Goal: Task Accomplishment & Management: Use online tool/utility

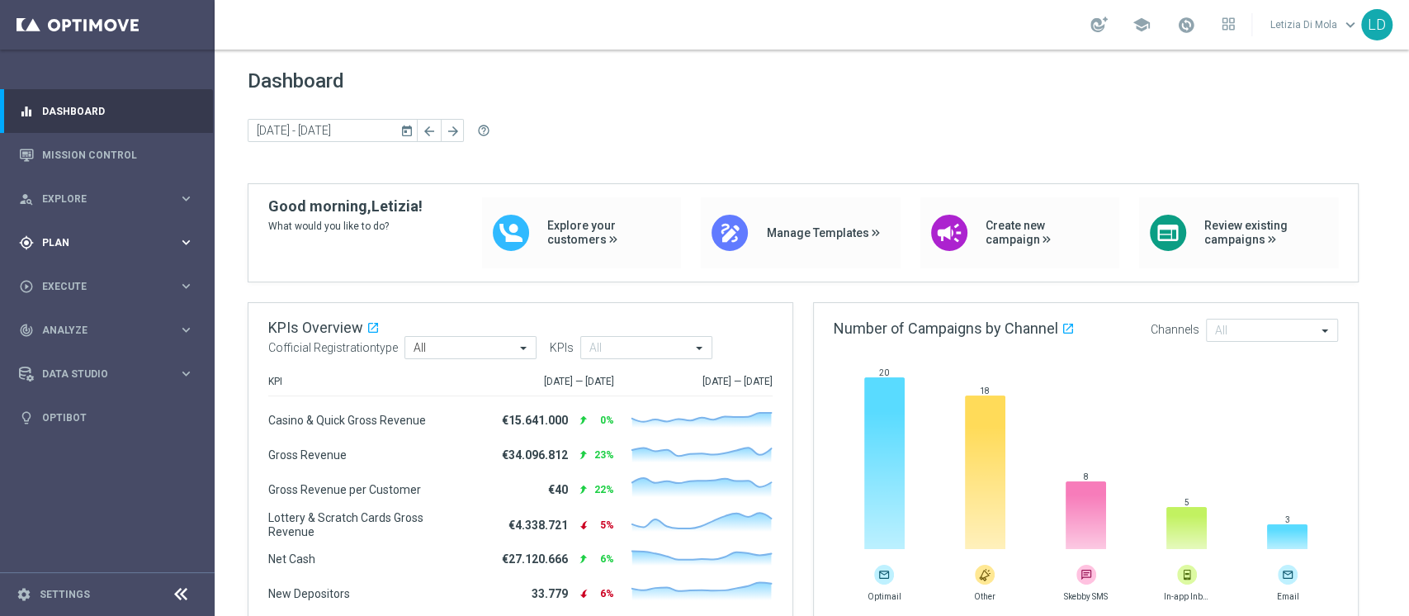
click at [135, 238] on span "Plan" at bounding box center [110, 243] width 136 height 10
click at [73, 274] on link "Target Groups" at bounding box center [107, 276] width 129 height 13
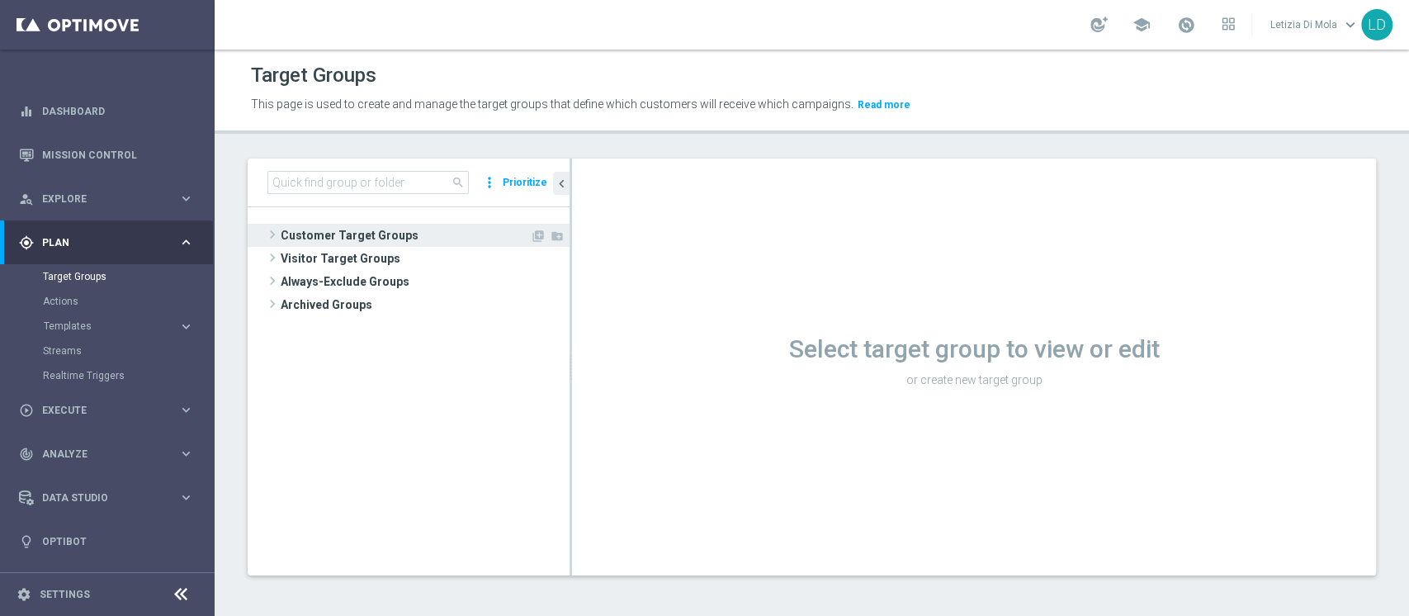
click at [293, 234] on span "Customer Target Groups" at bounding box center [405, 235] width 249 height 23
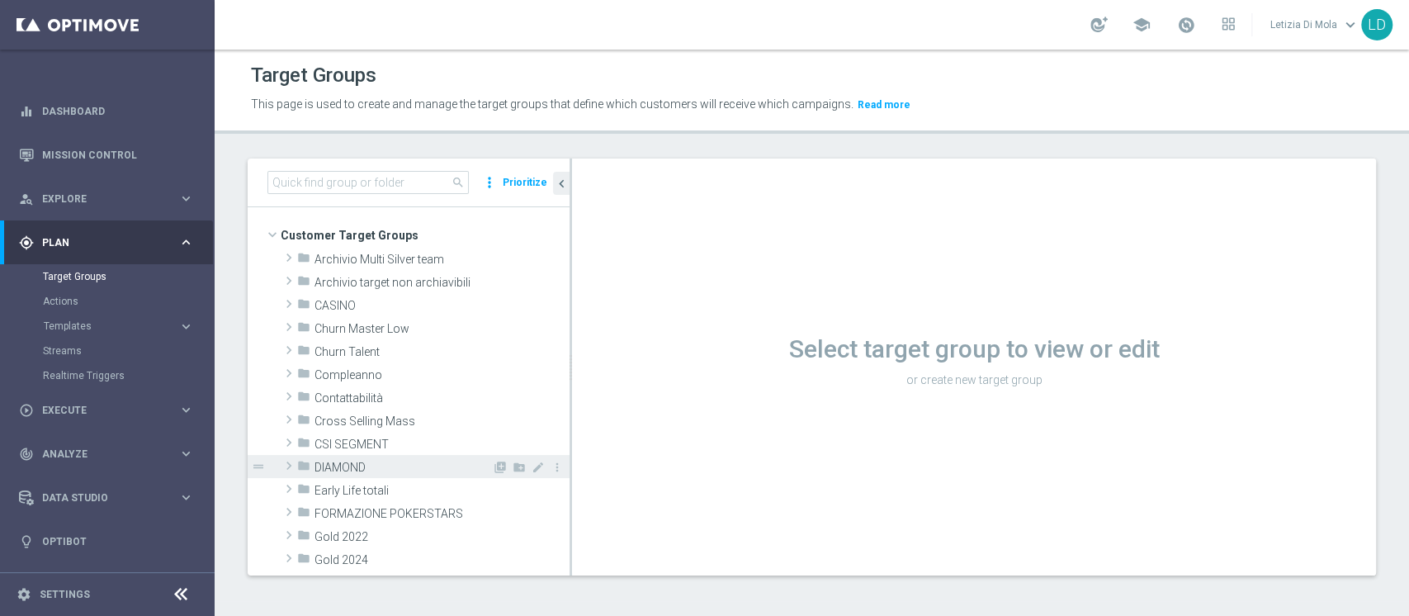
click at [335, 458] on div "folder DIAMOND" at bounding box center [394, 466] width 195 height 23
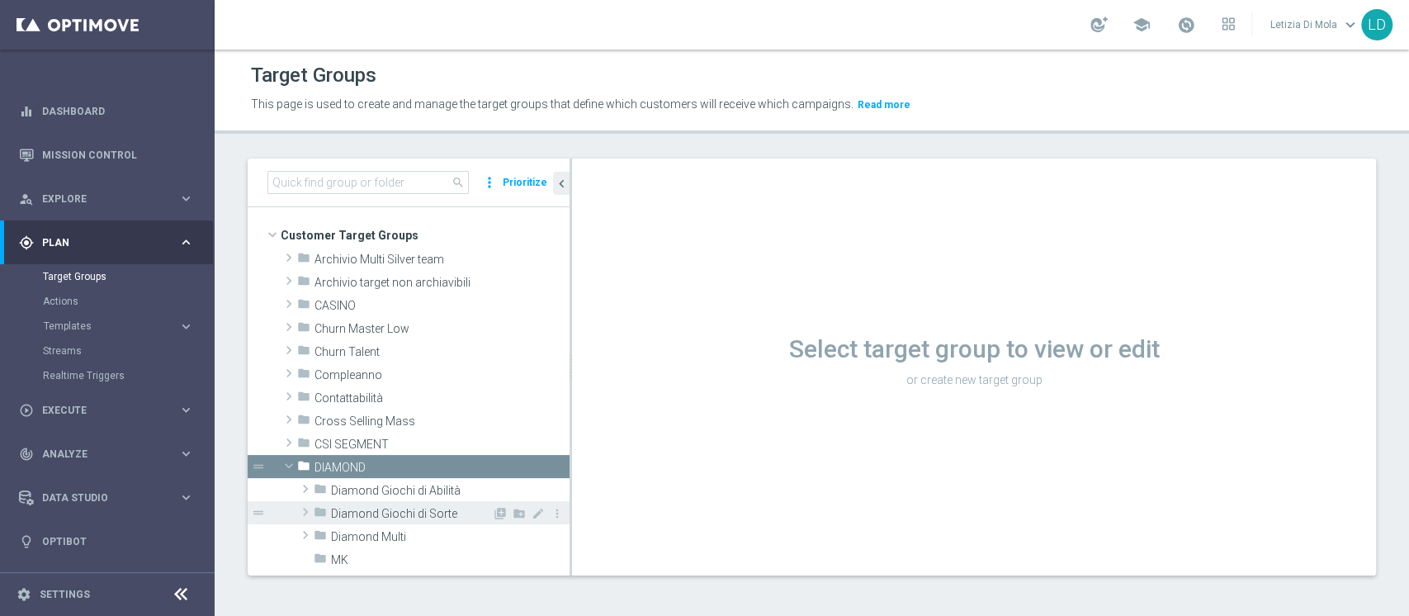
click at [392, 504] on div "folder Diamond Giochi di Sorte" at bounding box center [403, 512] width 178 height 23
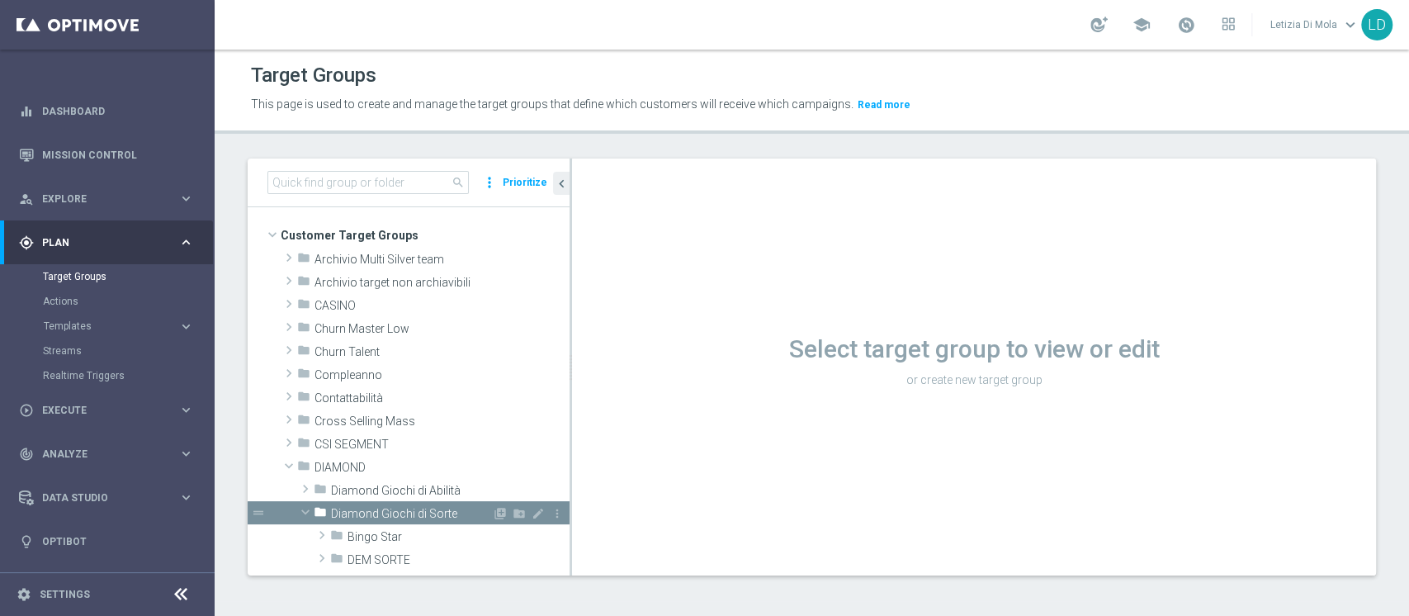
scroll to position [220, 0]
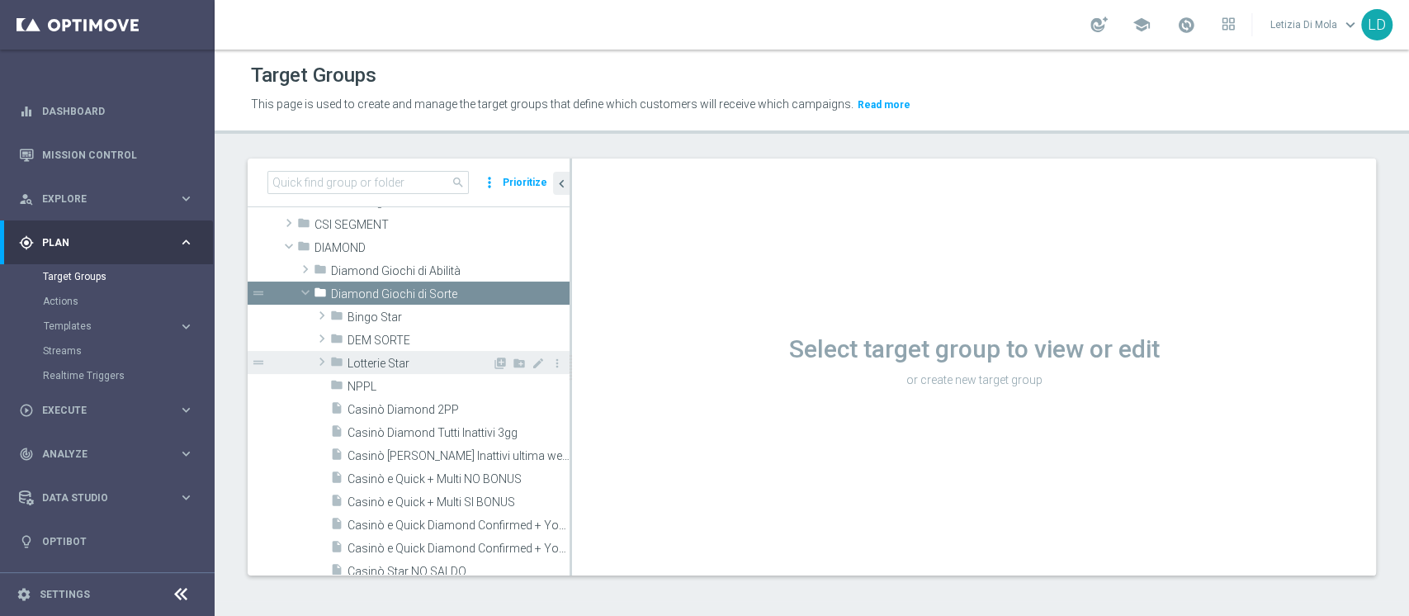
click at [387, 357] on span "Lotterie Star" at bounding box center [420, 364] width 144 height 14
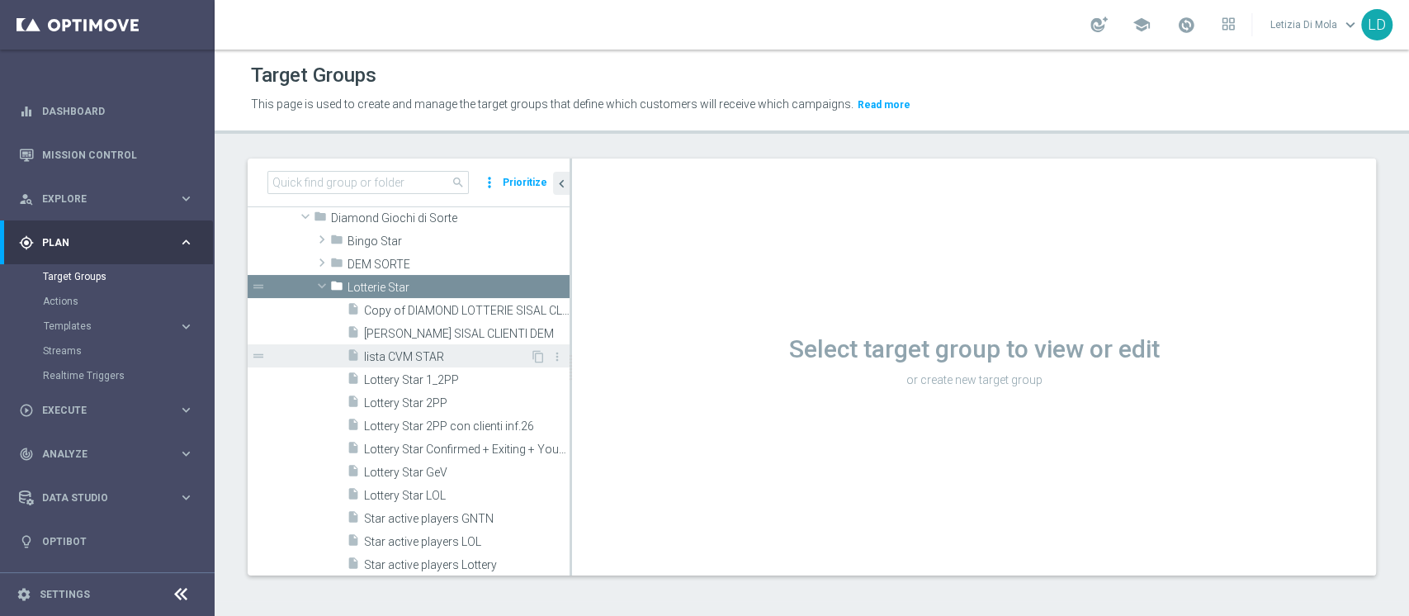
scroll to position [330, 0]
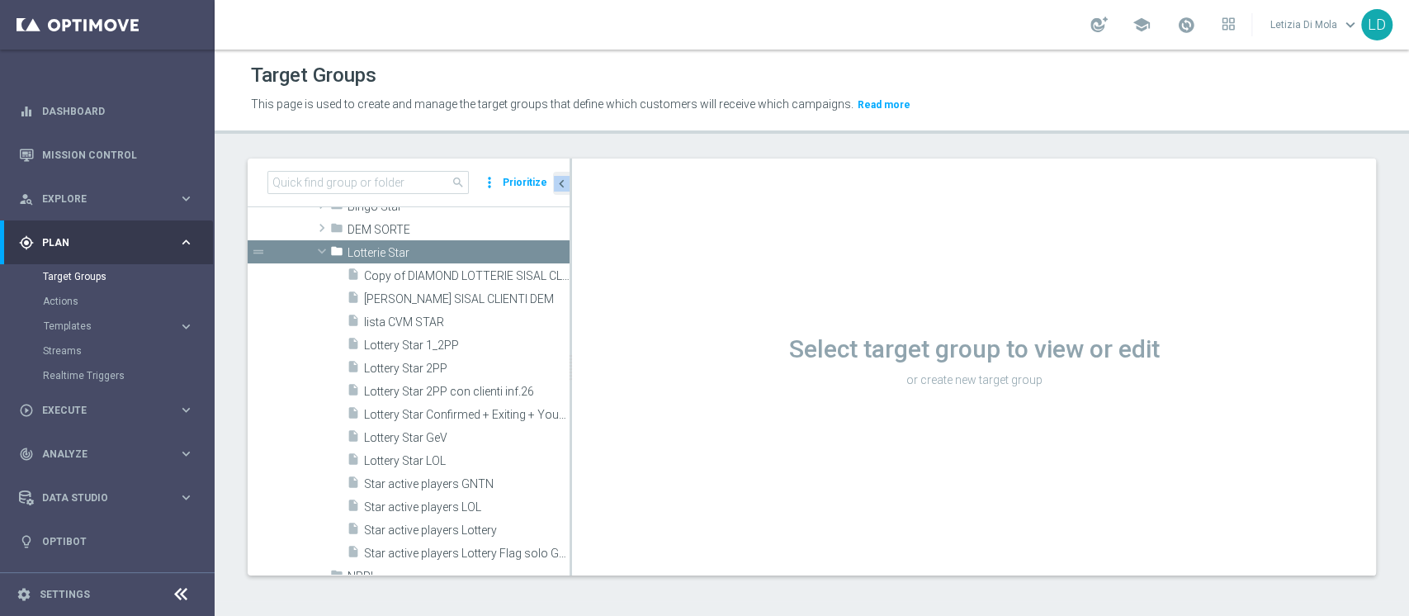
click at [571, 317] on as-split "search more_vert Prioritize Customer Target Groups library_add create_new_folder" at bounding box center [812, 366] width 1128 height 417
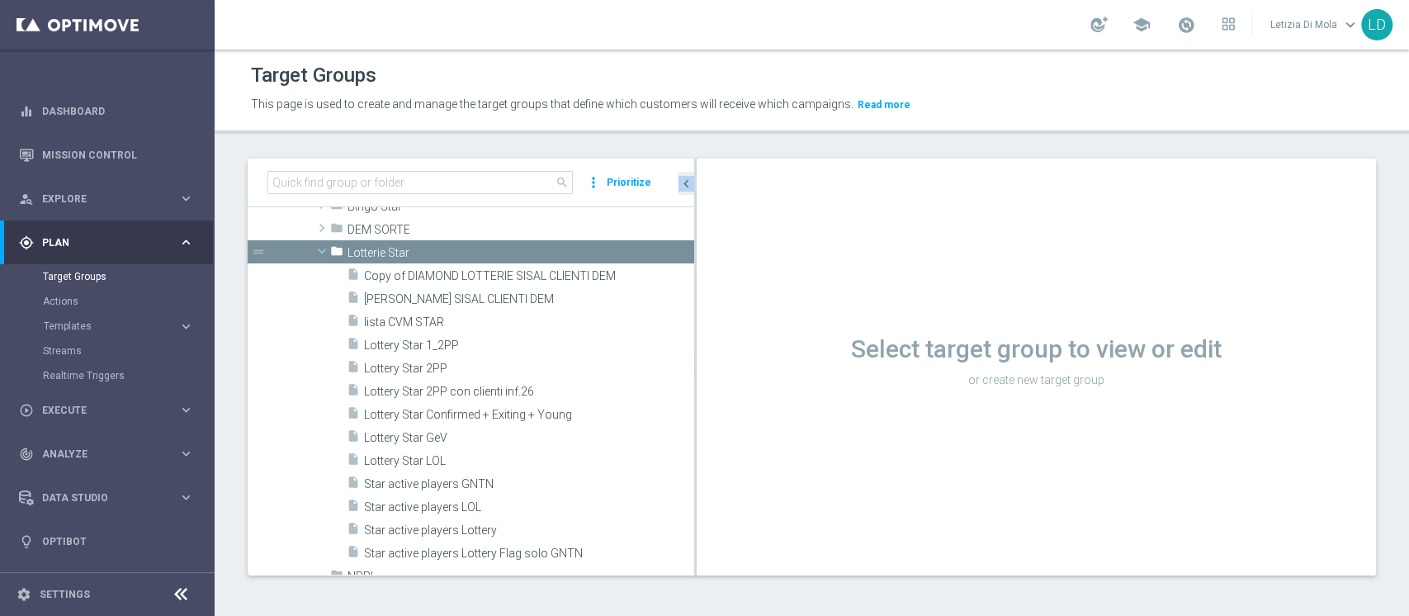
drag, startPoint x: 570, startPoint y: 316, endPoint x: 694, endPoint y: 312, distance: 124.7
click at [694, 312] on div at bounding box center [695, 366] width 2 height 417
click at [551, 290] on div "insert_drive_file DIAMOND LOTTERIE SISAL CLIENTI DEM" at bounding box center [501, 297] width 308 height 23
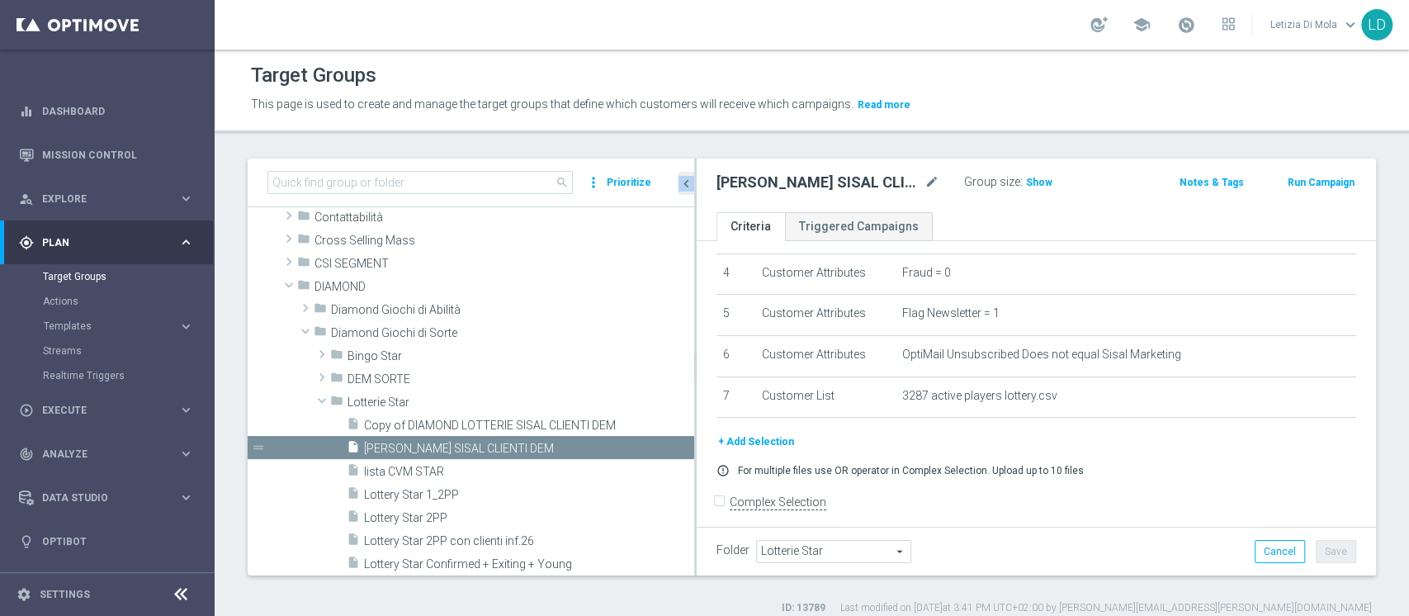
scroll to position [179, 0]
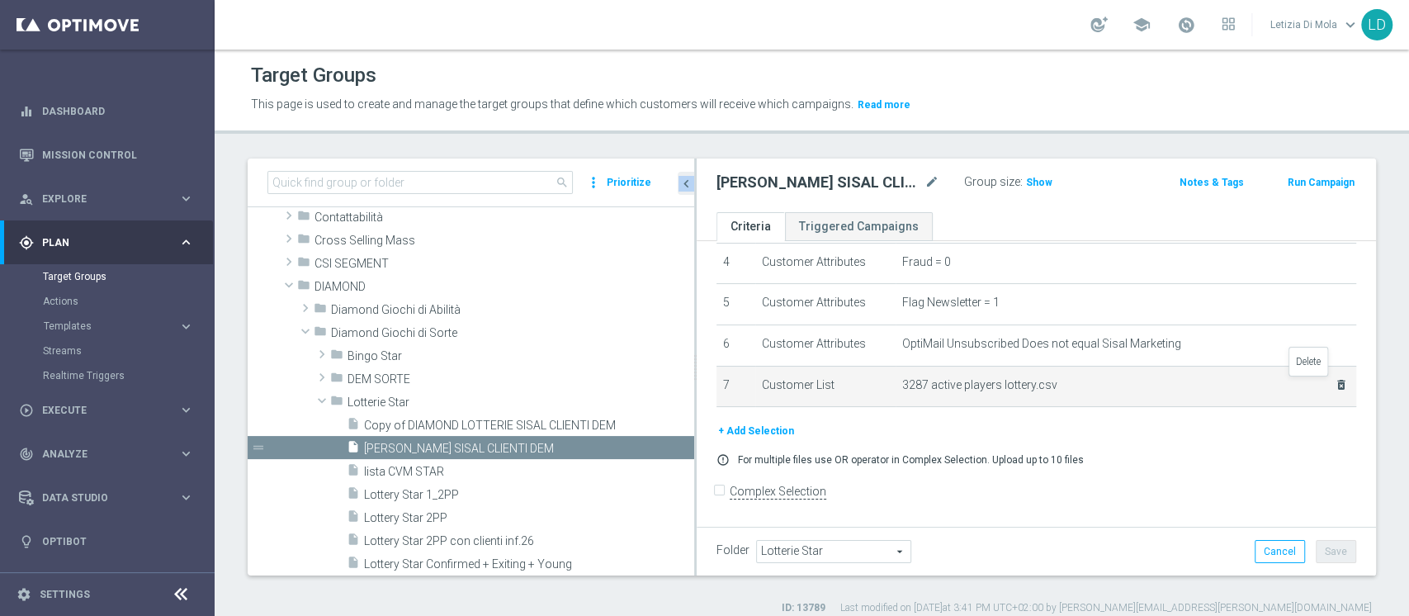
click at [1335, 386] on icon "delete_forever" at bounding box center [1341, 384] width 13 height 13
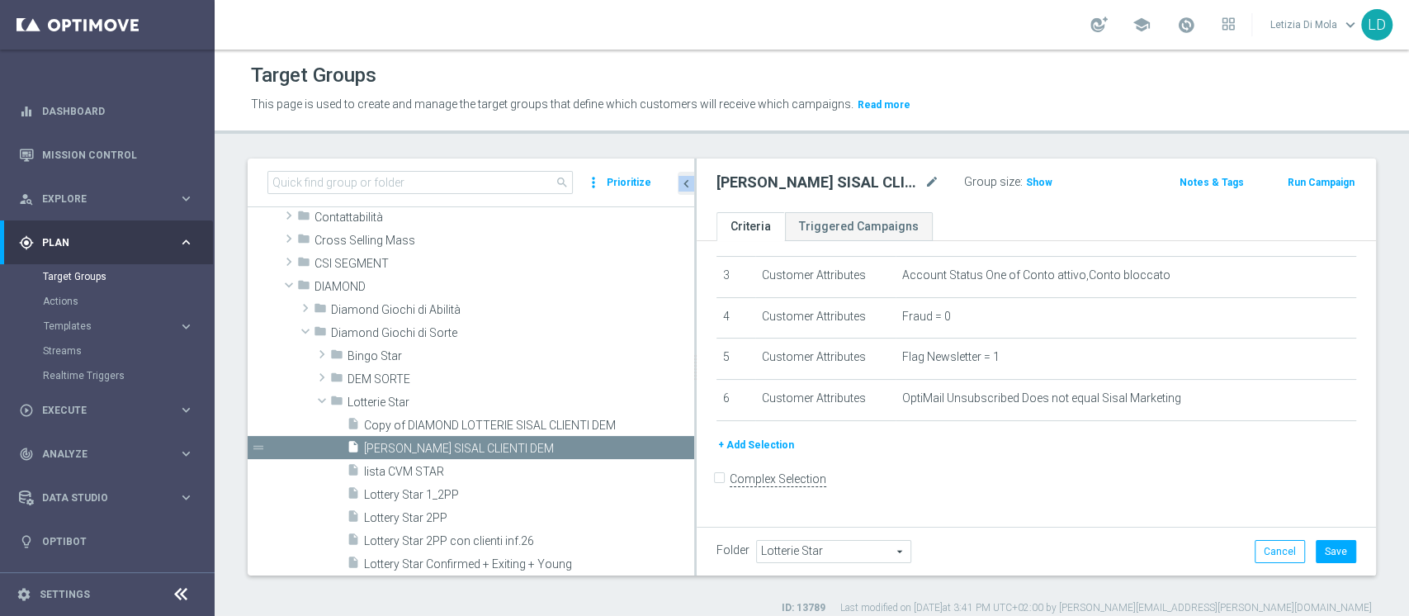
scroll to position [112, 0]
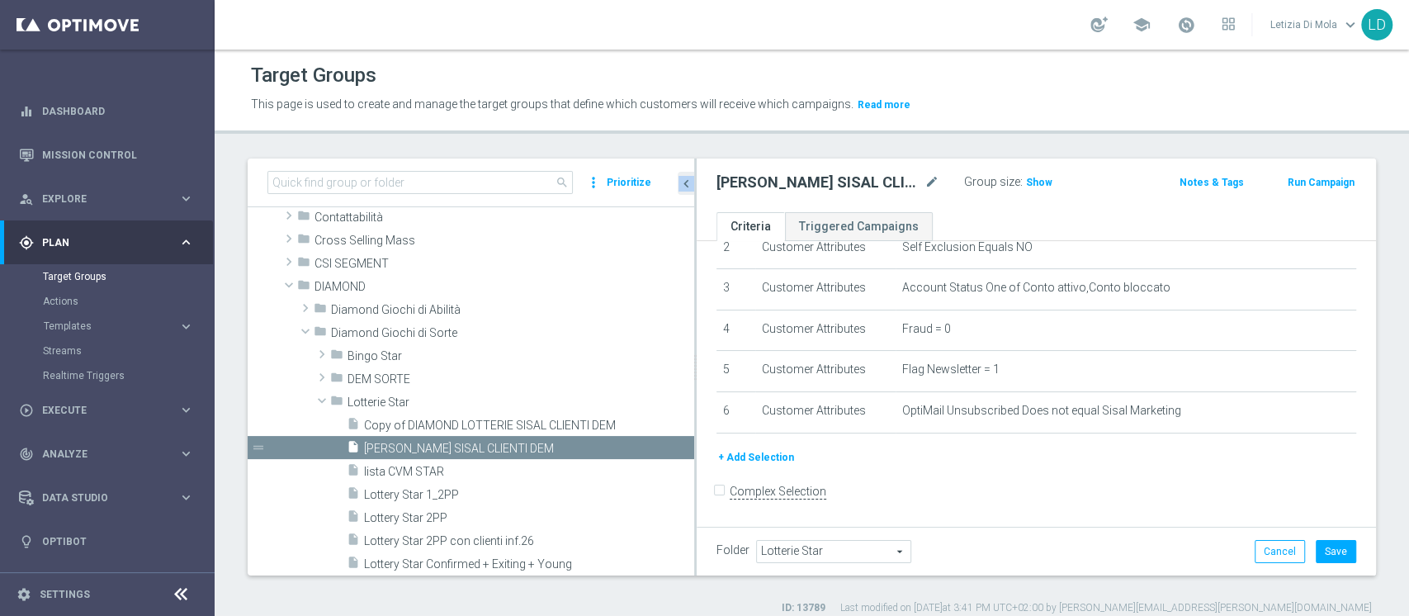
click at [762, 459] on button "+ Add Selection" at bounding box center [755, 457] width 79 height 18
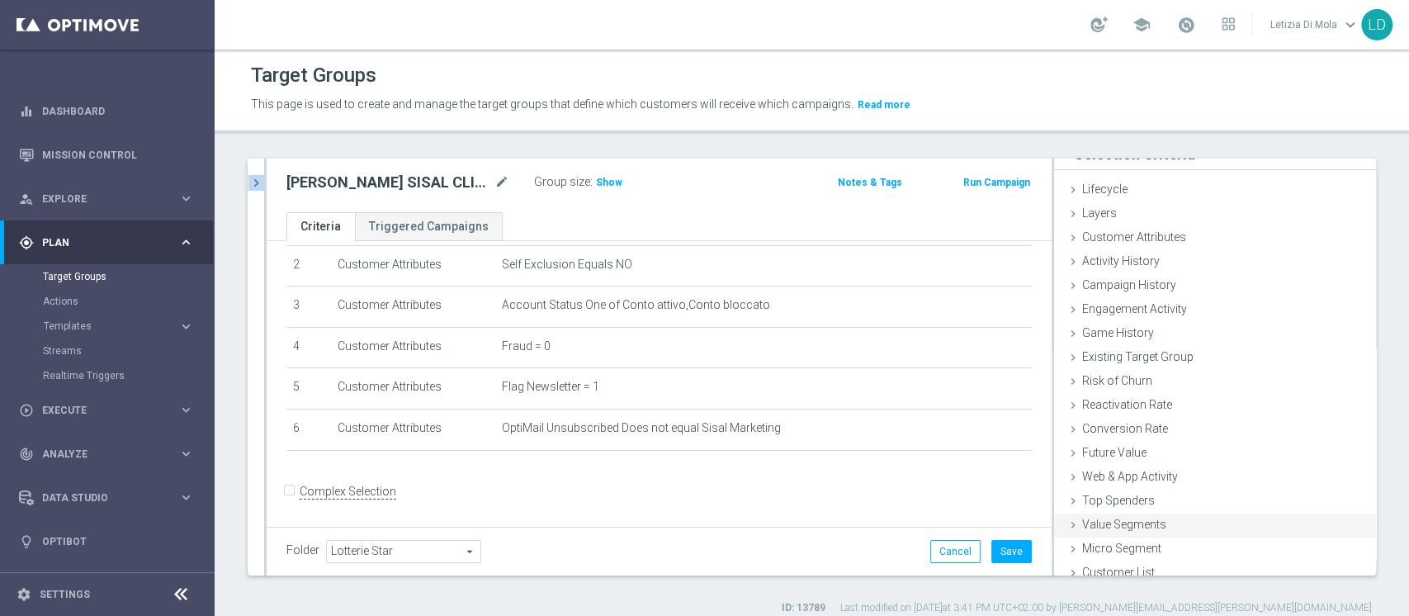
scroll to position [31, 0]
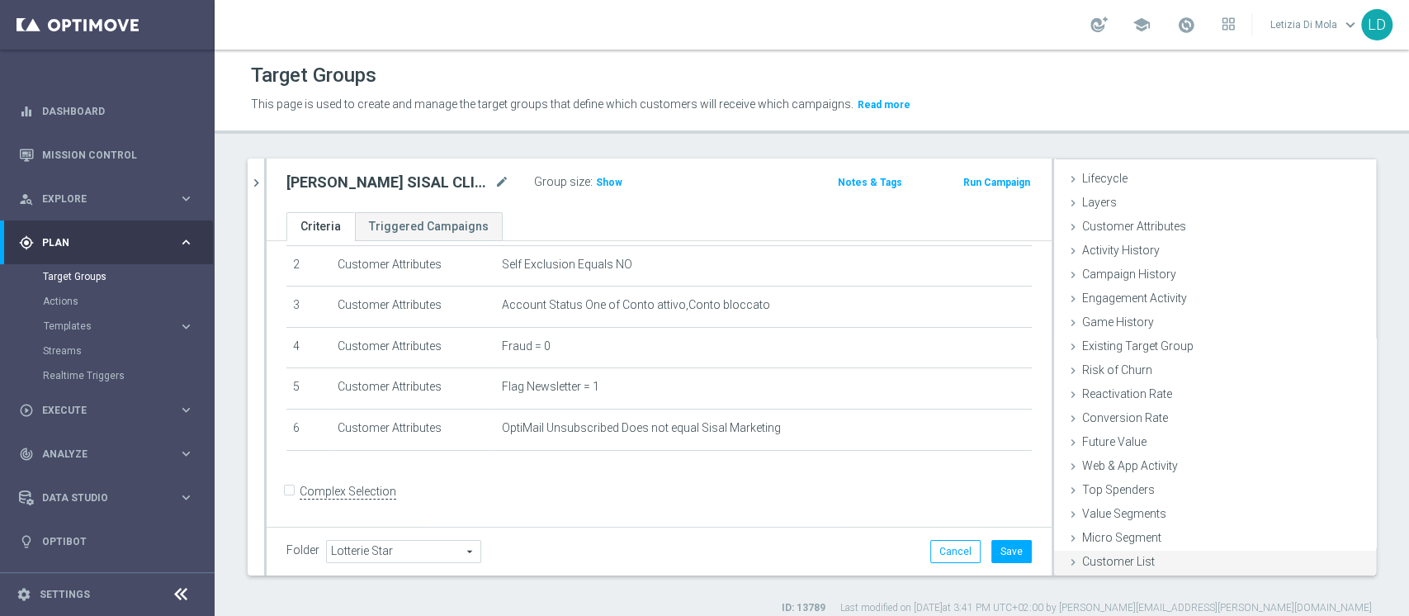
click at [1131, 558] on span "Customer List" at bounding box center [1118, 561] width 73 height 13
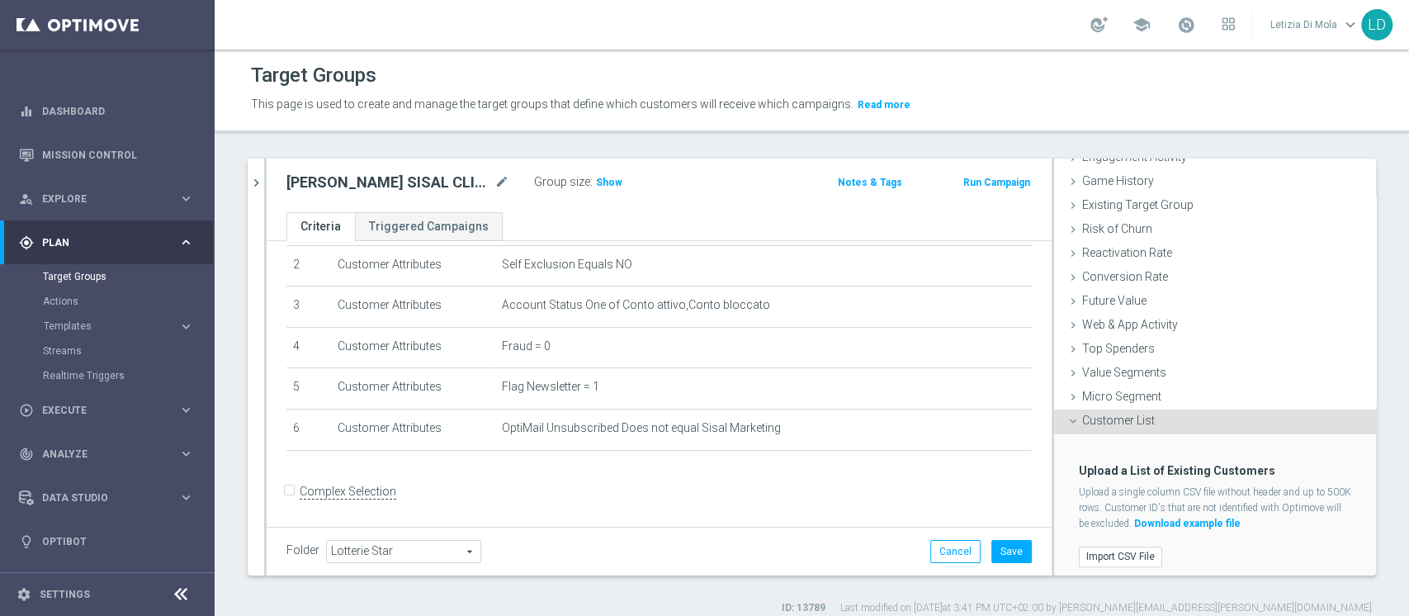
scroll to position [178, 0]
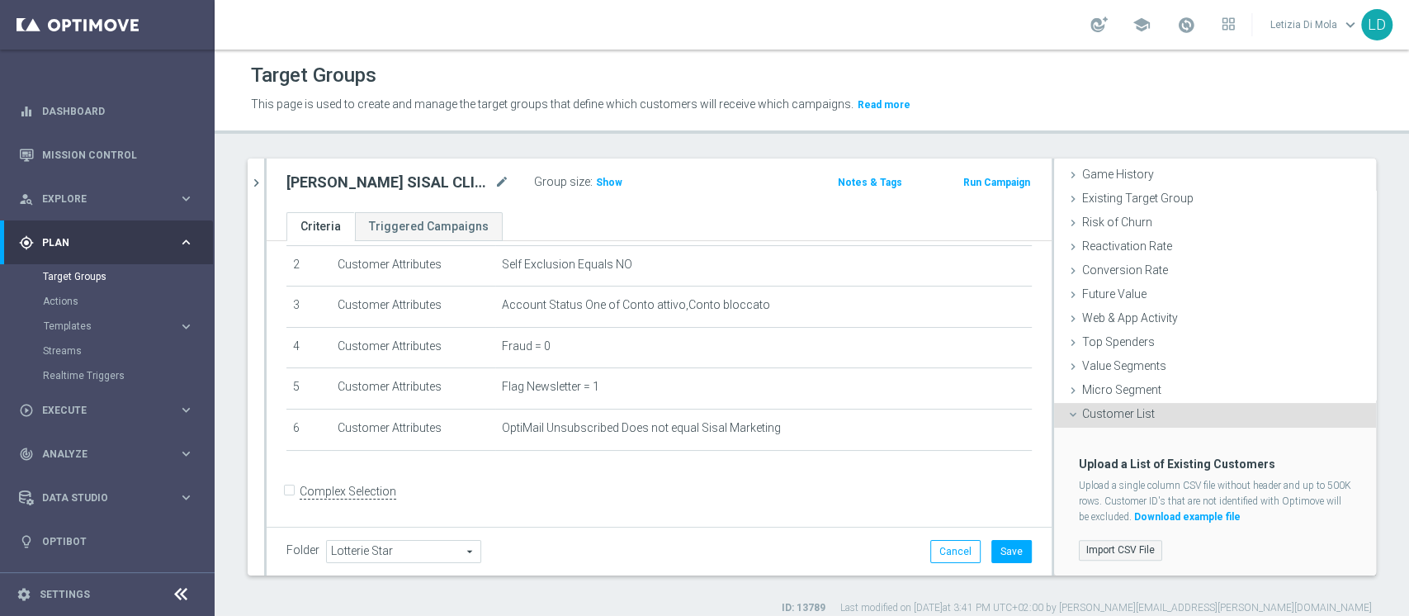
click at [1093, 545] on label "Import CSV File" at bounding box center [1120, 550] width 83 height 21
click at [0, 0] on input "Import CSV File" at bounding box center [0, 0] width 0 height 0
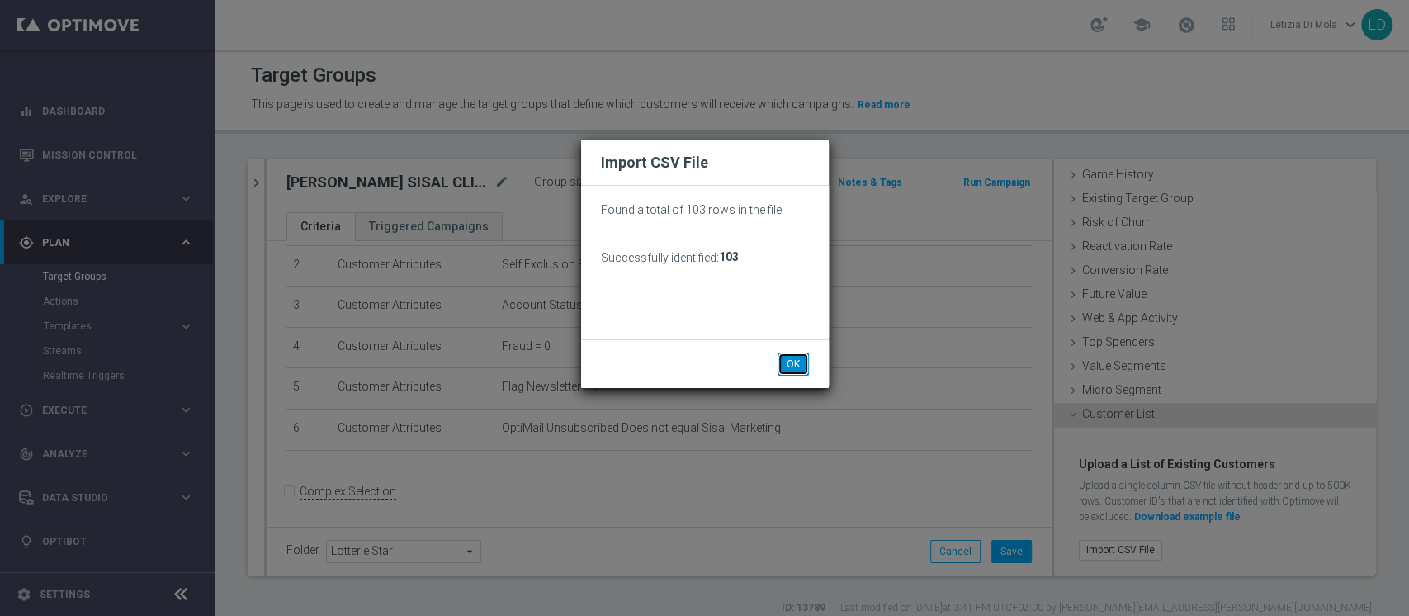
click at [794, 359] on button "OK" at bounding box center [793, 363] width 31 height 23
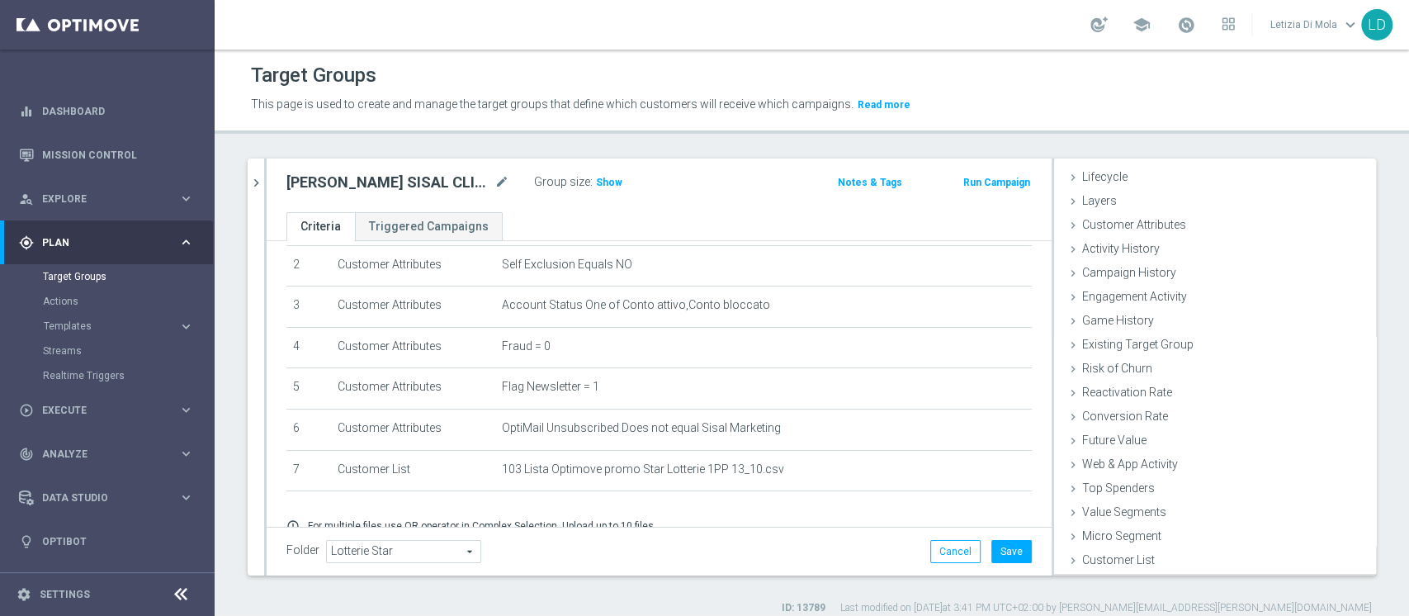
scroll to position [31, 0]
click at [997, 545] on button "Save" at bounding box center [1011, 551] width 40 height 23
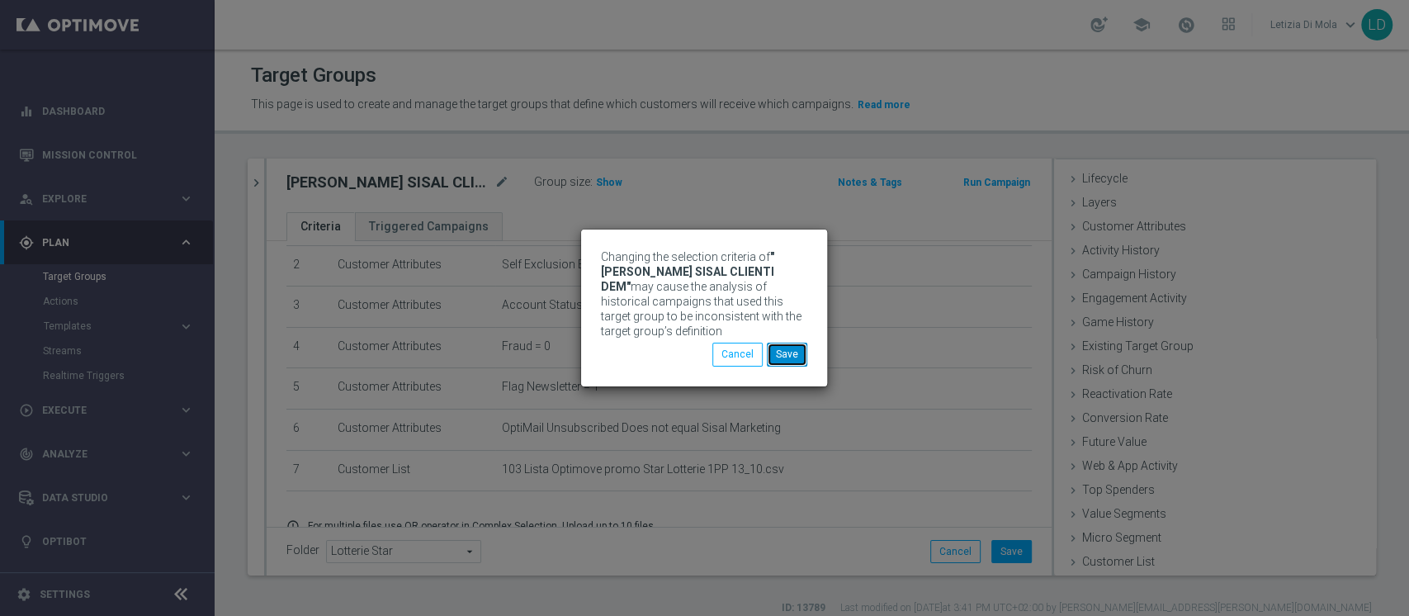
click at [788, 348] on button "Save" at bounding box center [787, 354] width 40 height 23
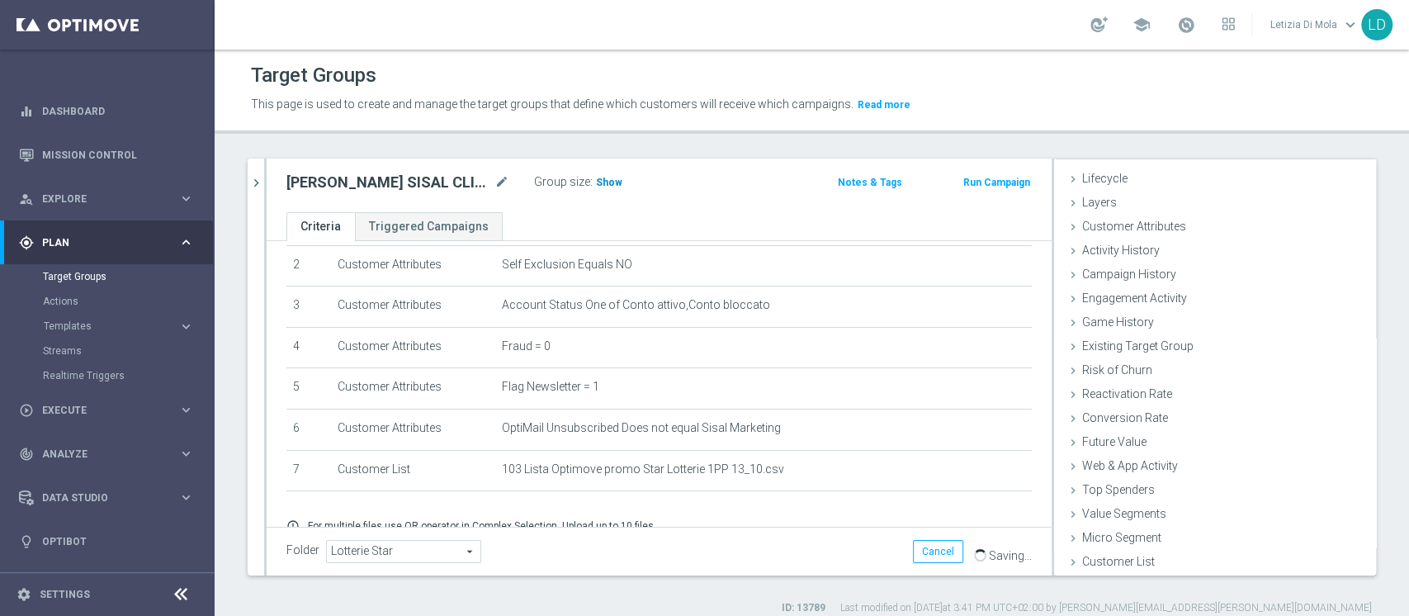
click at [604, 177] on span "Show" at bounding box center [609, 183] width 26 height 12
click at [607, 186] on span "93" at bounding box center [604, 185] width 15 height 16
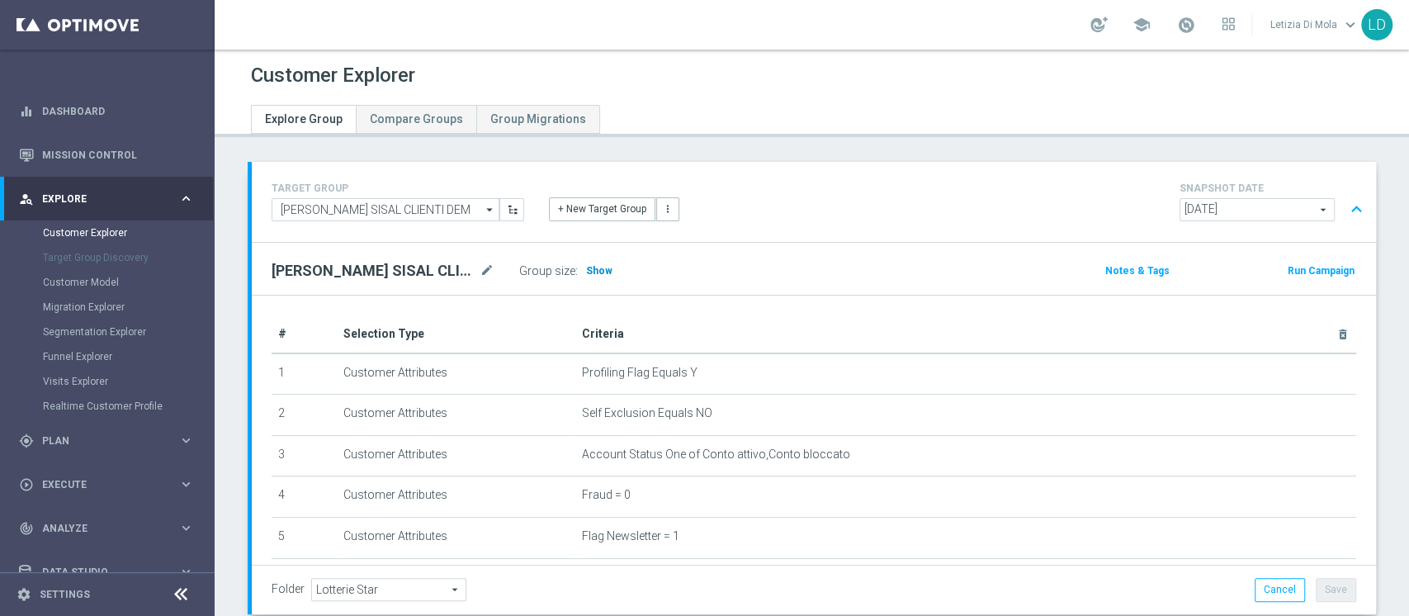
click at [597, 267] on span "Show" at bounding box center [599, 271] width 26 height 12
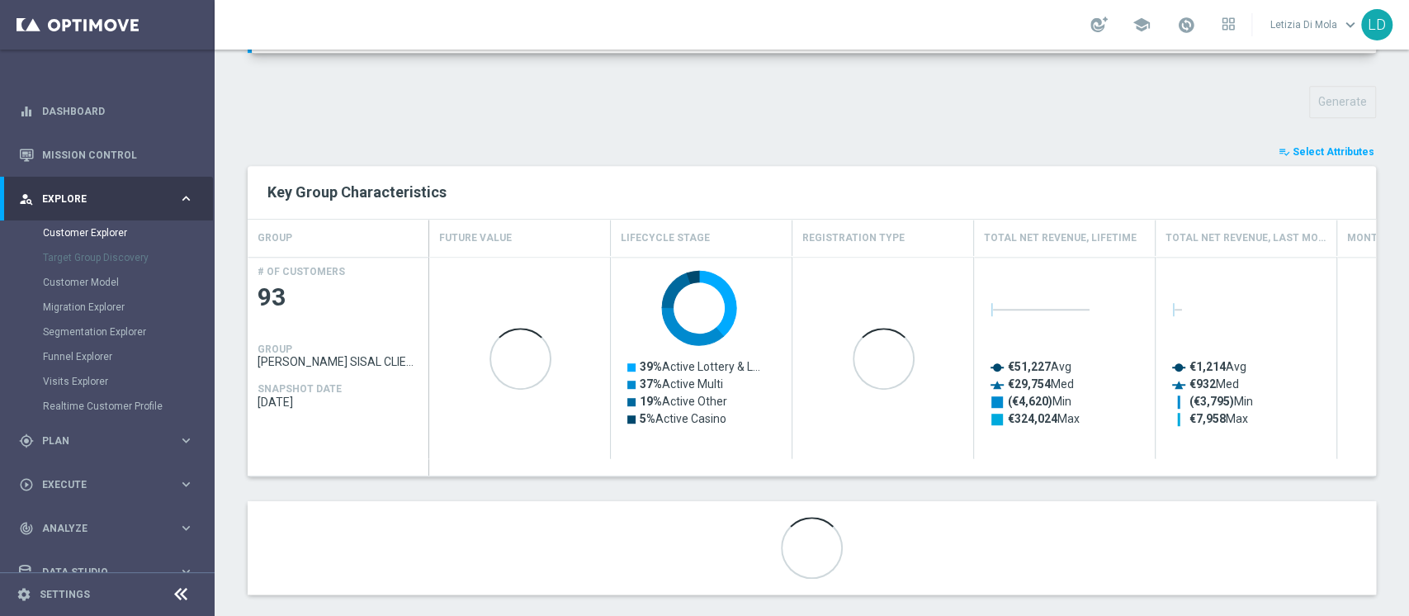
scroll to position [579, 0]
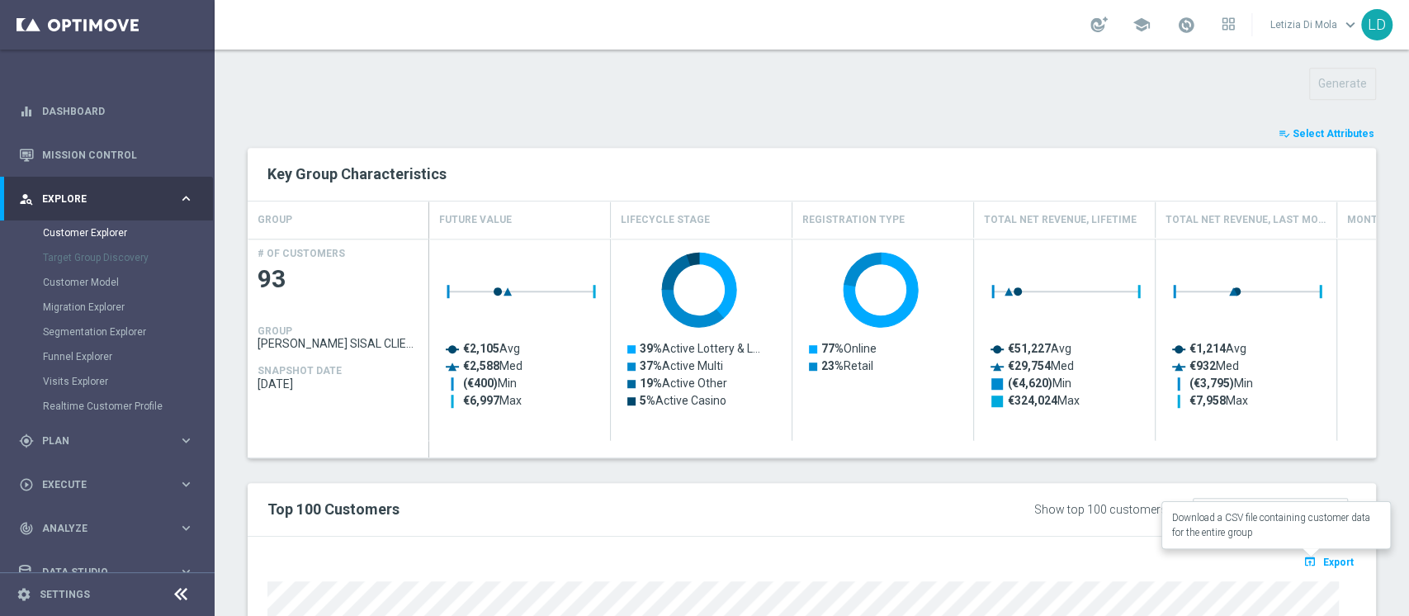
click at [1323, 562] on span "Export" at bounding box center [1338, 562] width 31 height 12
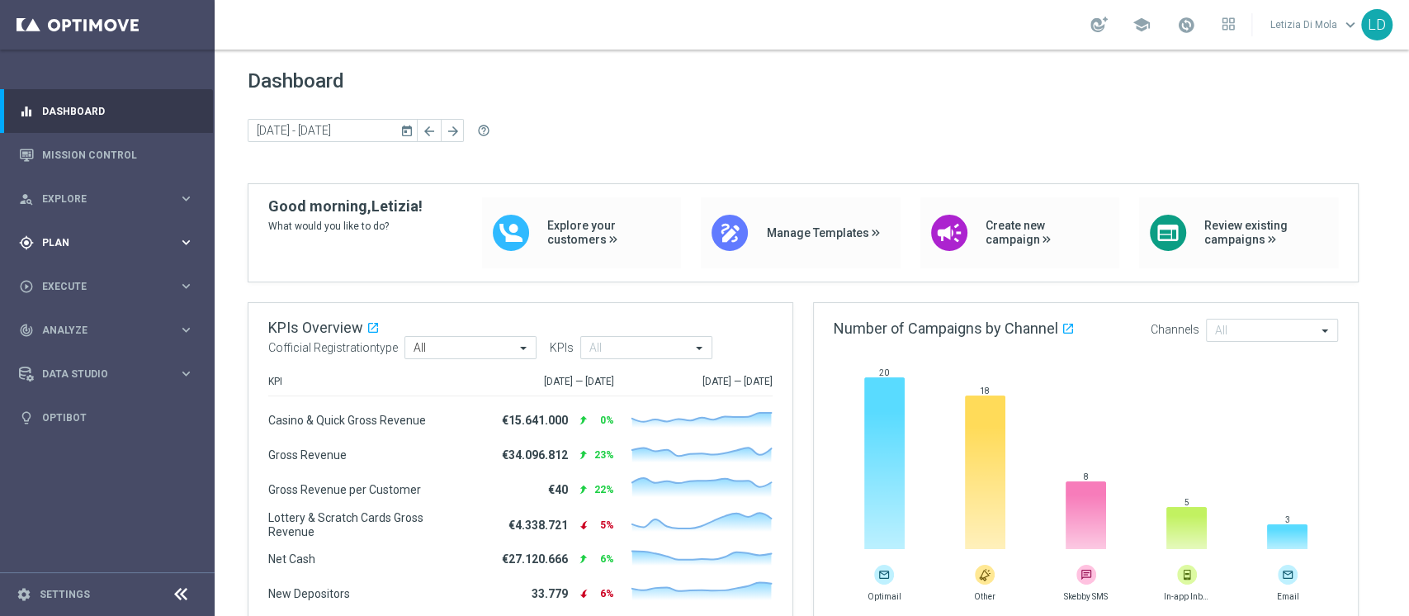
click at [177, 248] on div "gps_fixed Plan" at bounding box center [98, 242] width 159 height 15
click at [73, 320] on button "Templates keyboard_arrow_right" at bounding box center [119, 325] width 152 height 13
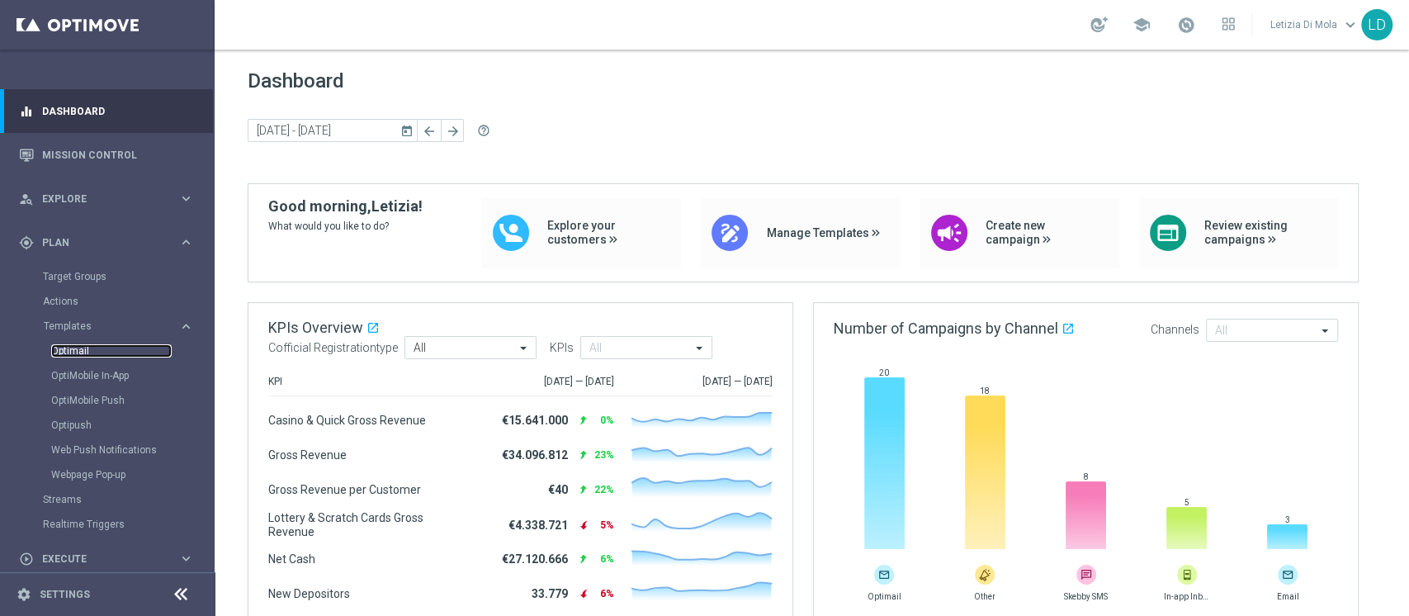
click at [82, 353] on link "Optimail" at bounding box center [111, 350] width 121 height 13
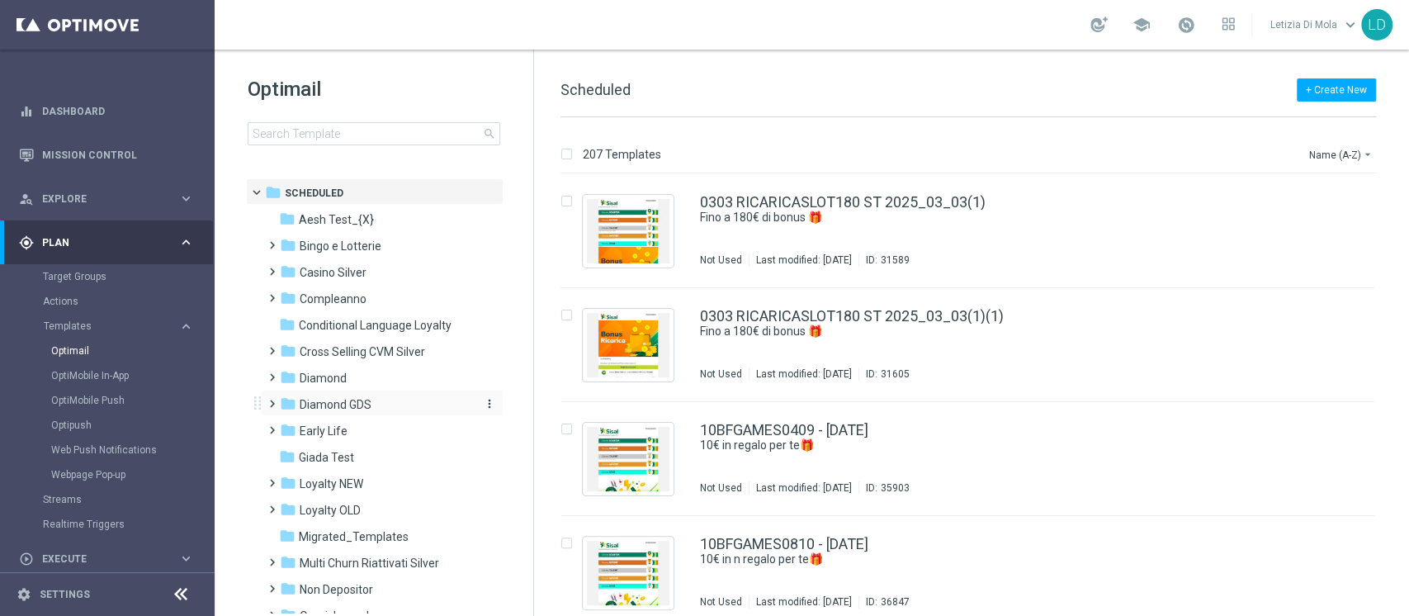
click at [338, 397] on span "Diamond GDS" at bounding box center [336, 404] width 72 height 15
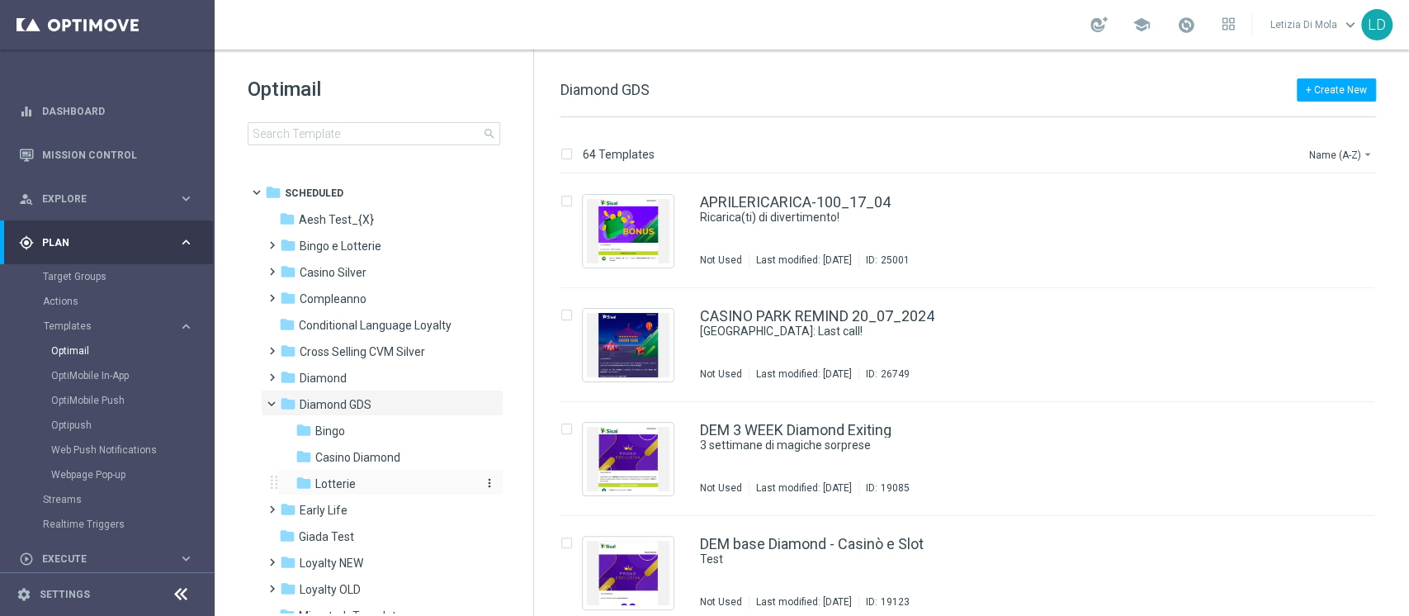
click at [337, 482] on span "Lotterie" at bounding box center [335, 483] width 40 height 15
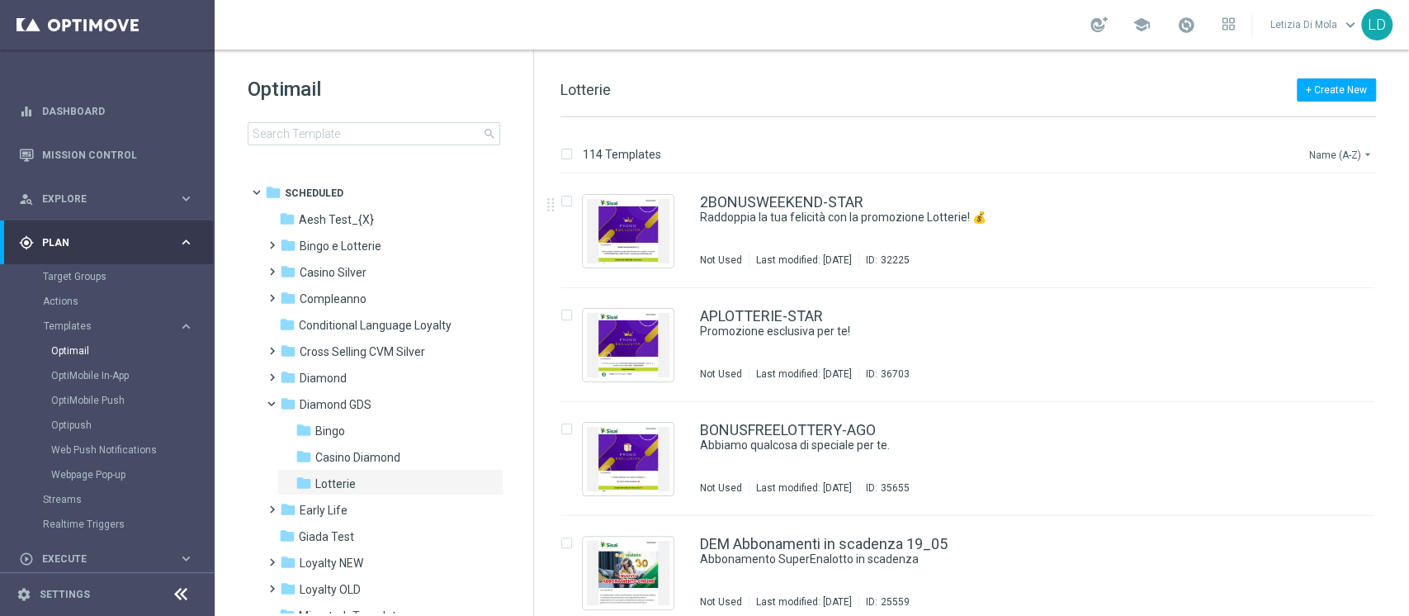
click at [1322, 149] on button "Name (A-Z) arrow_drop_down" at bounding box center [1342, 154] width 69 height 20
click at [1301, 225] on span "Date Modified (Newest)" at bounding box center [1312, 228] width 111 height 12
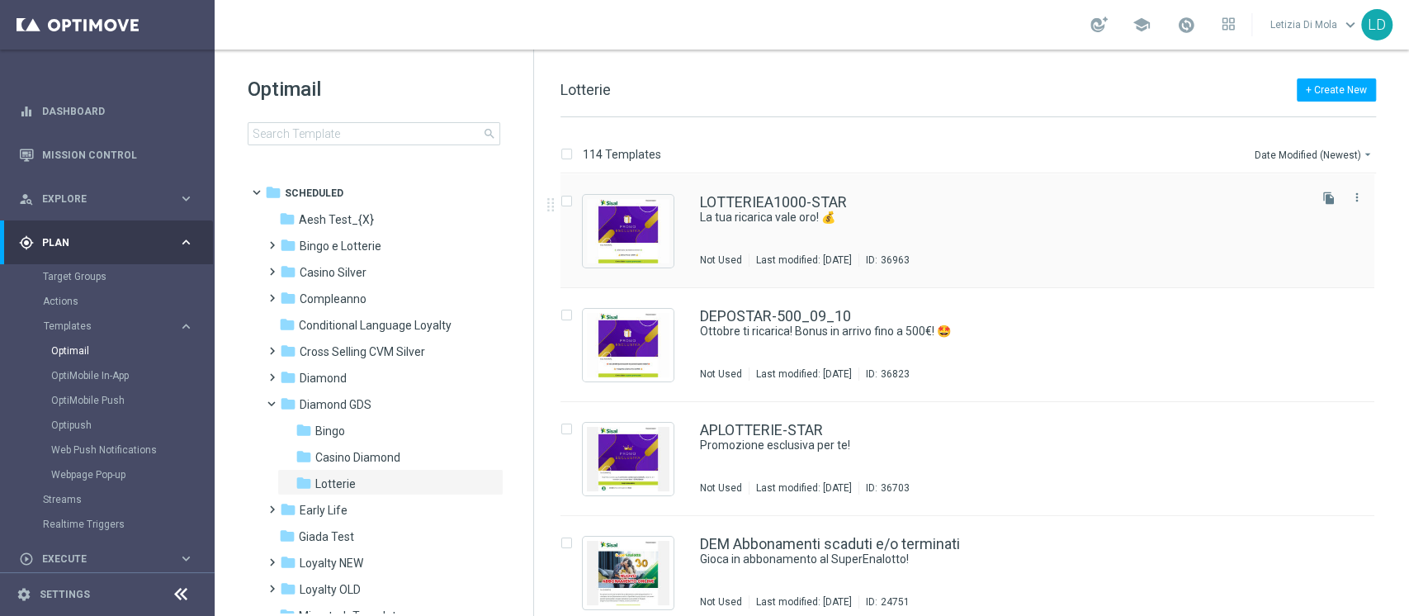
click at [797, 232] on div "LOTTERIEA1000-STAR La tua ricarica vale oro! 💰 Not Used Last modified: Monday, …" at bounding box center [1002, 231] width 605 height 72
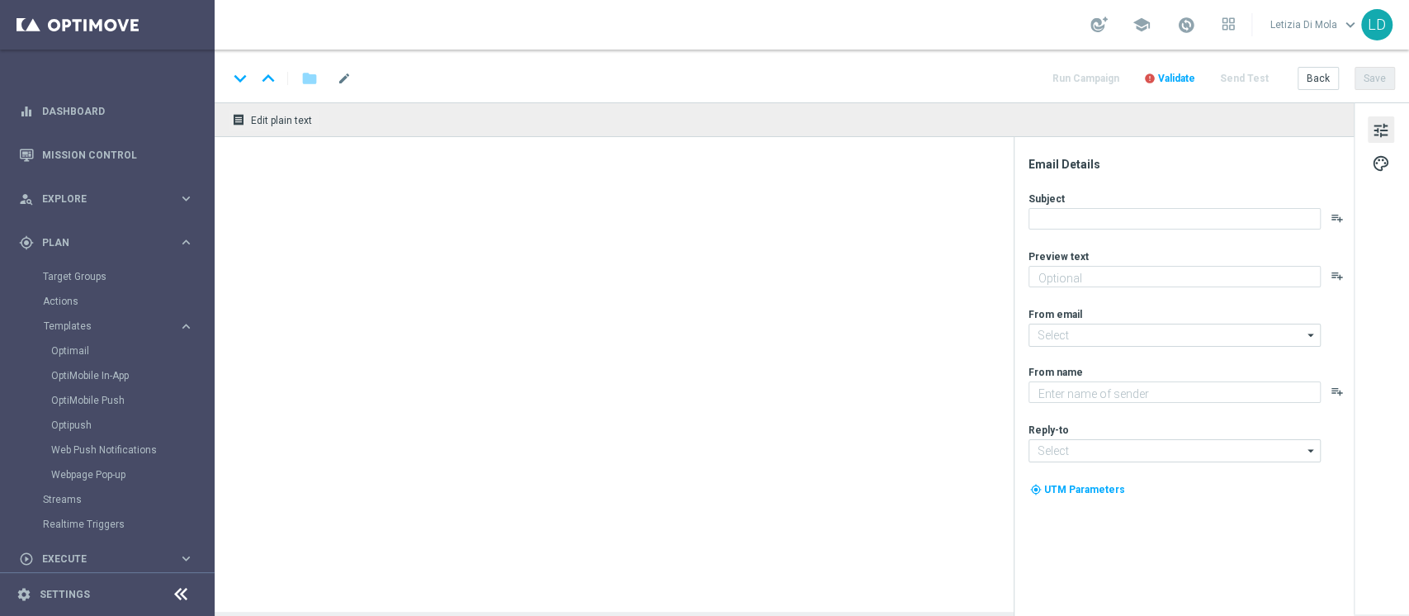
type textarea "Fino a 1.000€ di bonus per te!"
type input "giochi@comunicazioni.sisal.it"
type textarea "Sisal Vip"
type input "teamvip@sisal.it"
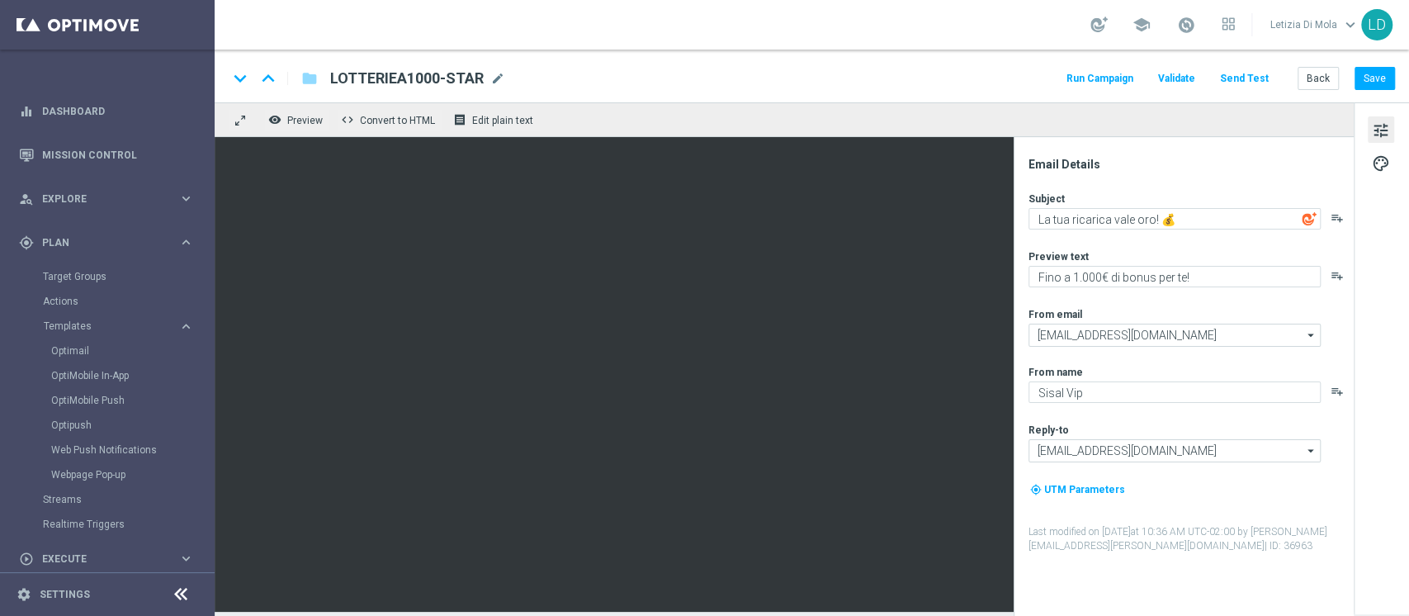
click at [1179, 83] on span "Validate" at bounding box center [1176, 79] width 37 height 12
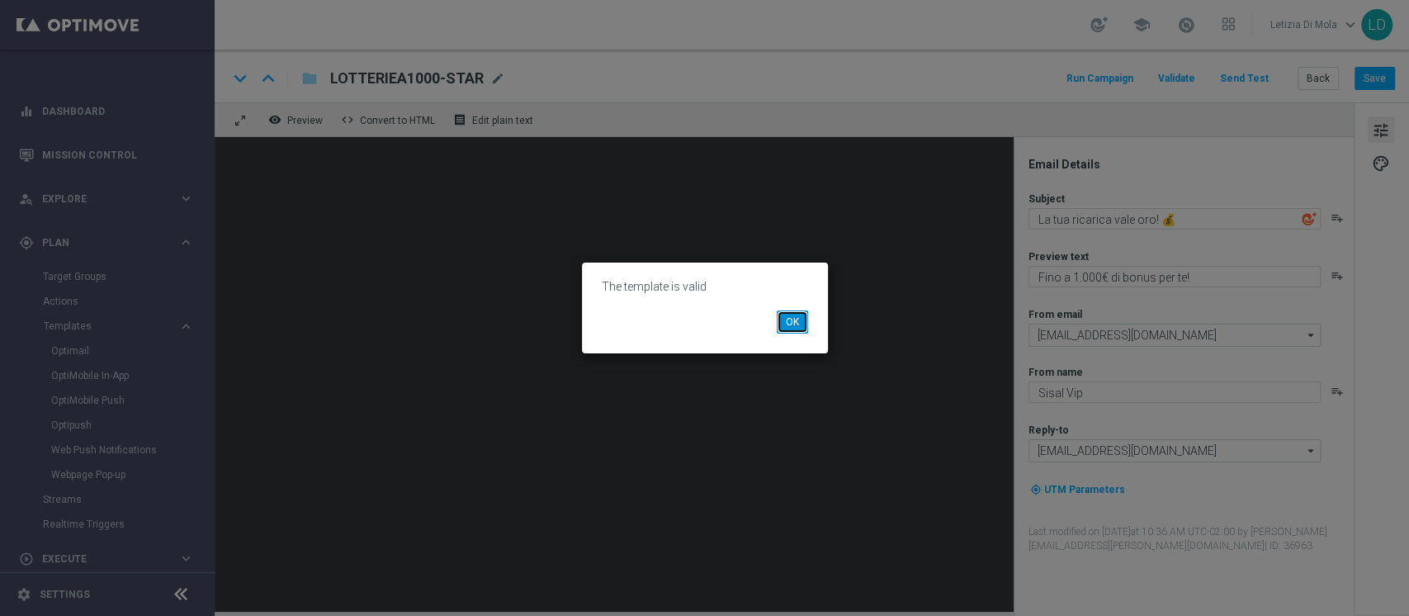
click at [801, 314] on button "OK" at bounding box center [792, 321] width 31 height 23
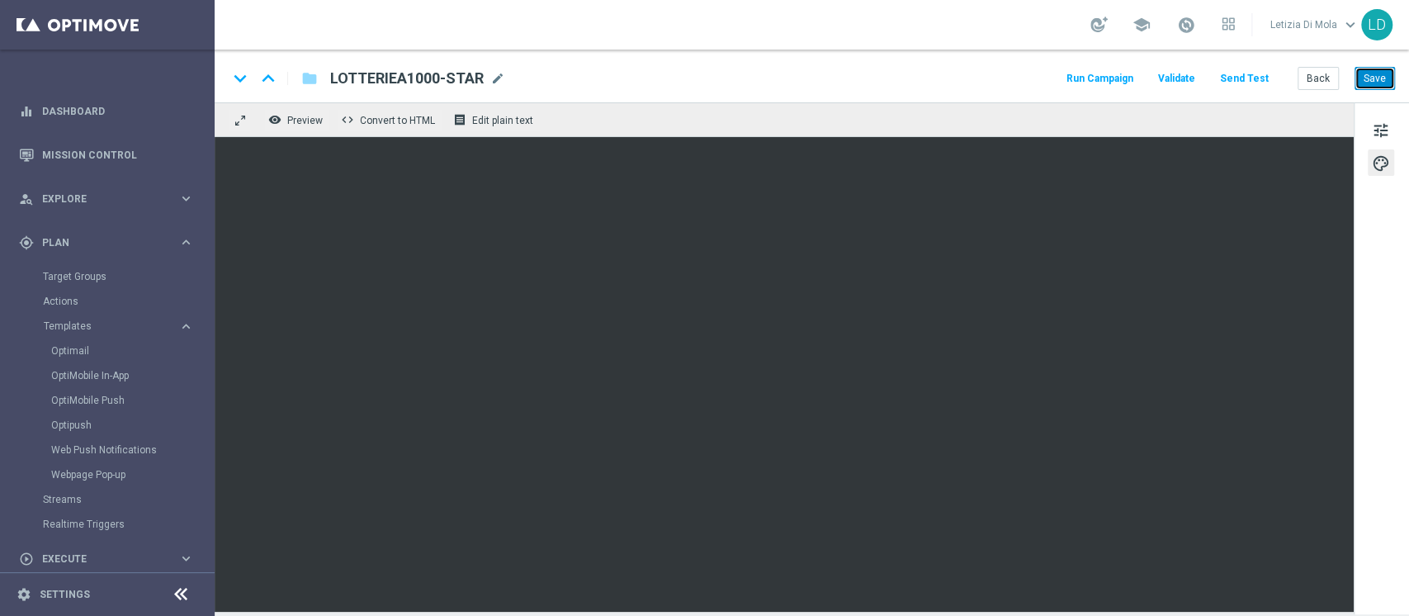
click at [1378, 76] on button "Save" at bounding box center [1375, 78] width 40 height 23
click at [1261, 69] on button "Send Test" at bounding box center [1245, 79] width 54 height 22
click at [1248, 78] on button "Send Test" at bounding box center [1245, 79] width 54 height 22
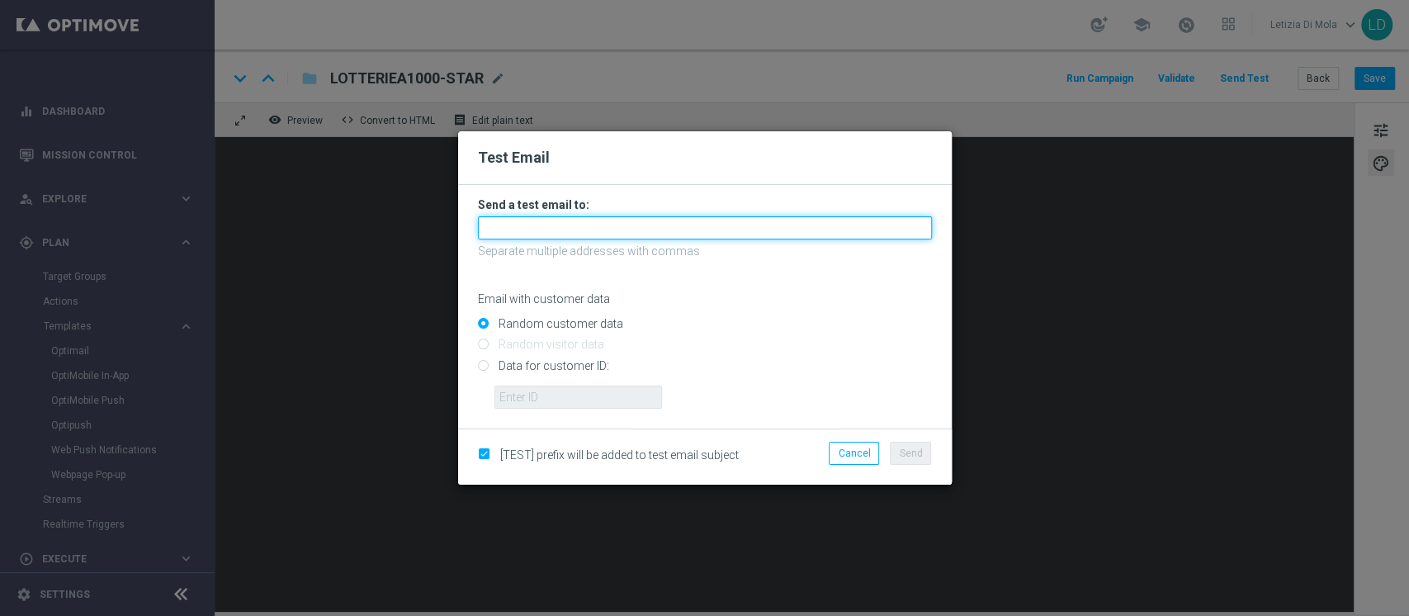
click at [601, 234] on input "text" at bounding box center [705, 227] width 454 height 23
type input "l"
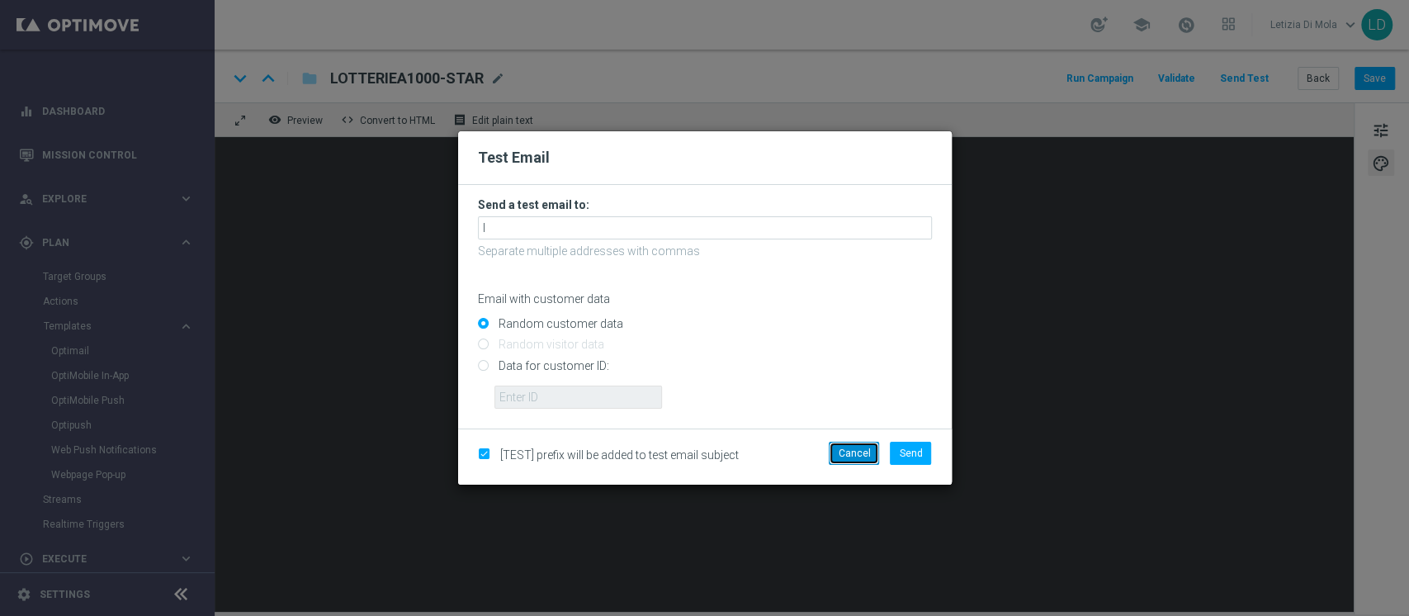
click at [858, 444] on button "Cancel" at bounding box center [854, 453] width 50 height 23
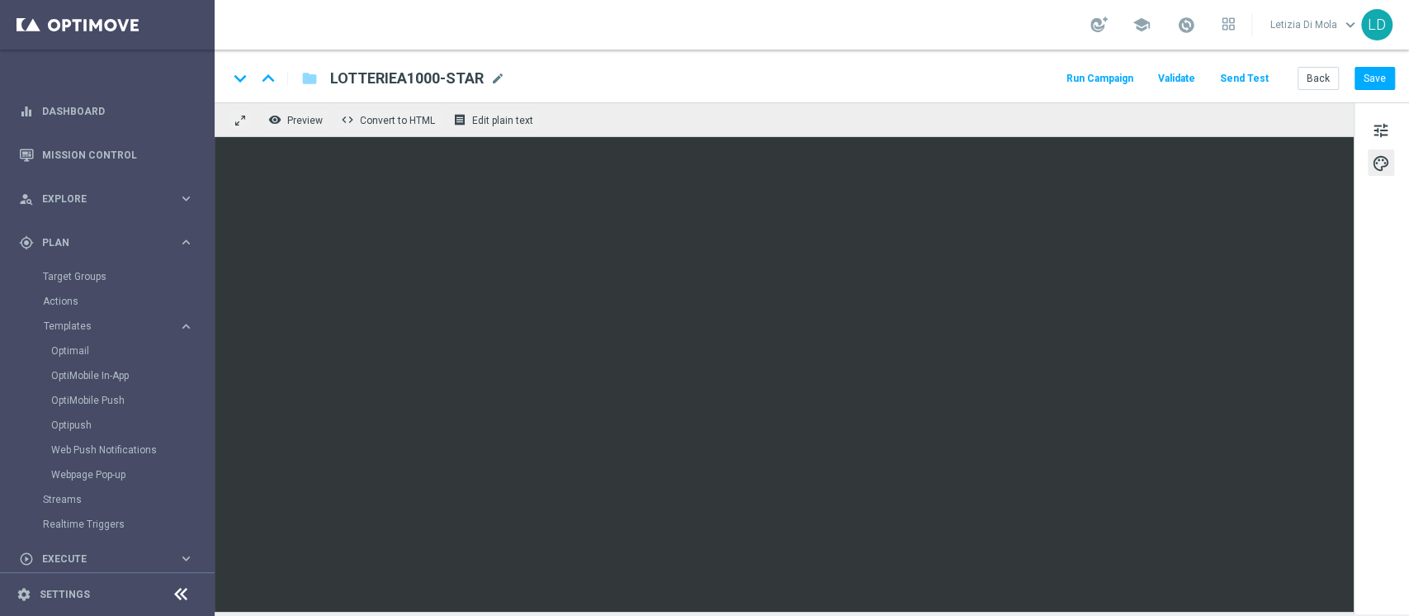
click at [1109, 76] on button "Run Campaign" at bounding box center [1100, 79] width 72 height 22
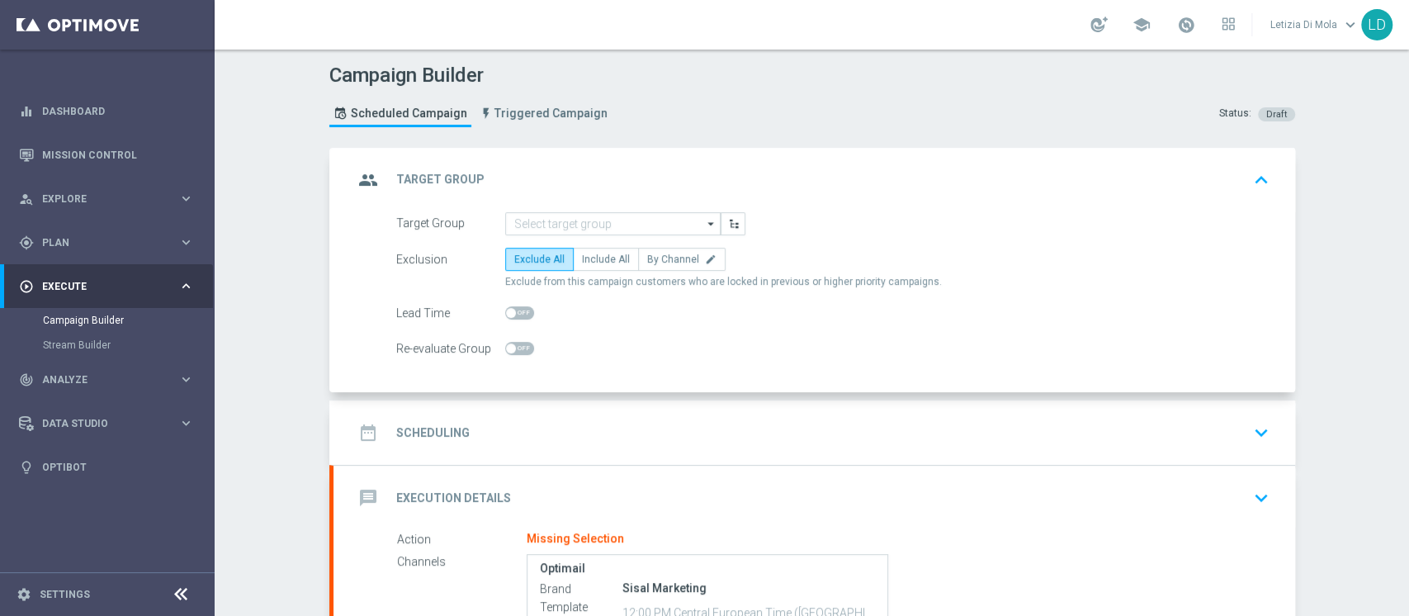
click at [703, 223] on icon "arrow_drop_down" at bounding box center [711, 223] width 17 height 21
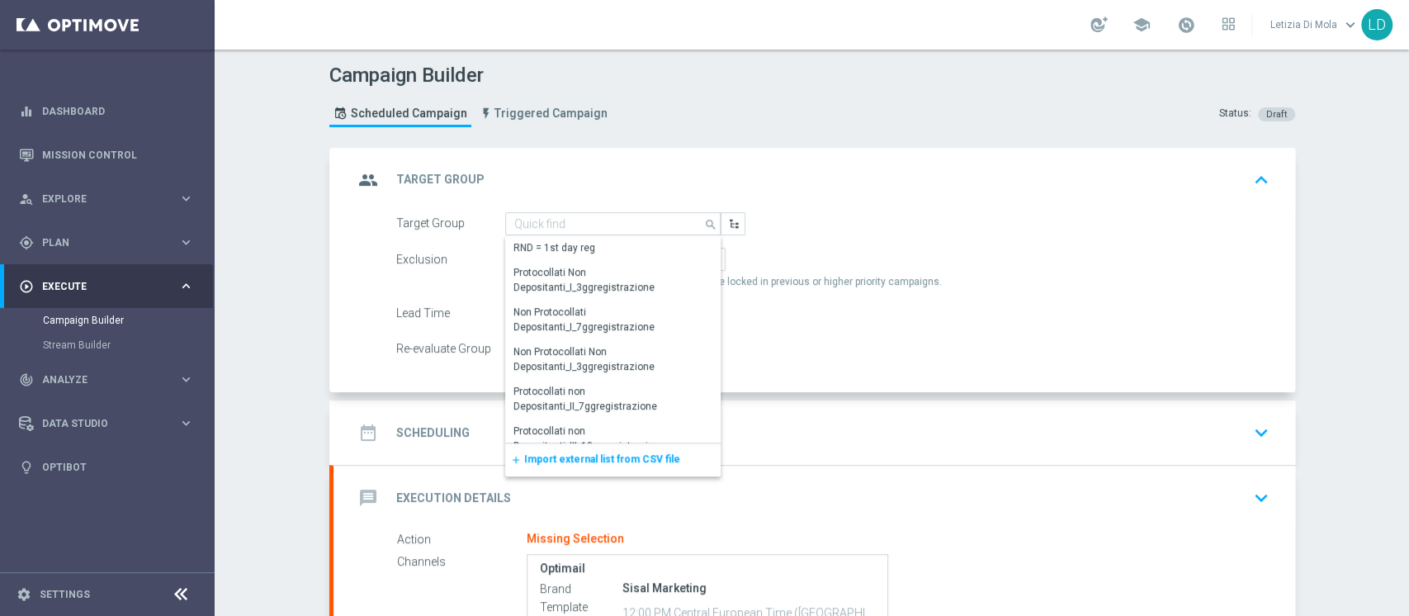
click at [625, 459] on span "Import external list from CSV file" at bounding box center [602, 459] width 156 height 12
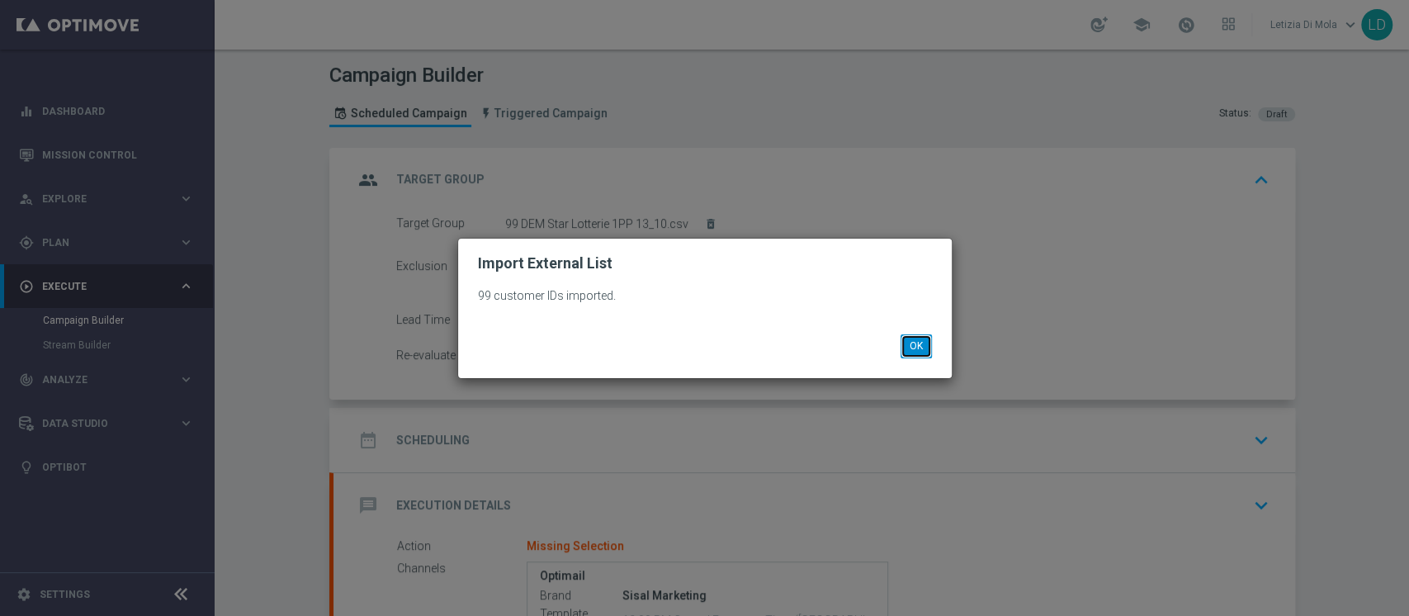
click at [920, 348] on button "OK" at bounding box center [916, 345] width 31 height 23
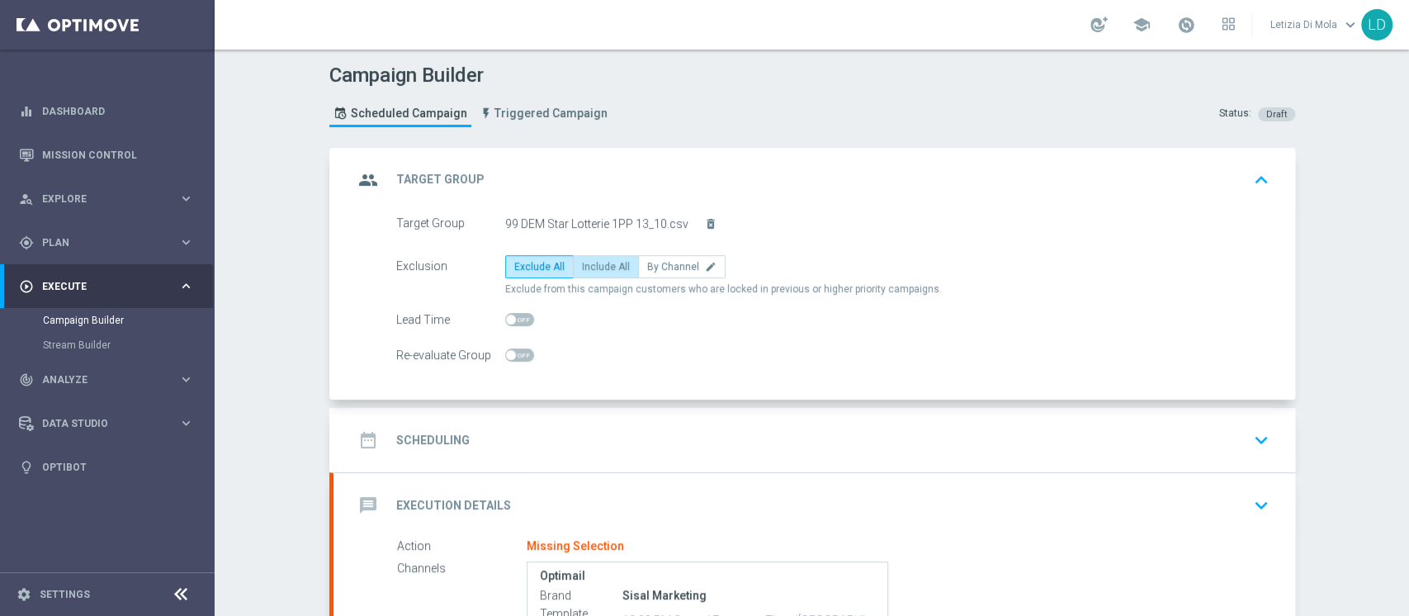
click at [582, 267] on span "Include All" at bounding box center [606, 267] width 48 height 12
click at [582, 267] on input "Include All" at bounding box center [587, 269] width 11 height 11
radio input "true"
click at [365, 179] on icon "group" at bounding box center [368, 180] width 30 height 30
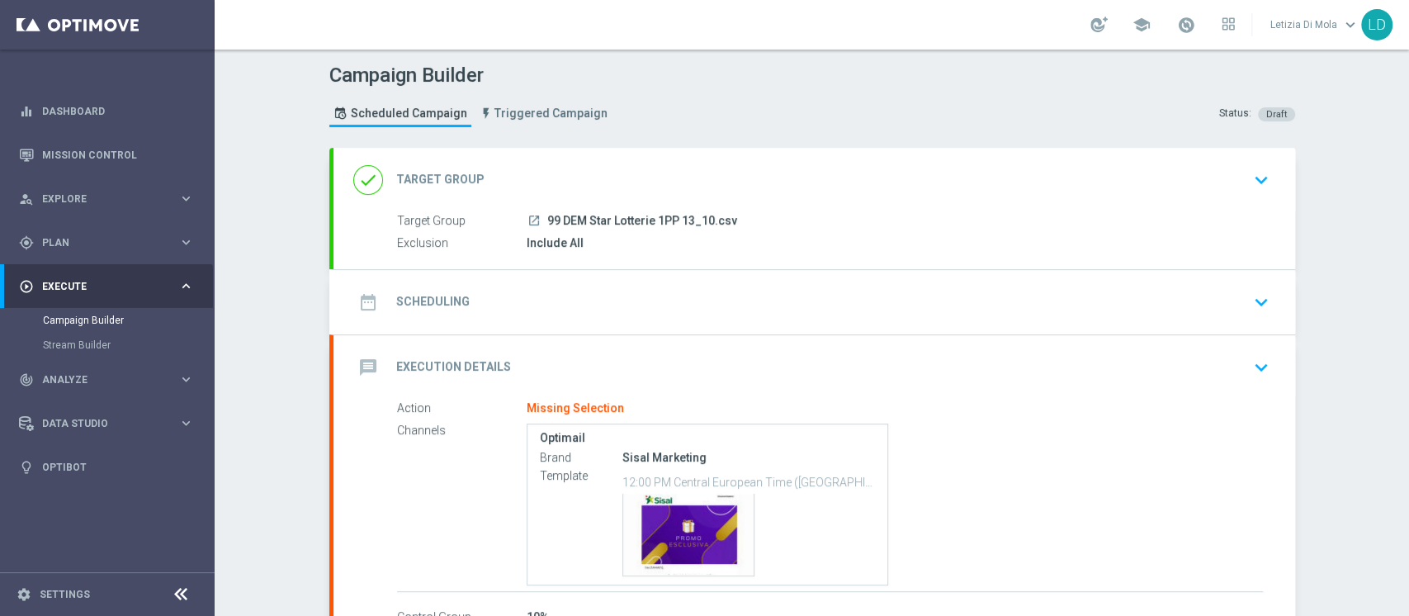
click at [363, 291] on icon "date_range" at bounding box center [368, 302] width 30 height 30
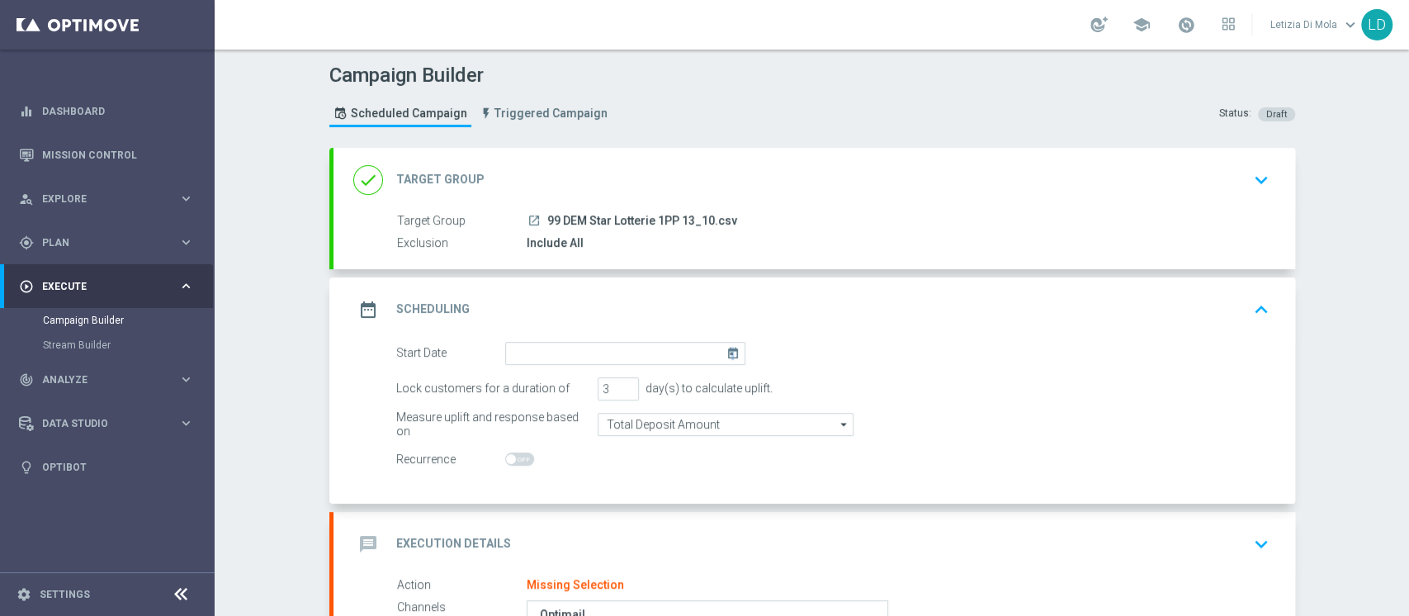
click at [726, 349] on icon "today" at bounding box center [735, 351] width 19 height 18
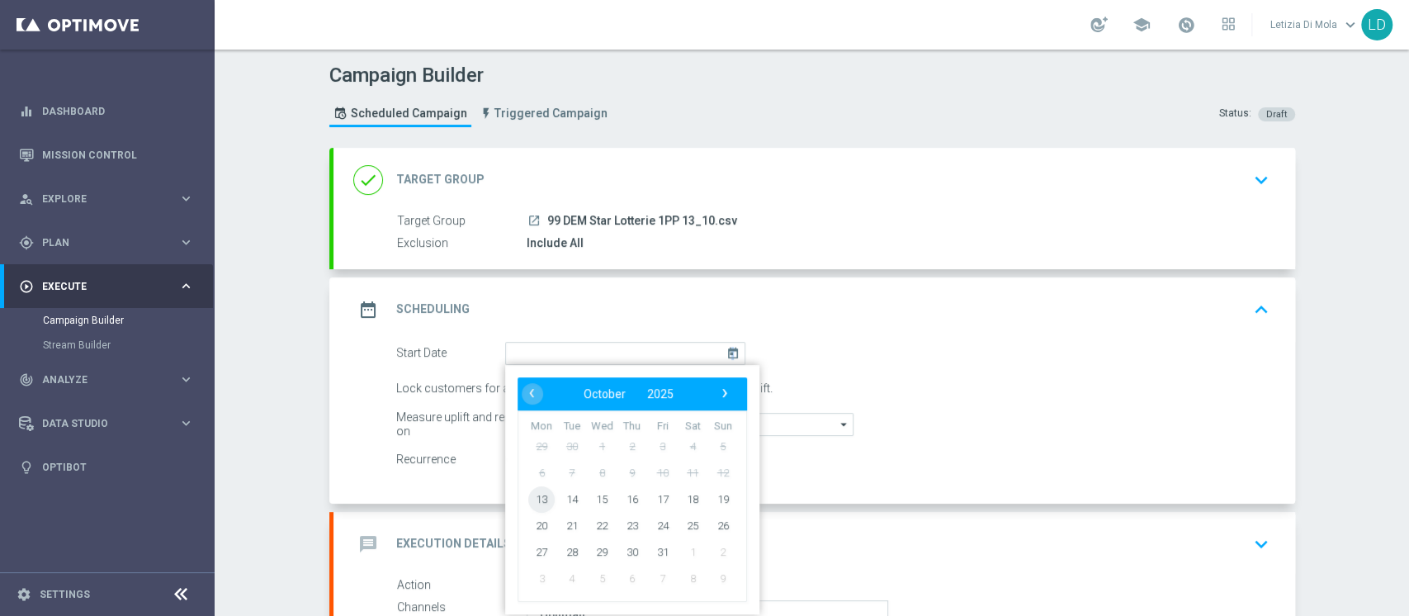
click at [530, 503] on span "13" at bounding box center [541, 498] width 26 height 26
type input "13 Oct 2025"
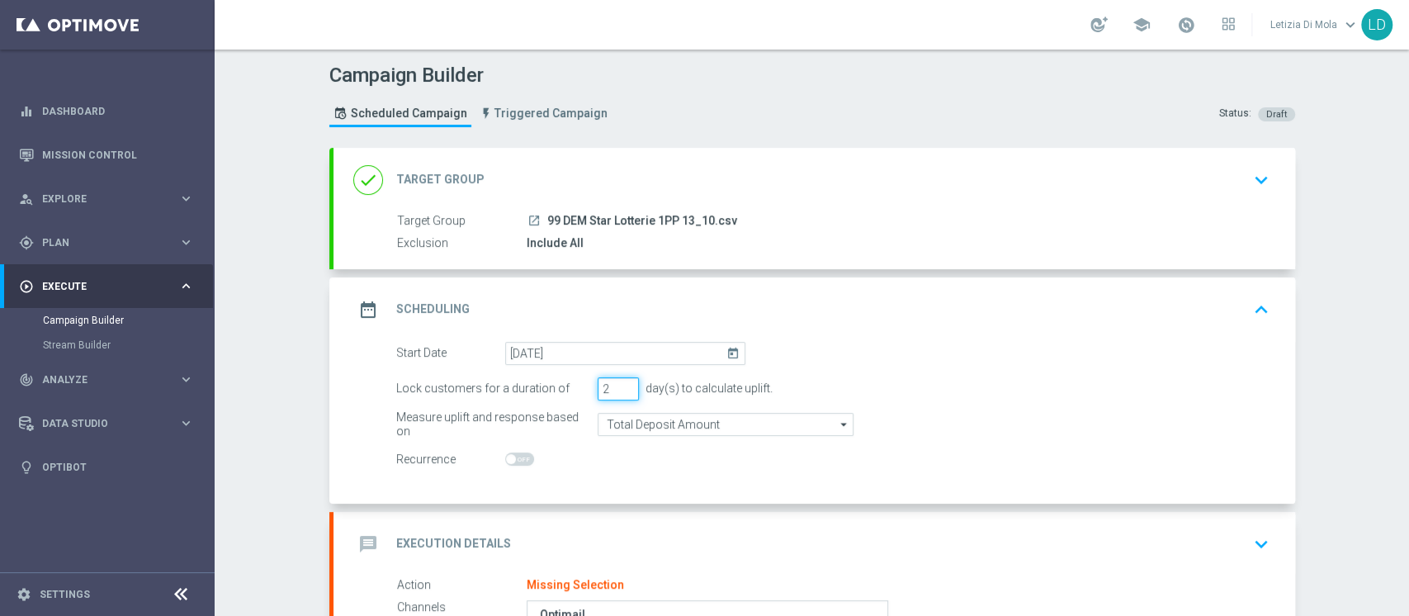
click at [618, 391] on input "2" at bounding box center [618, 388] width 41 height 23
type input "1"
click at [618, 391] on input "1" at bounding box center [618, 388] width 41 height 23
click at [353, 305] on icon "date_range" at bounding box center [368, 310] width 30 height 30
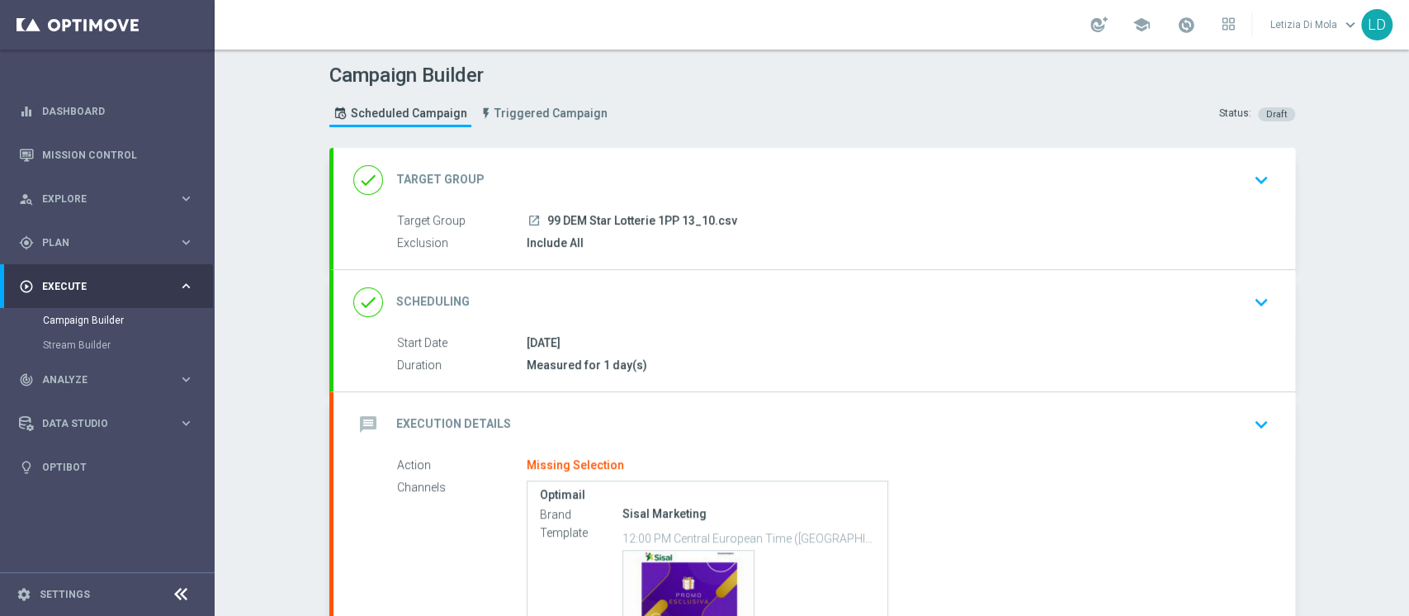
click at [357, 418] on icon "message" at bounding box center [368, 424] width 30 height 30
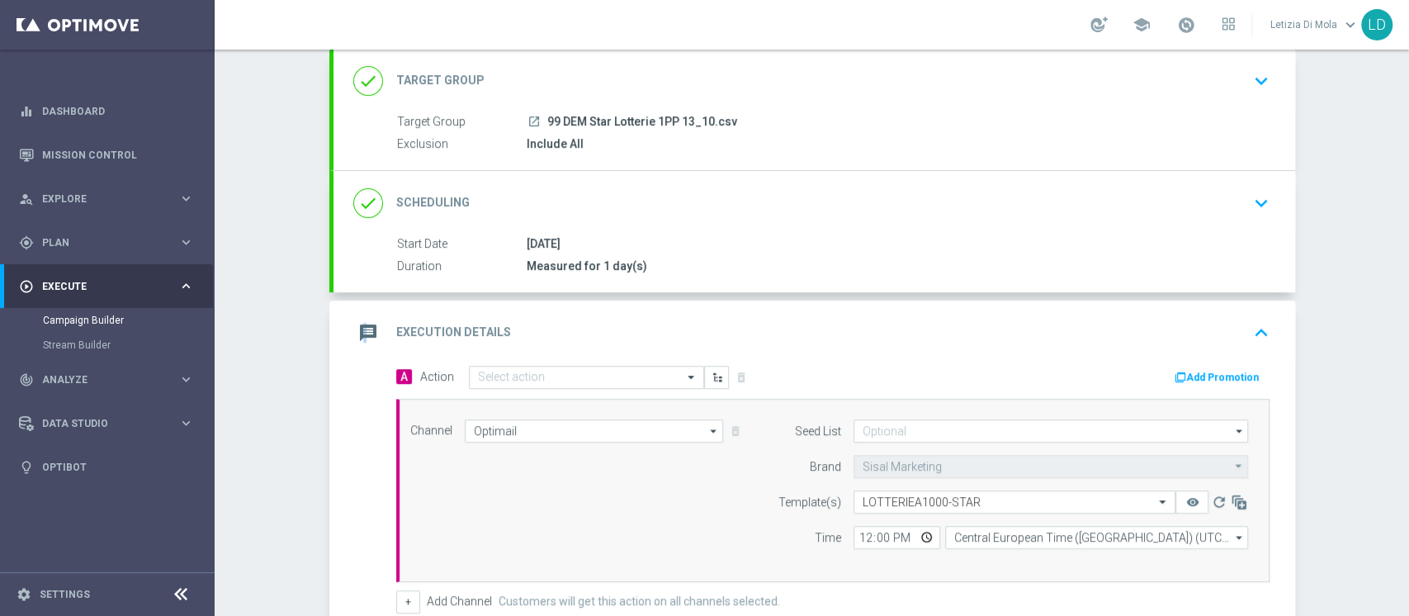
scroll to position [220, 0]
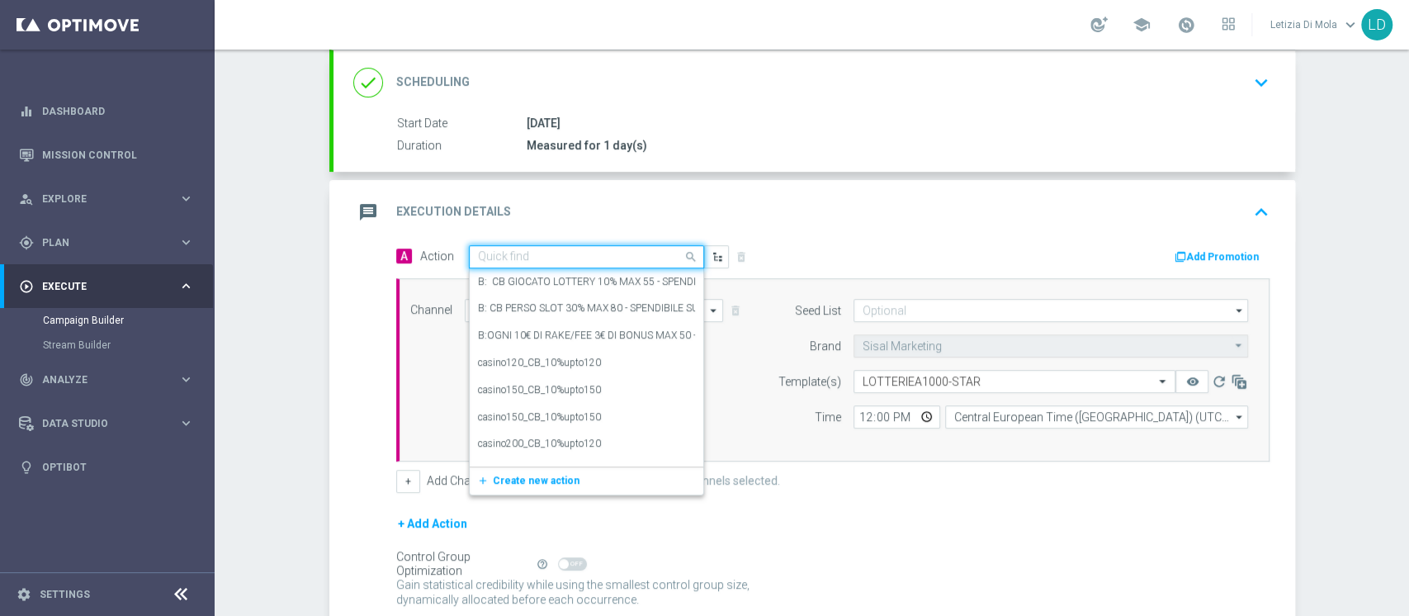
click at [684, 249] on span at bounding box center [693, 256] width 21 height 21
type input "DEM IN"
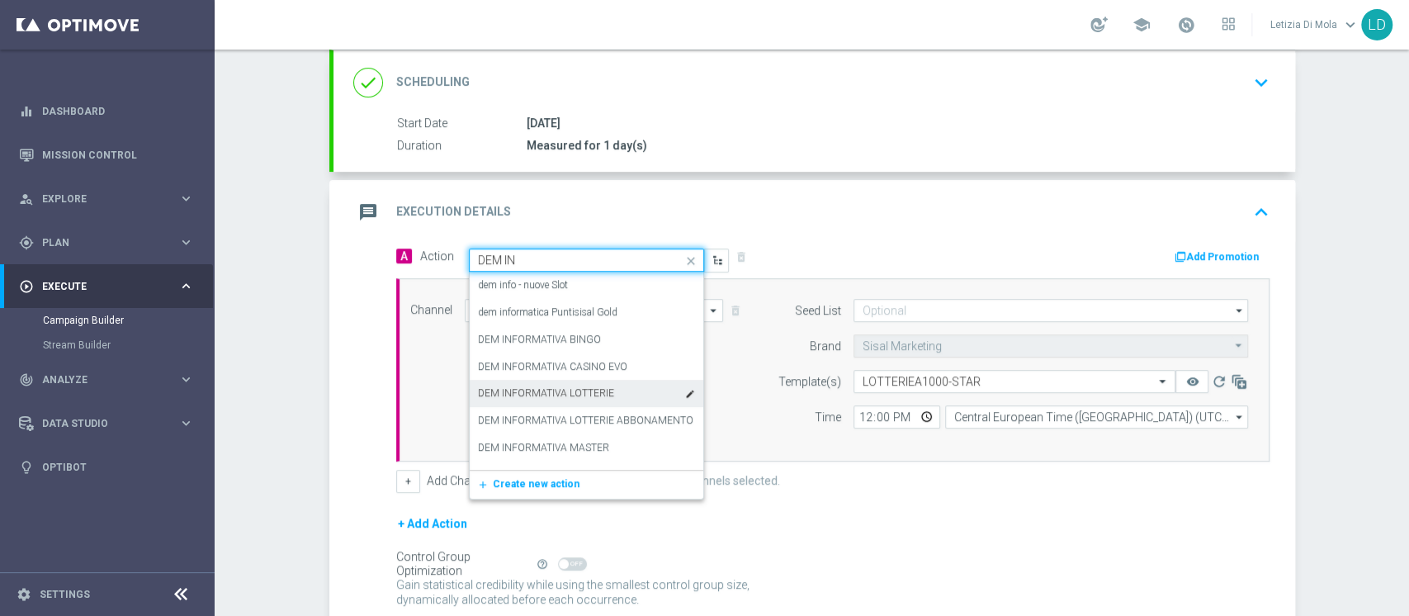
click at [618, 385] on div "DEM INFORMATIVA LOTTERIE edit" at bounding box center [586, 393] width 217 height 27
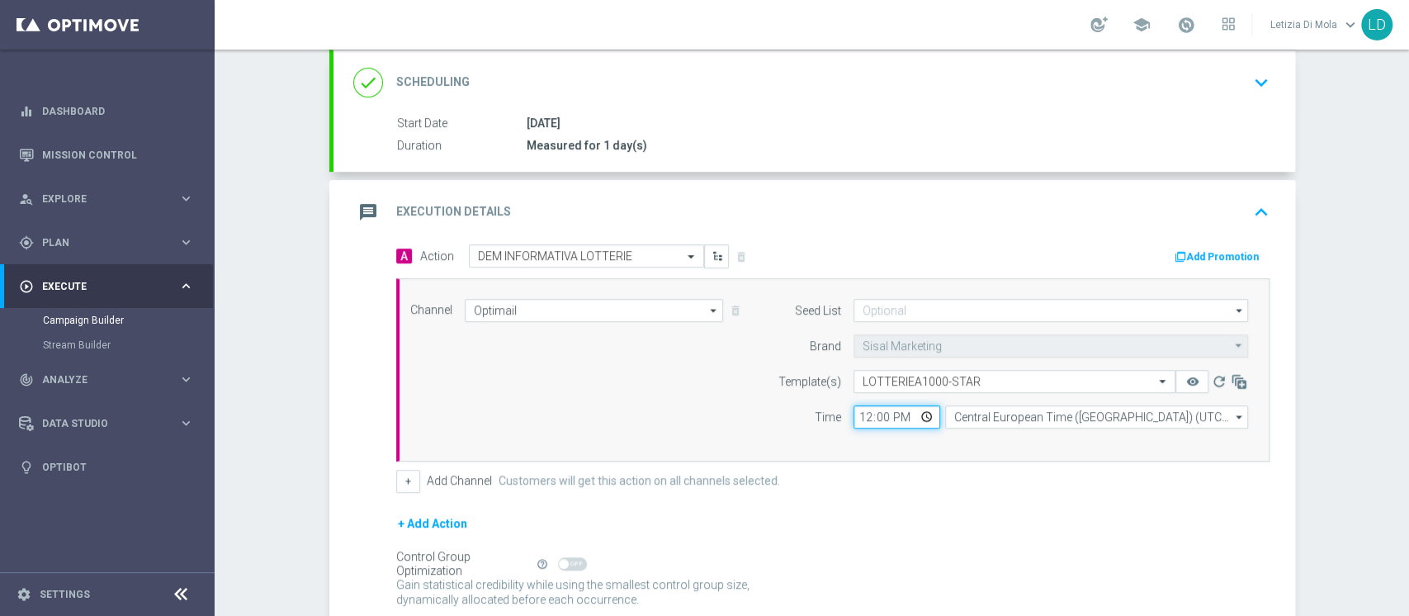
click at [911, 407] on input "12:00" at bounding box center [897, 416] width 87 height 23
type input "12:30"
drag, startPoint x: 1023, startPoint y: 472, endPoint x: 1011, endPoint y: 457, distance: 18.8
click at [1023, 472] on div "+ Add Channel Customers will get this action on all channels selected." at bounding box center [832, 481] width 873 height 23
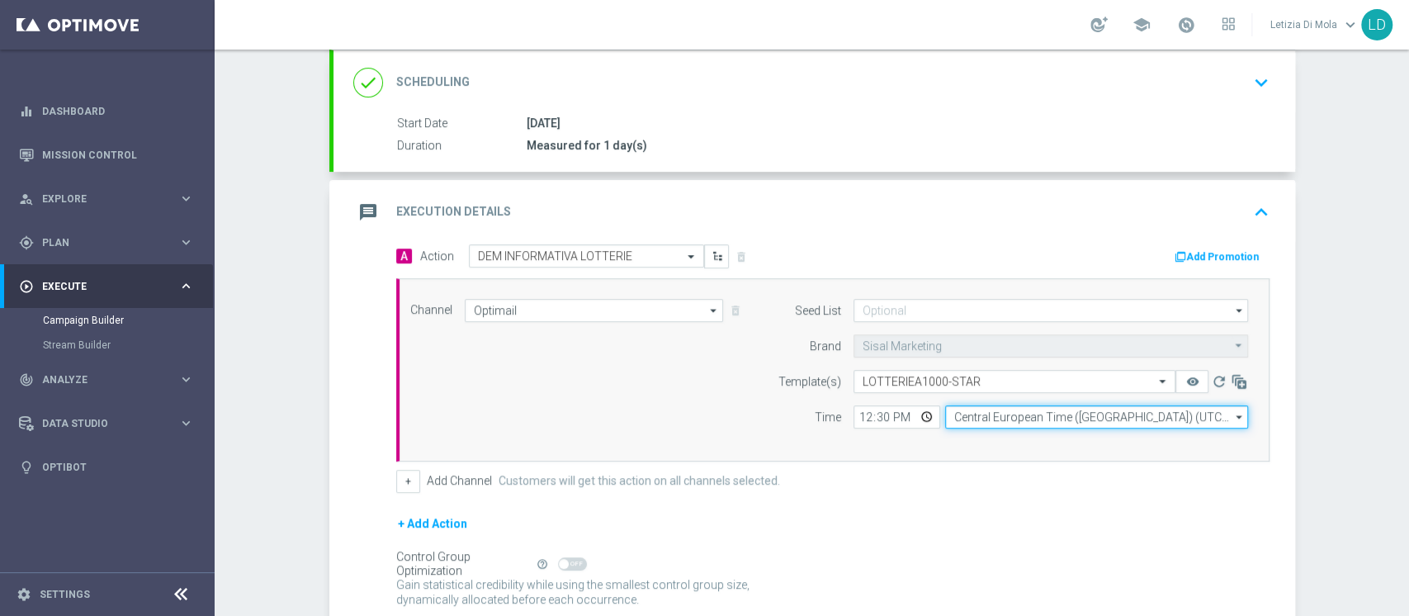
click at [986, 417] on input "Central European Time (Berlin) (UTC +02:00)" at bounding box center [1096, 416] width 303 height 23
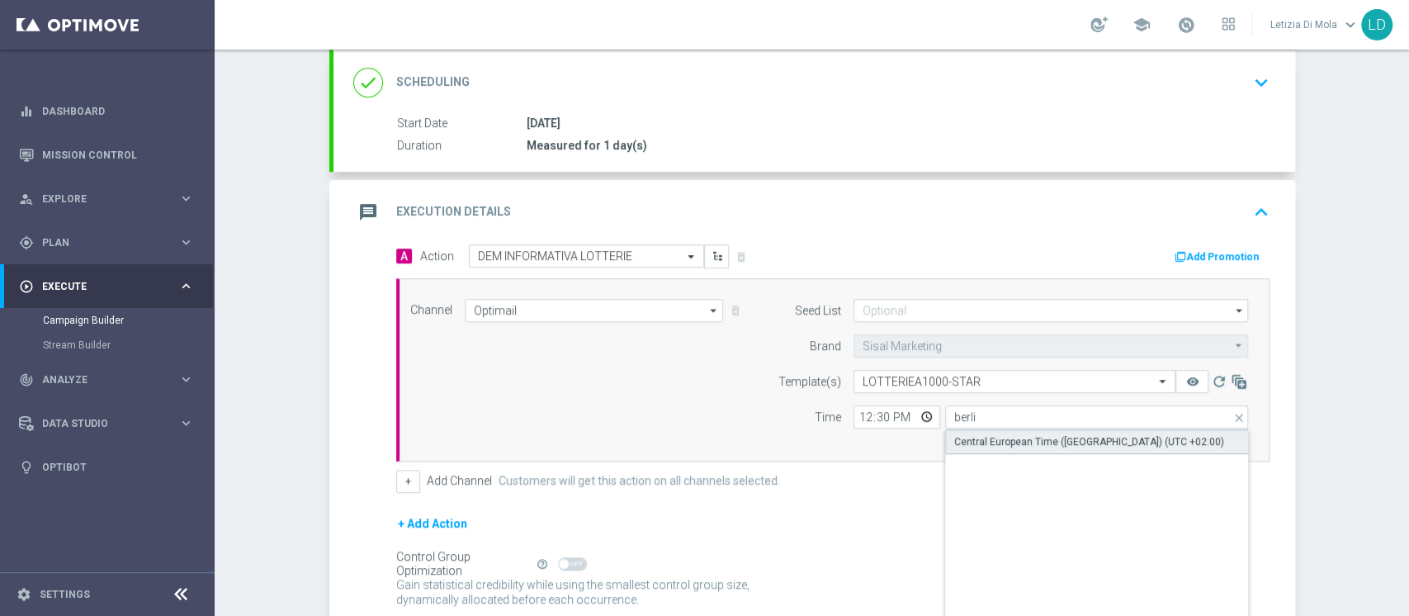
click at [1010, 436] on div "Central European Time (Berlin) (UTC +02:00)" at bounding box center [1089, 441] width 270 height 15
type input "Central European Time (Berlin) (UTC +02:00)"
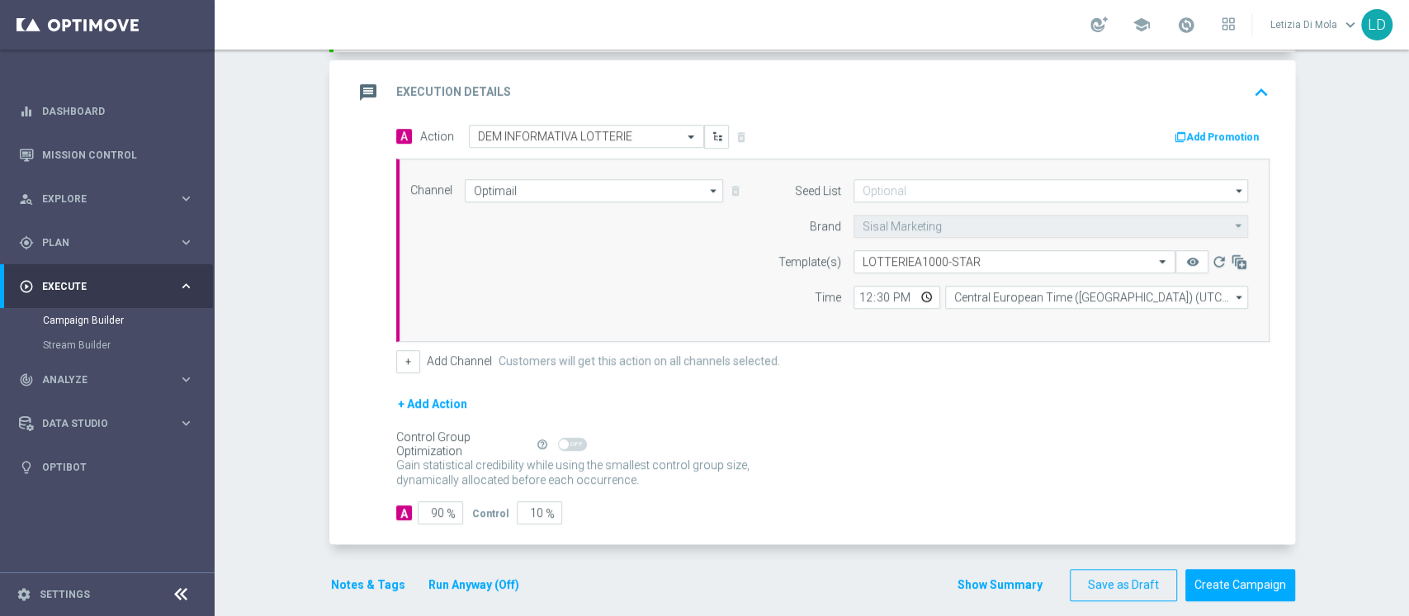
scroll to position [355, 0]
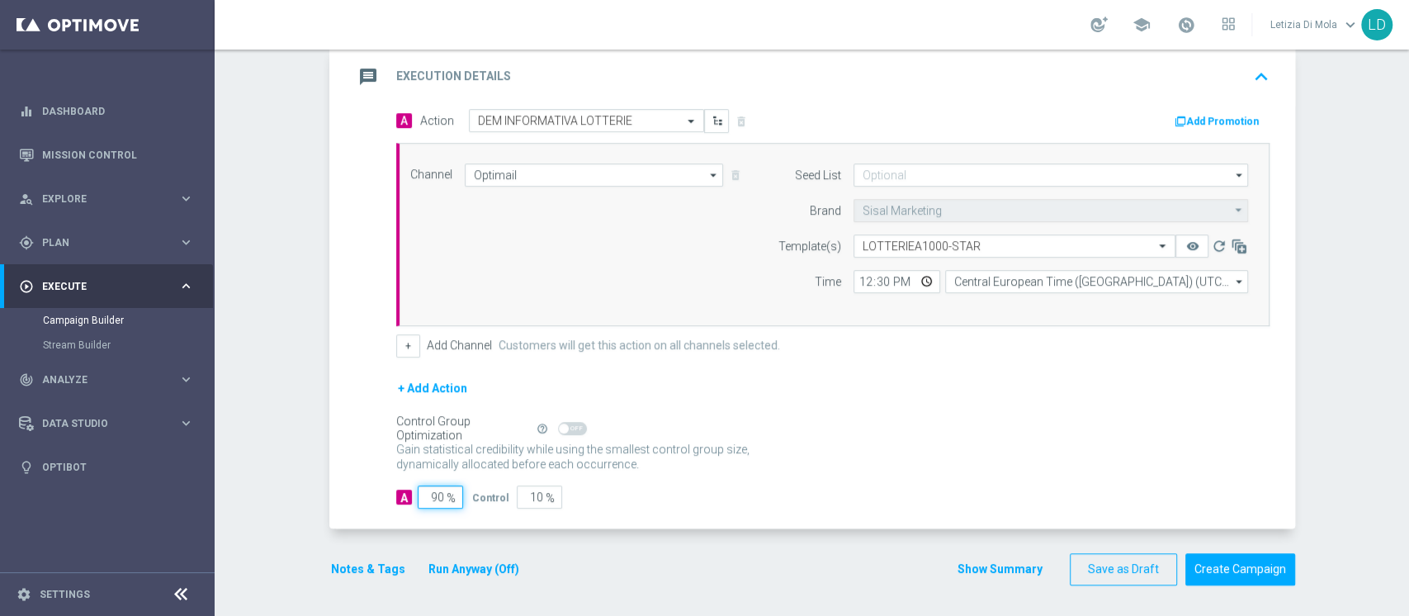
drag, startPoint x: 428, startPoint y: 490, endPoint x: 416, endPoint y: 487, distance: 12.0
click at [418, 487] on input "90" at bounding box center [440, 496] width 45 height 23
type input "10"
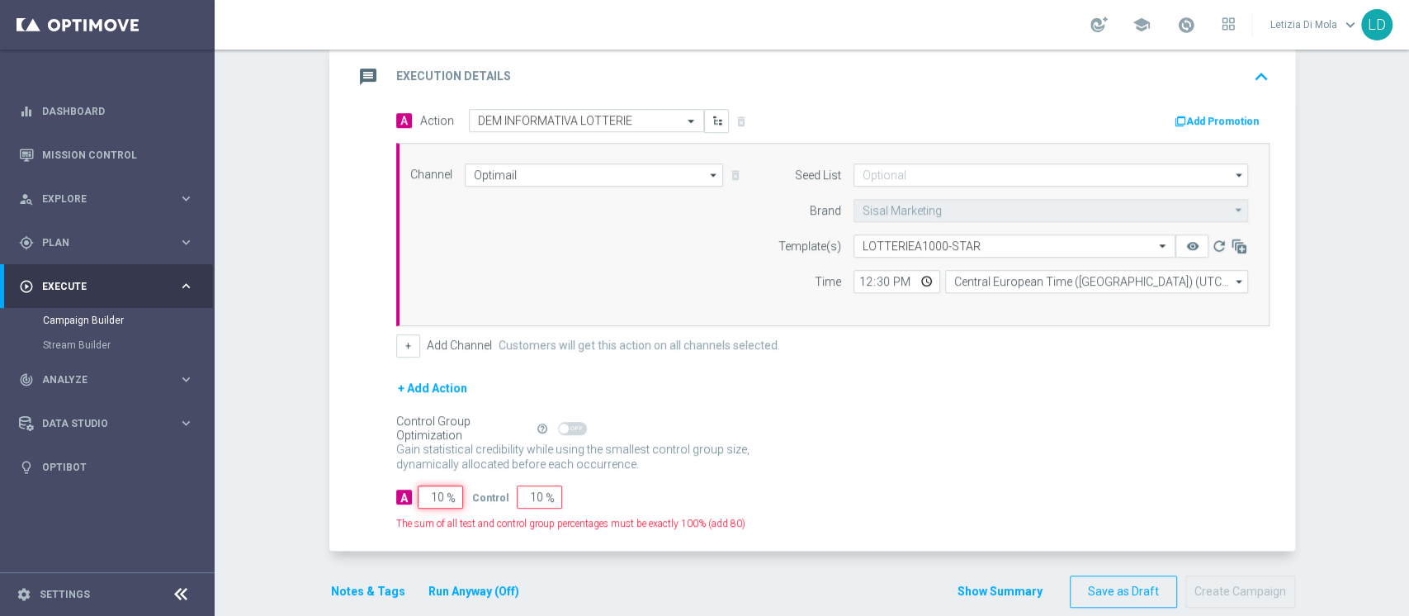
type input "90"
type input "100"
type input "0"
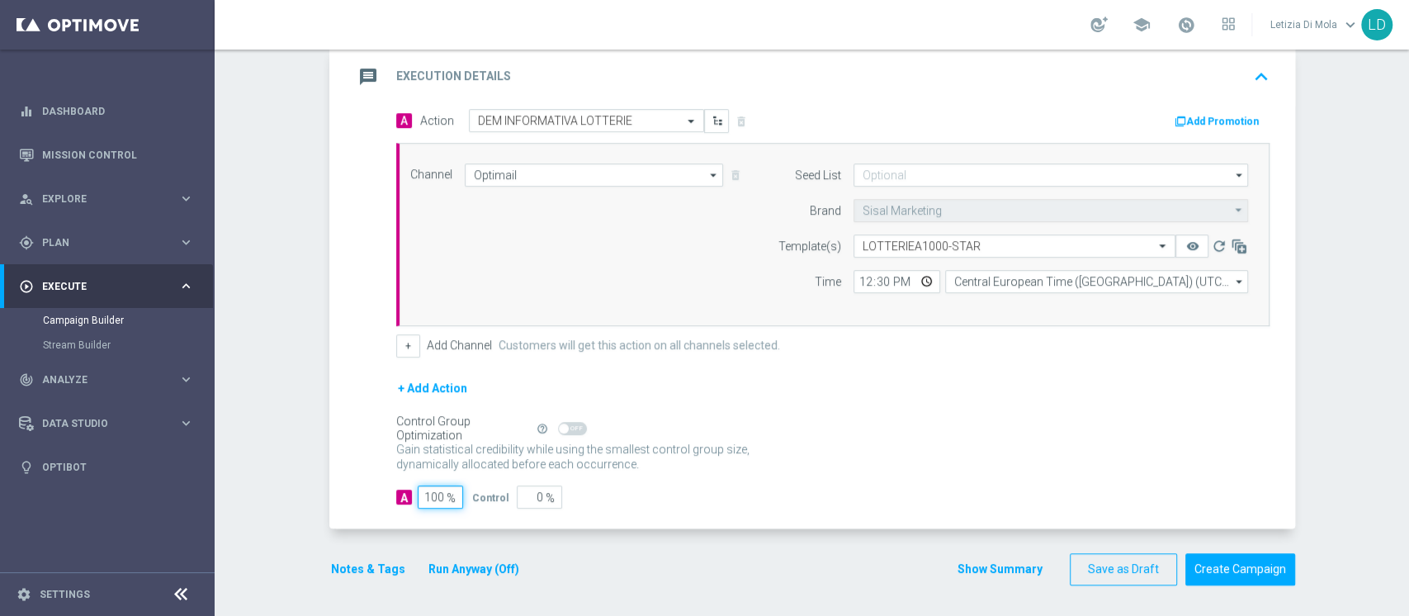
type input "100"
click at [971, 401] on div "+ Add Action" at bounding box center [832, 398] width 873 height 41
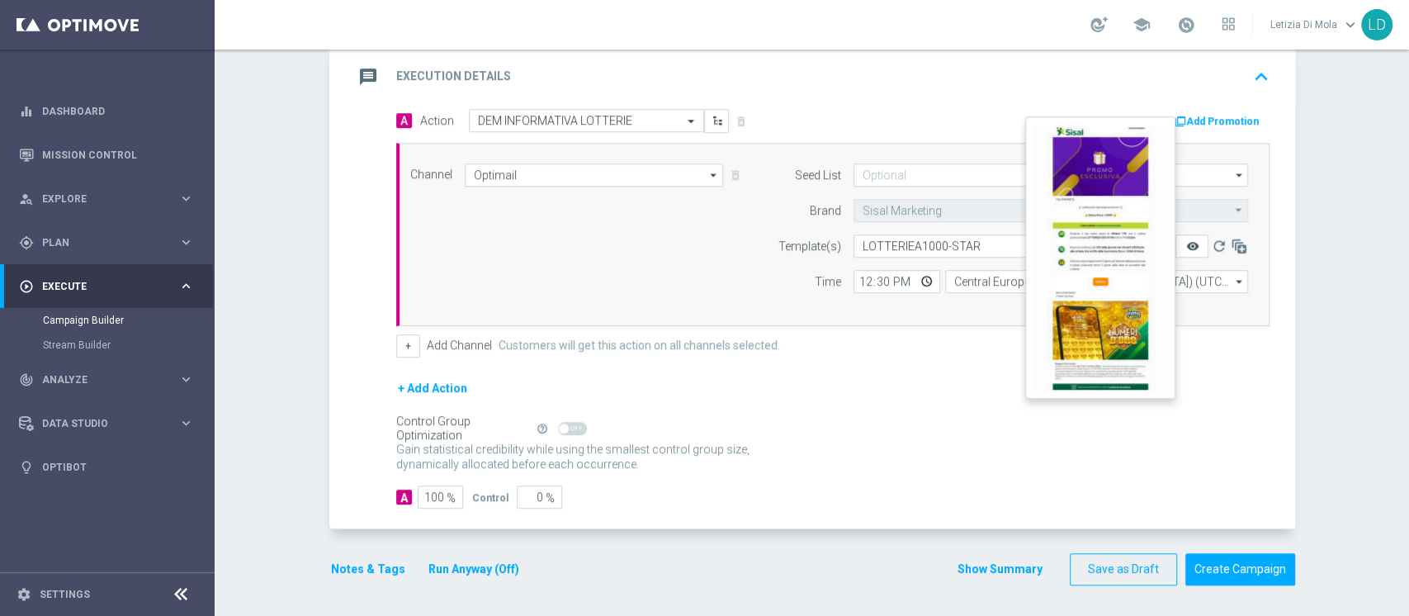
click at [1185, 244] on icon "remove_red_eye" at bounding box center [1191, 245] width 13 height 13
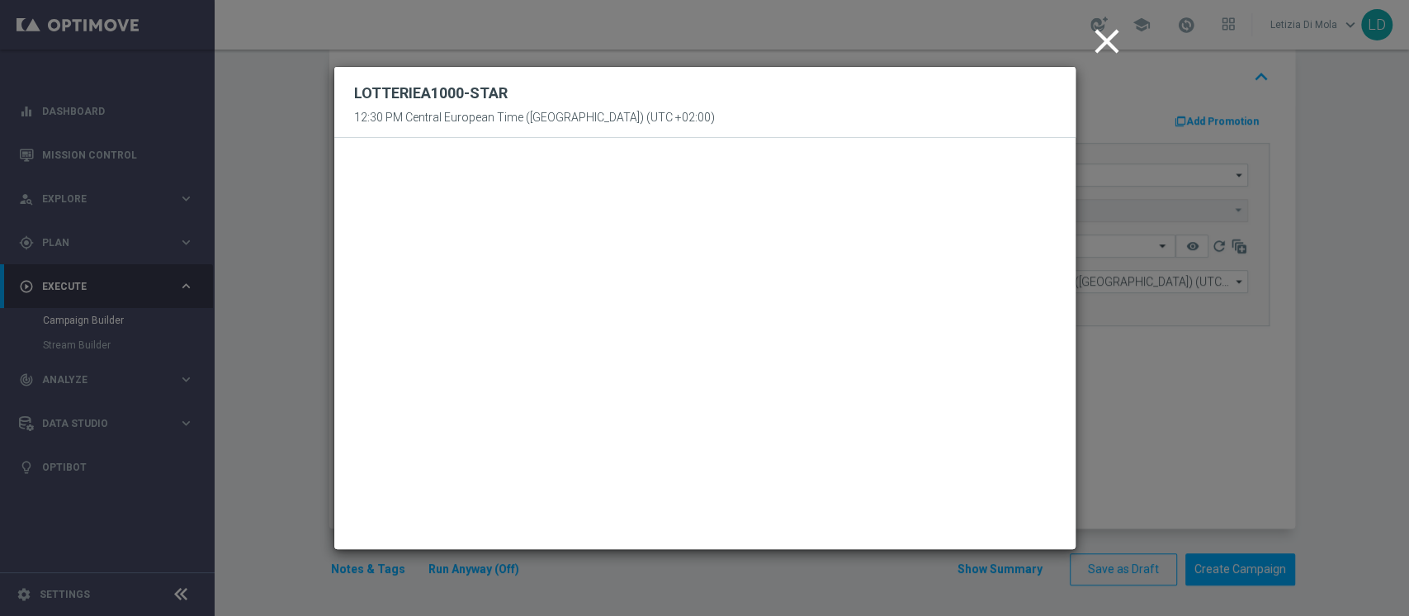
click at [1113, 38] on icon "close" at bounding box center [1106, 41] width 41 height 41
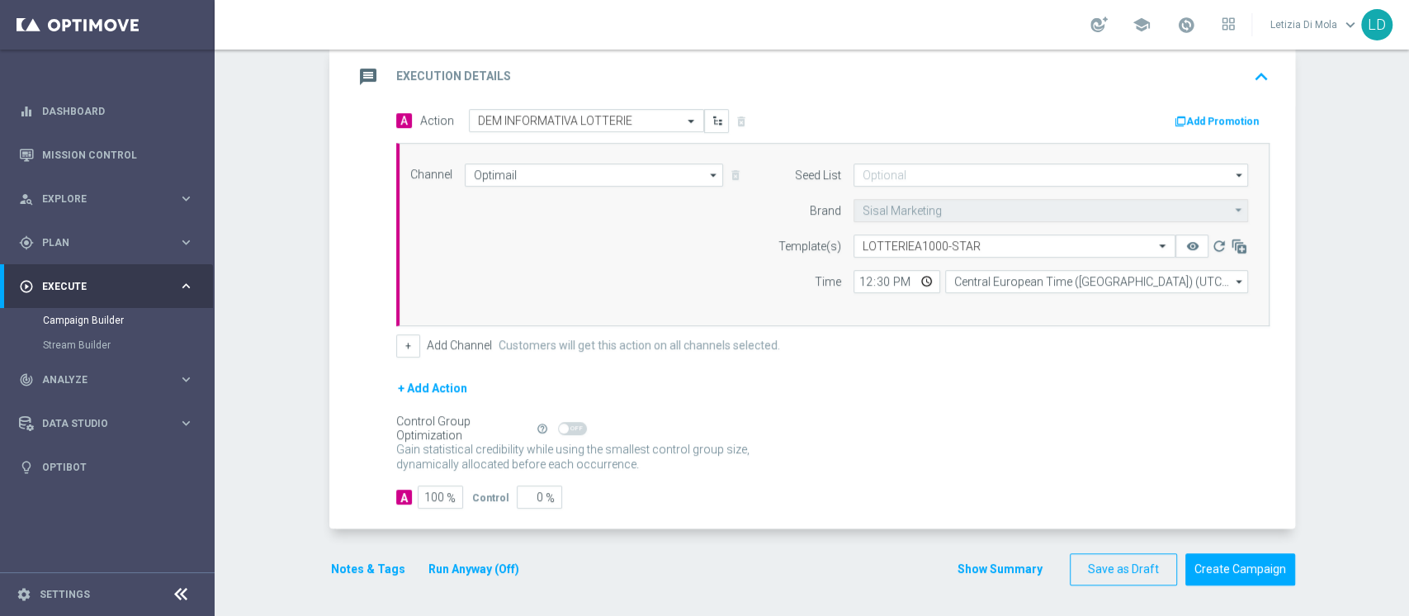
click at [353, 72] on icon "message" at bounding box center [368, 77] width 30 height 30
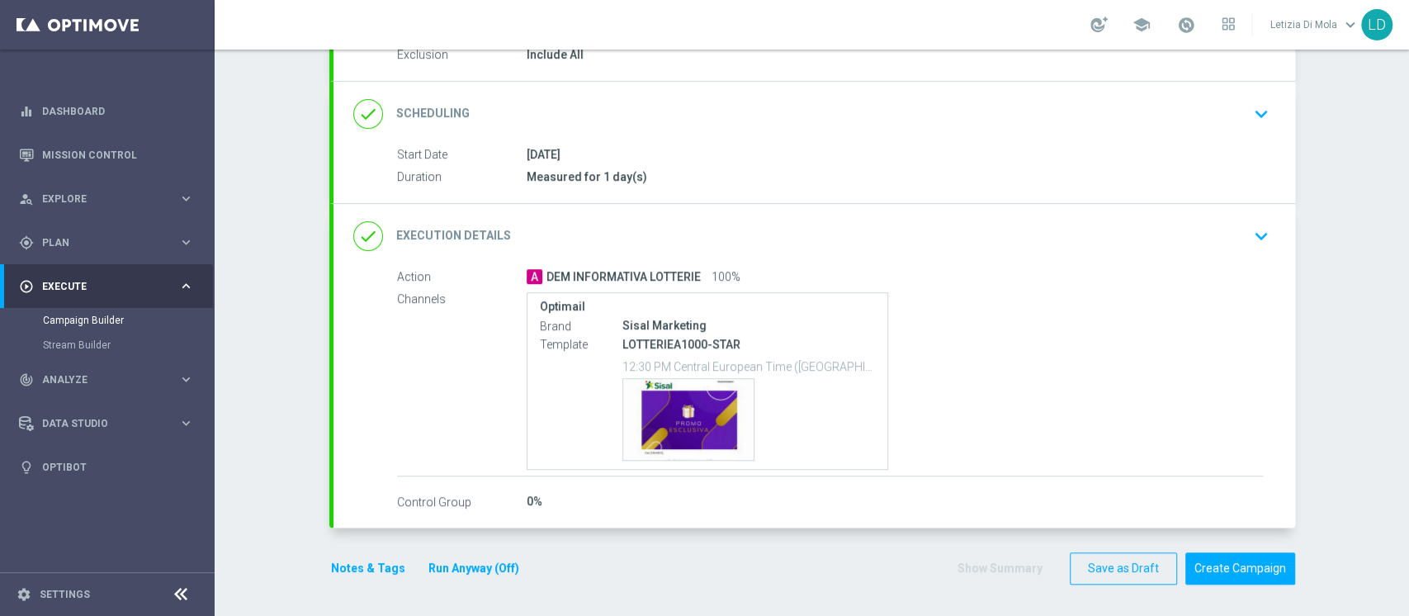
scroll to position [187, 0]
click at [342, 565] on button "Notes & Tags" at bounding box center [368, 569] width 78 height 21
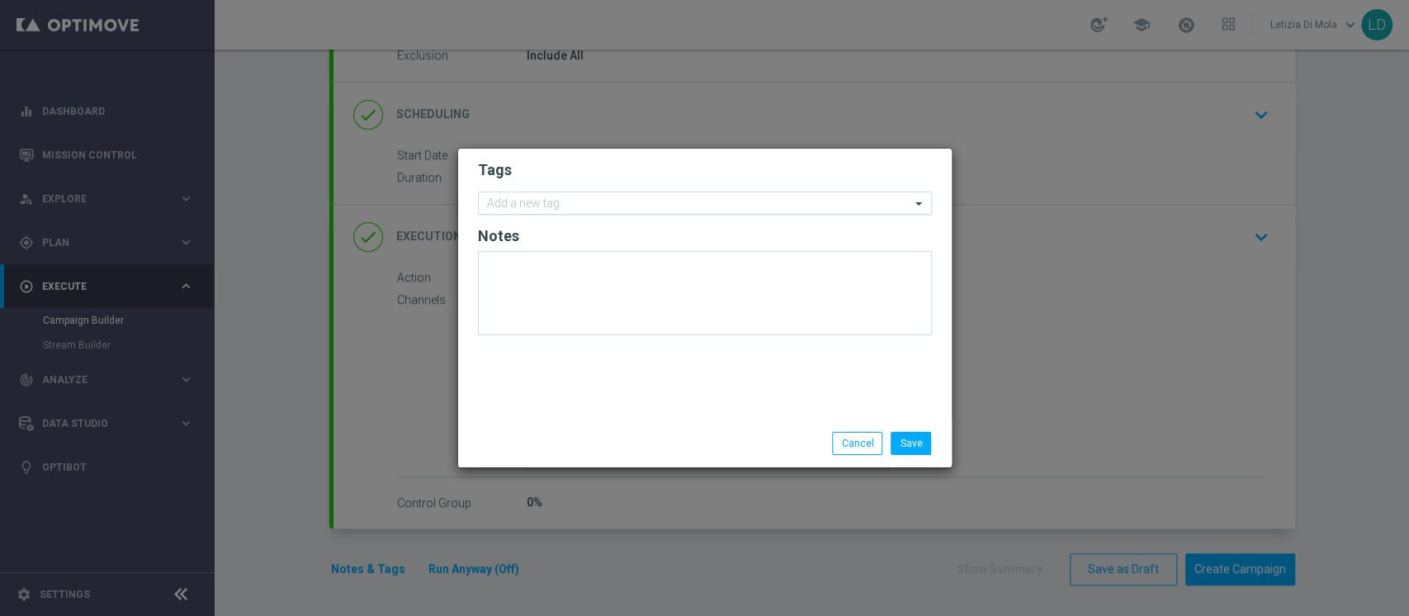
click at [557, 203] on input "text" at bounding box center [698, 204] width 423 height 14
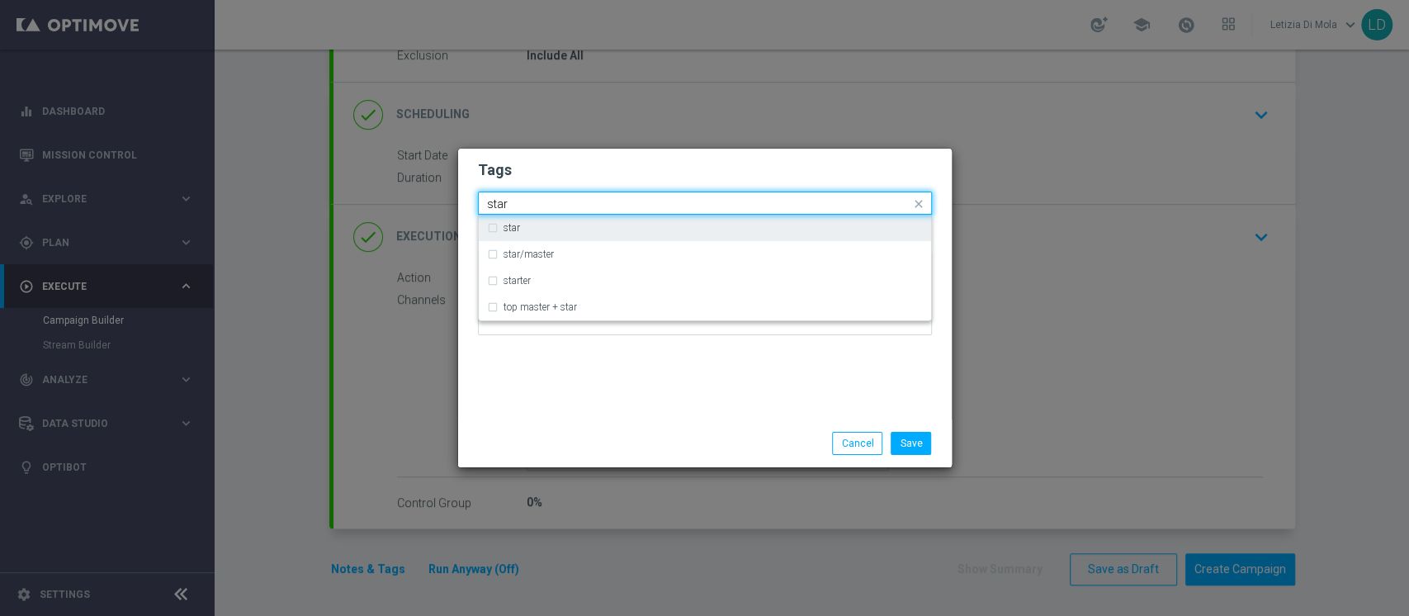
click at [578, 231] on div "star" at bounding box center [713, 228] width 419 height 10
type input "star"
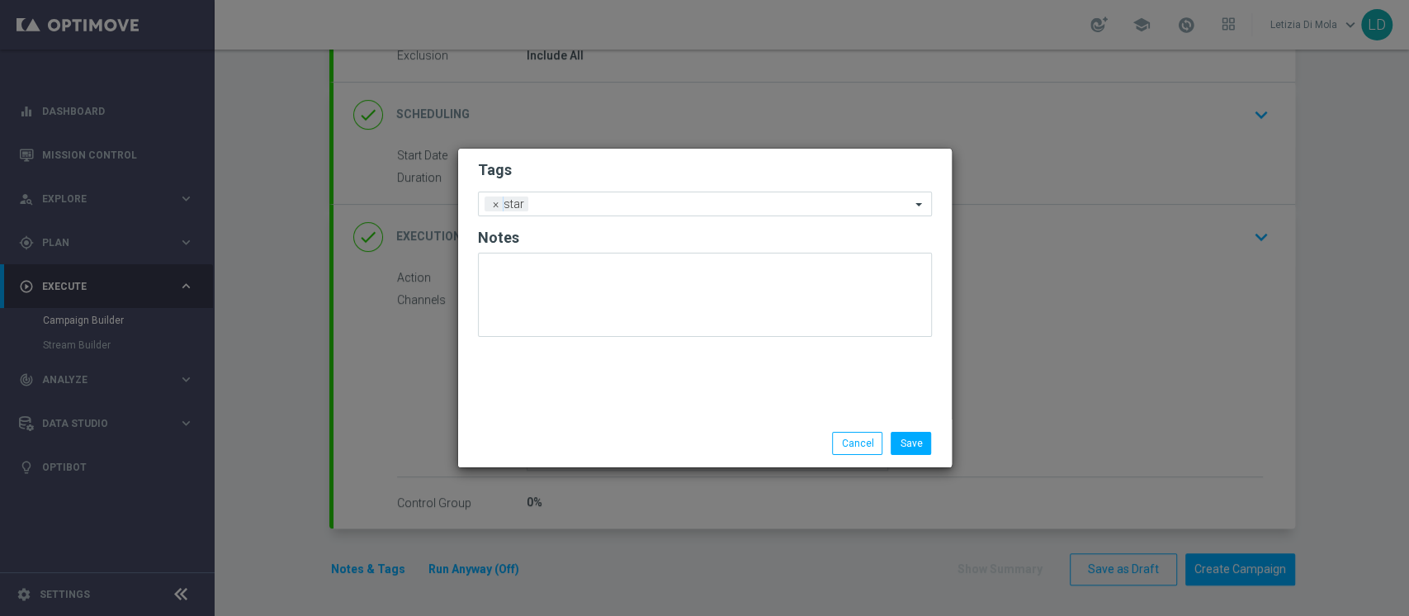
click at [569, 395] on div "Tags Add a new tag × star Notes" at bounding box center [705, 284] width 494 height 271
click at [605, 198] on input "text" at bounding box center [723, 205] width 376 height 14
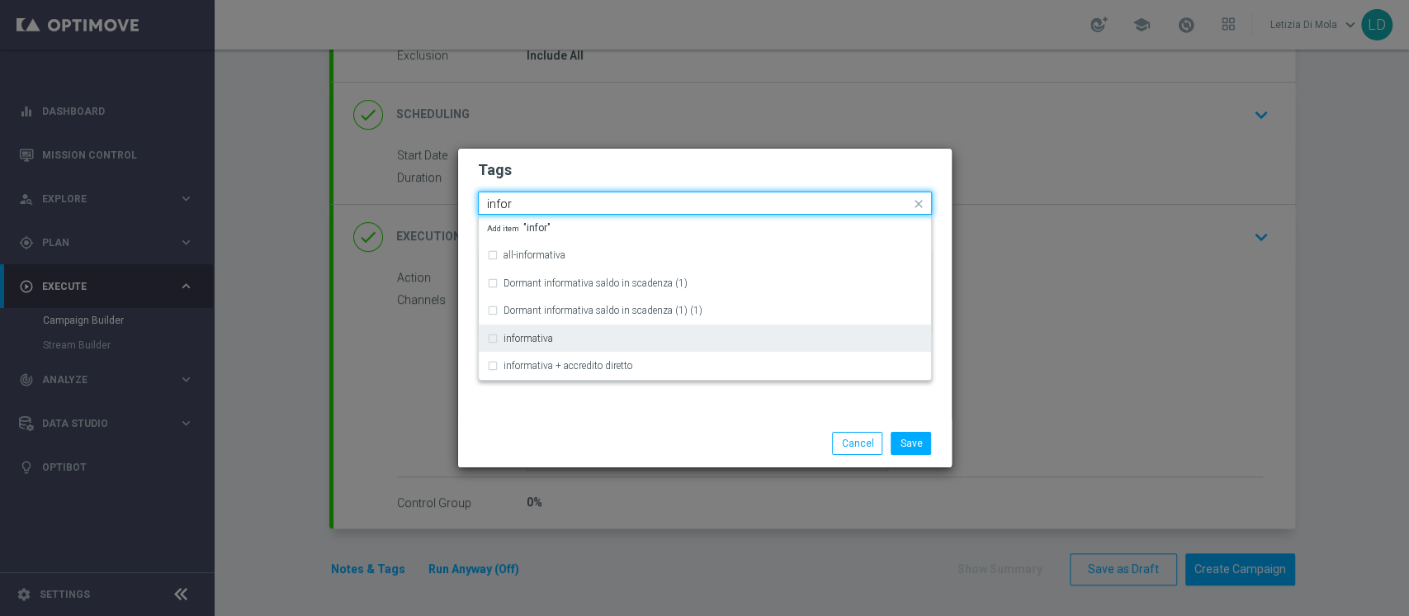
click at [585, 340] on div "informativa" at bounding box center [713, 338] width 419 height 10
type input "infor"
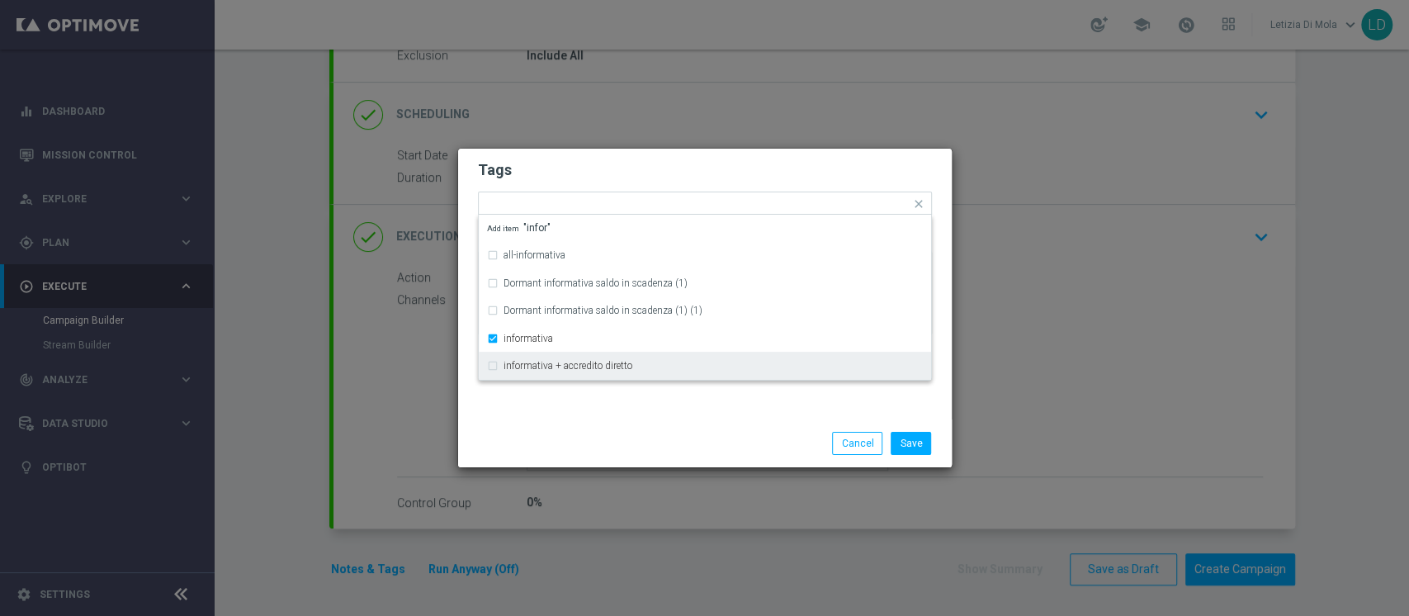
click at [585, 419] on div "Save Cancel" at bounding box center [705, 443] width 494 height 48
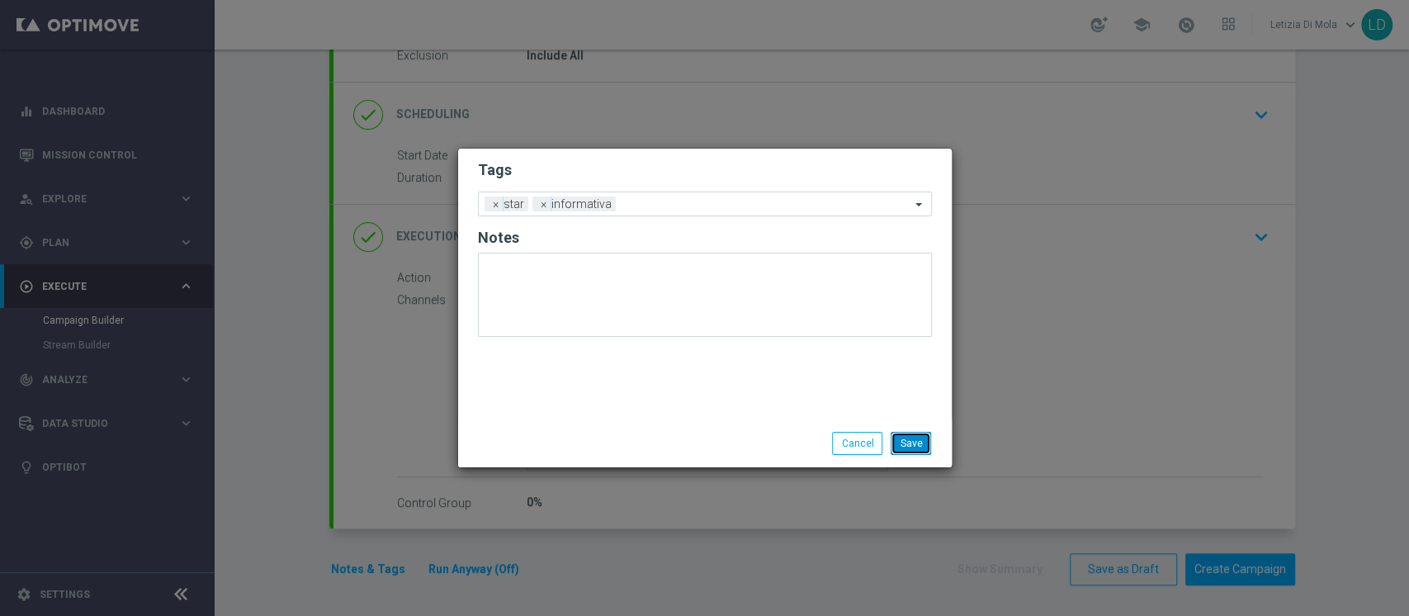
click at [912, 437] on button "Save" at bounding box center [911, 443] width 40 height 23
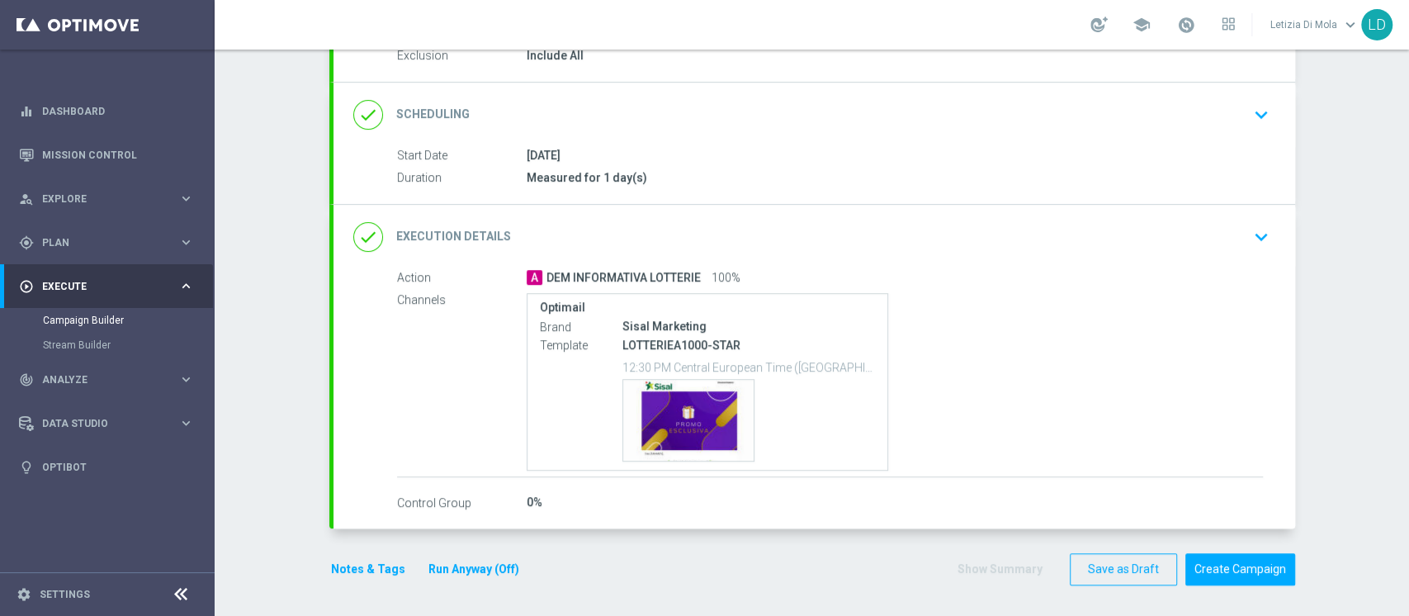
click at [371, 239] on icon "done" at bounding box center [368, 237] width 30 height 30
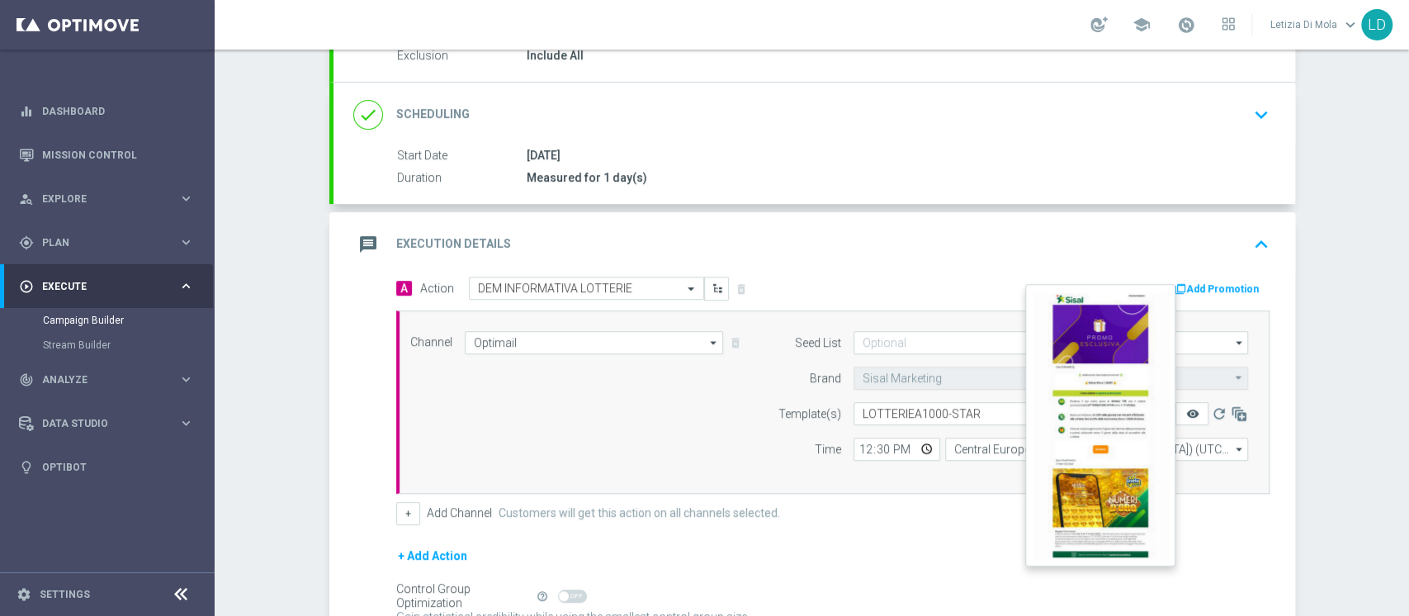
click at [1185, 411] on icon "remove_red_eye" at bounding box center [1191, 413] width 13 height 13
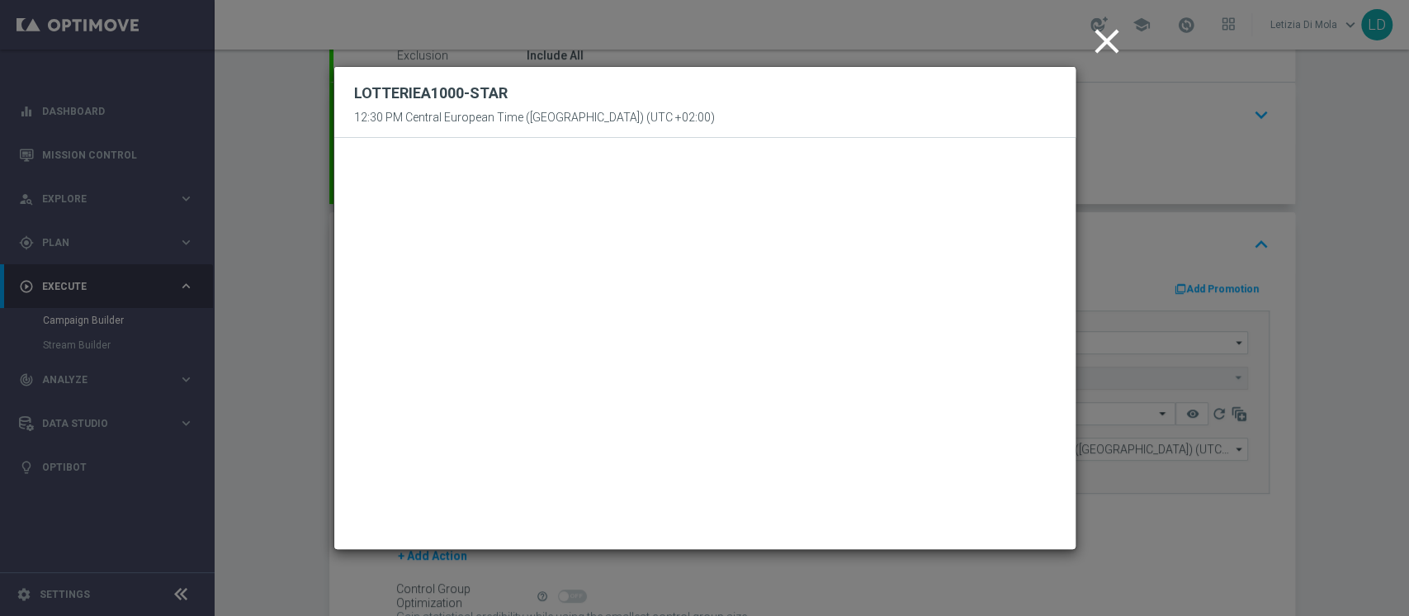
click at [1101, 41] on icon "close" at bounding box center [1106, 41] width 41 height 41
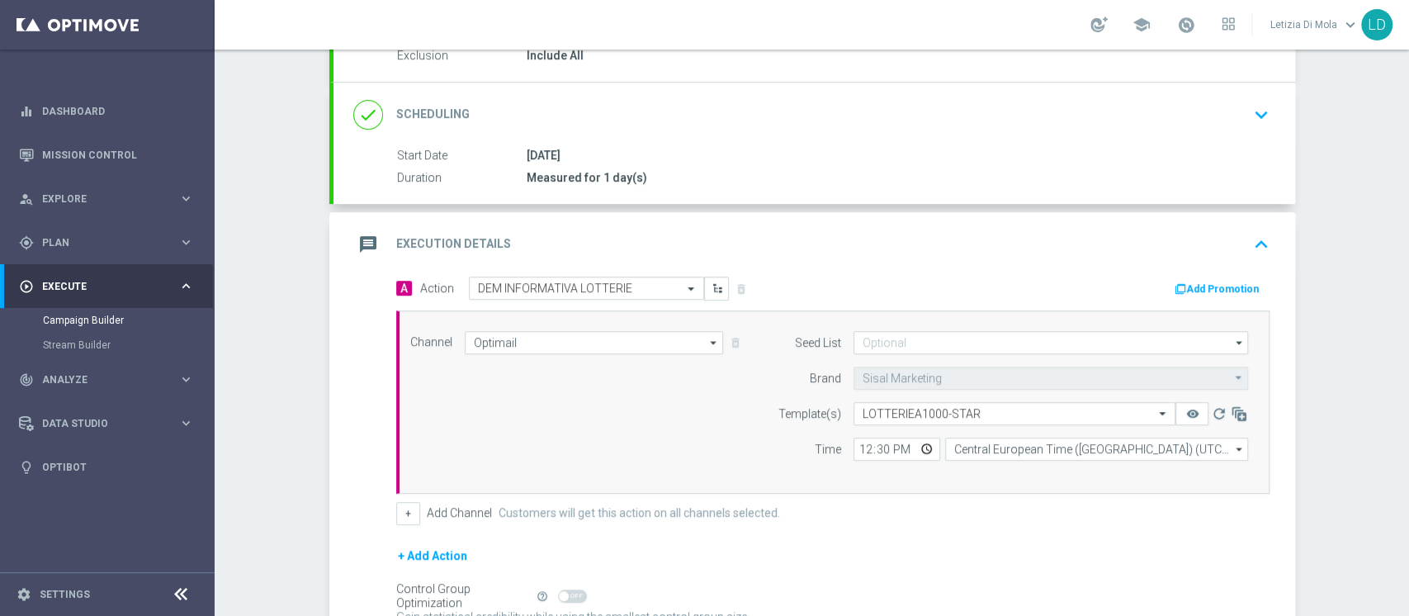
scroll to position [355, 0]
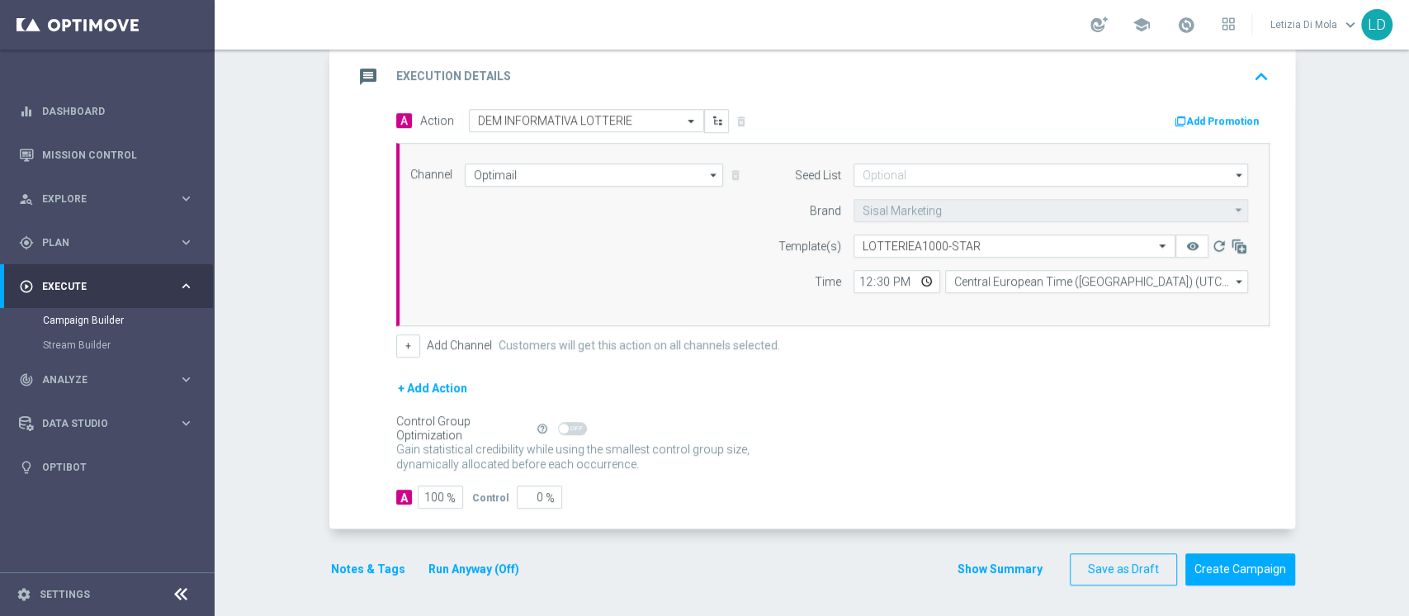
click at [353, 66] on icon "message" at bounding box center [368, 77] width 30 height 30
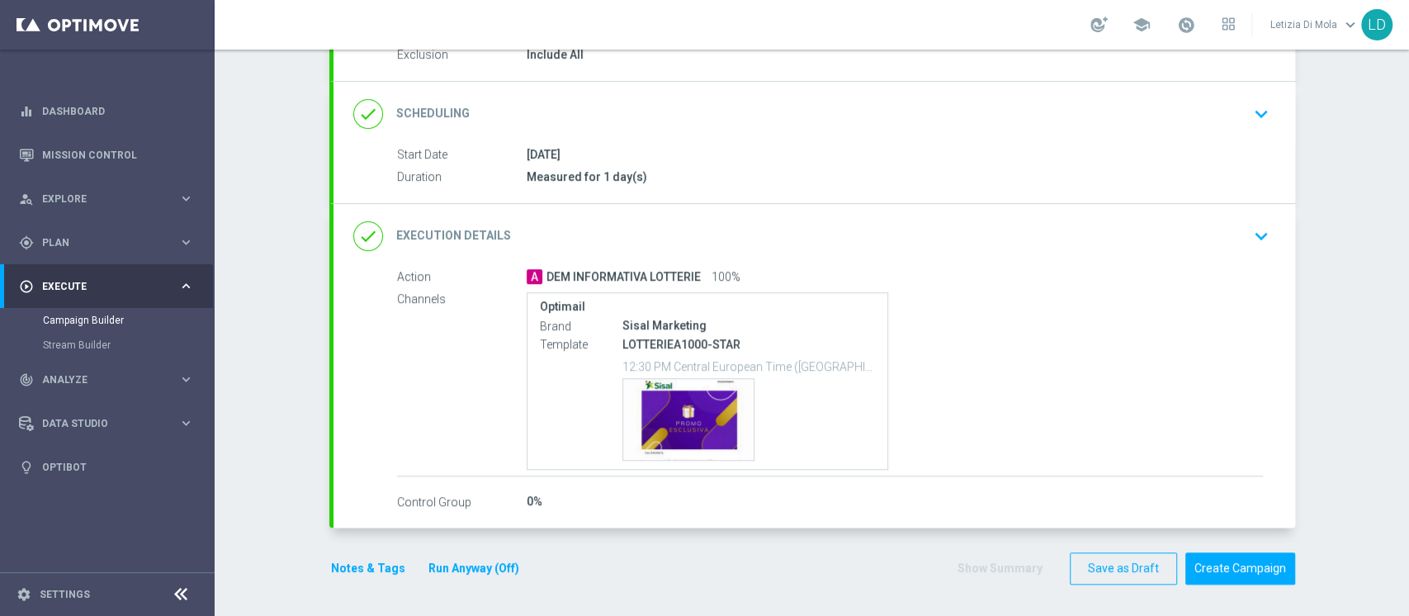
scroll to position [187, 0]
click at [1261, 570] on button "Create Campaign" at bounding box center [1240, 569] width 110 height 32
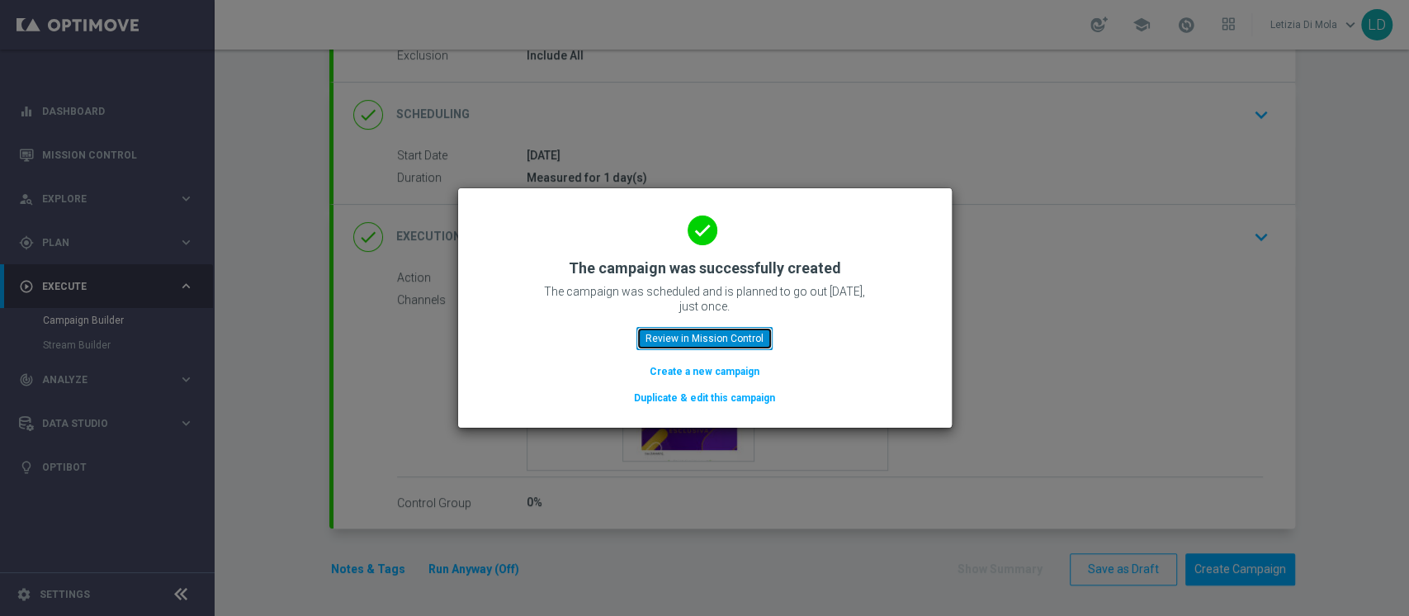
click at [740, 341] on button "Review in Mission Control" at bounding box center [704, 338] width 136 height 23
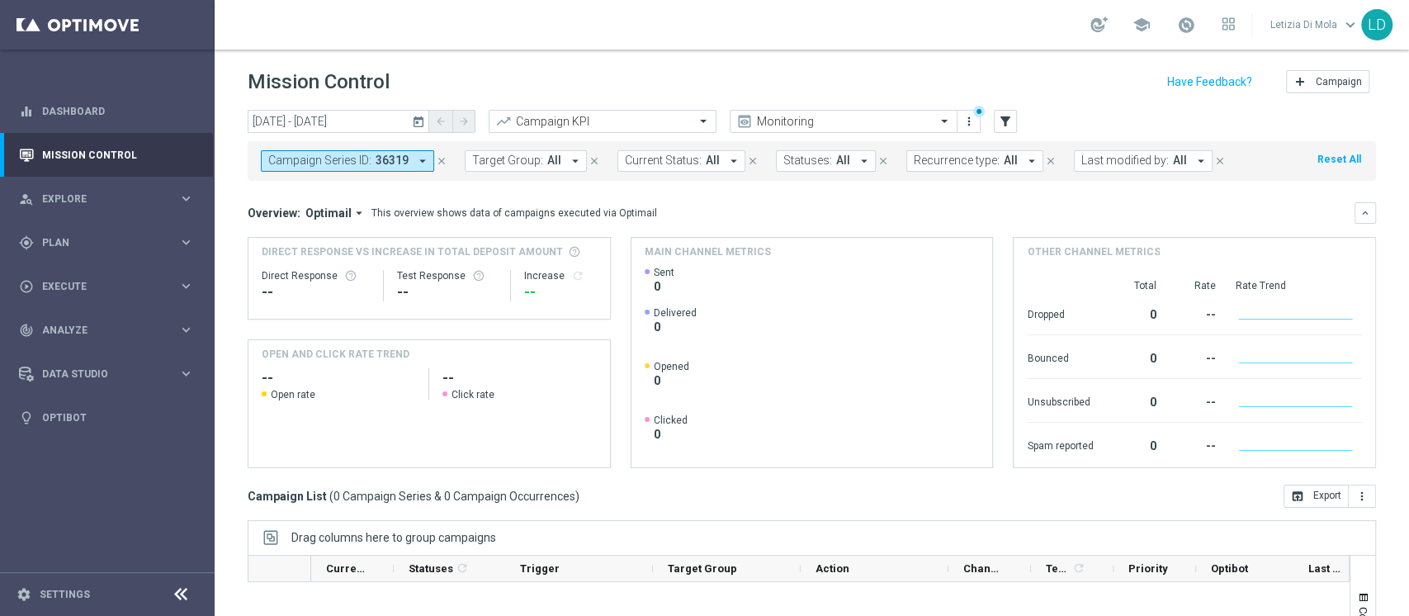
click at [416, 119] on icon "today" at bounding box center [419, 121] width 15 height 15
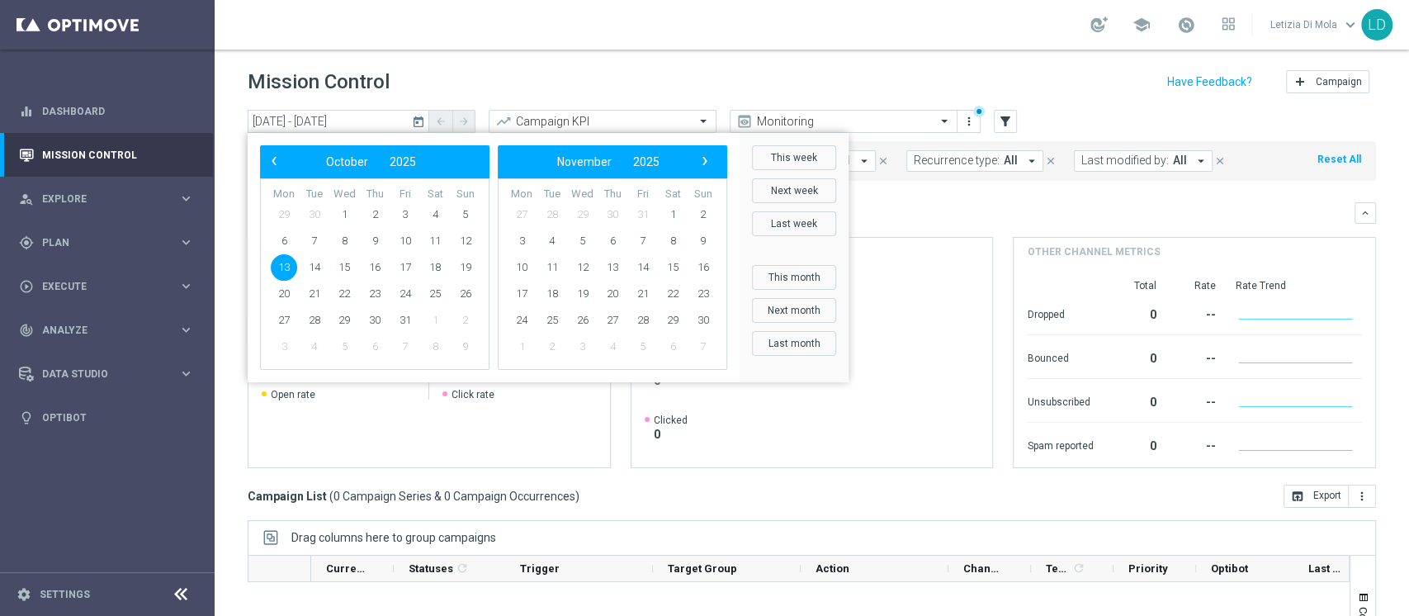
click at [277, 265] on span "13" at bounding box center [284, 267] width 26 height 26
click at [278, 265] on span "13" at bounding box center [284, 267] width 26 height 26
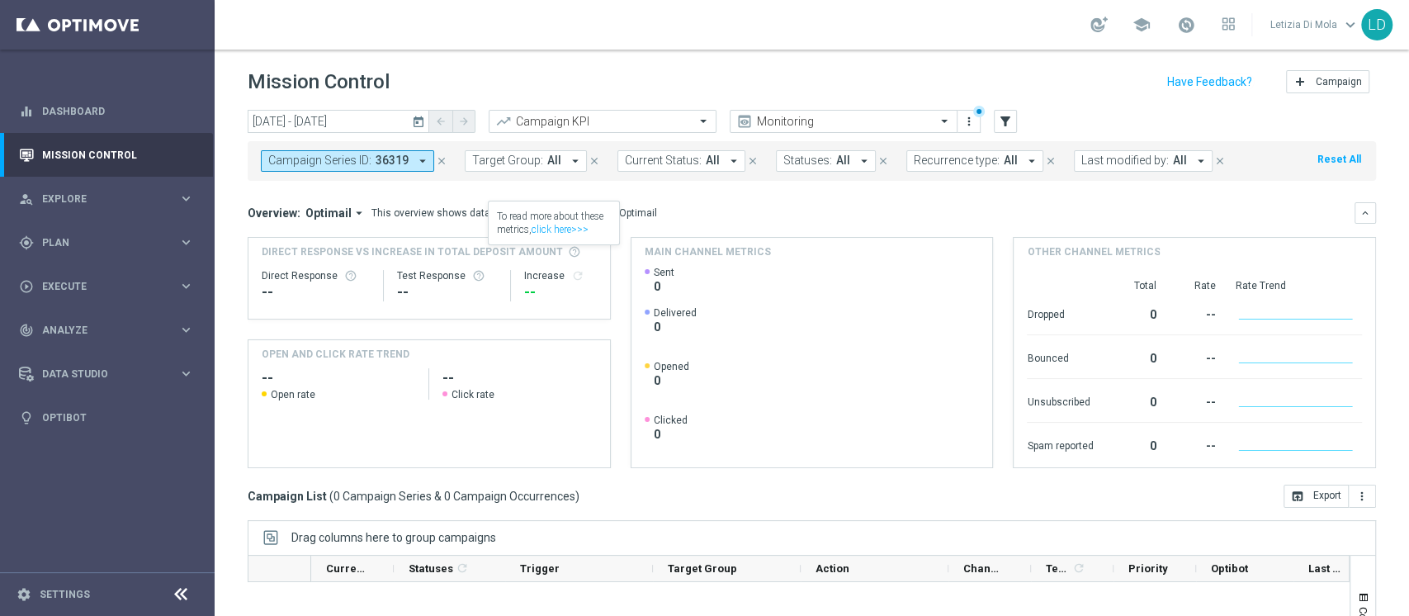
click at [1194, 162] on icon "arrow_drop_down" at bounding box center [1201, 161] width 15 height 15
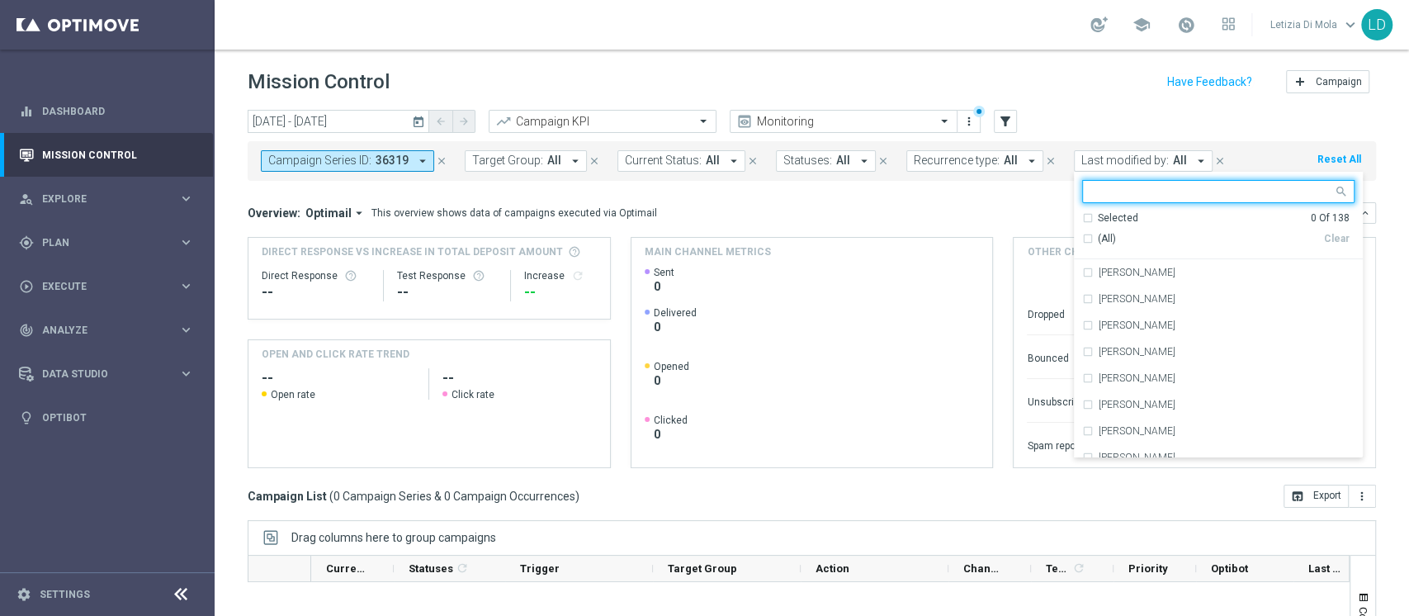
click at [1151, 191] on input "text" at bounding box center [1212, 192] width 242 height 14
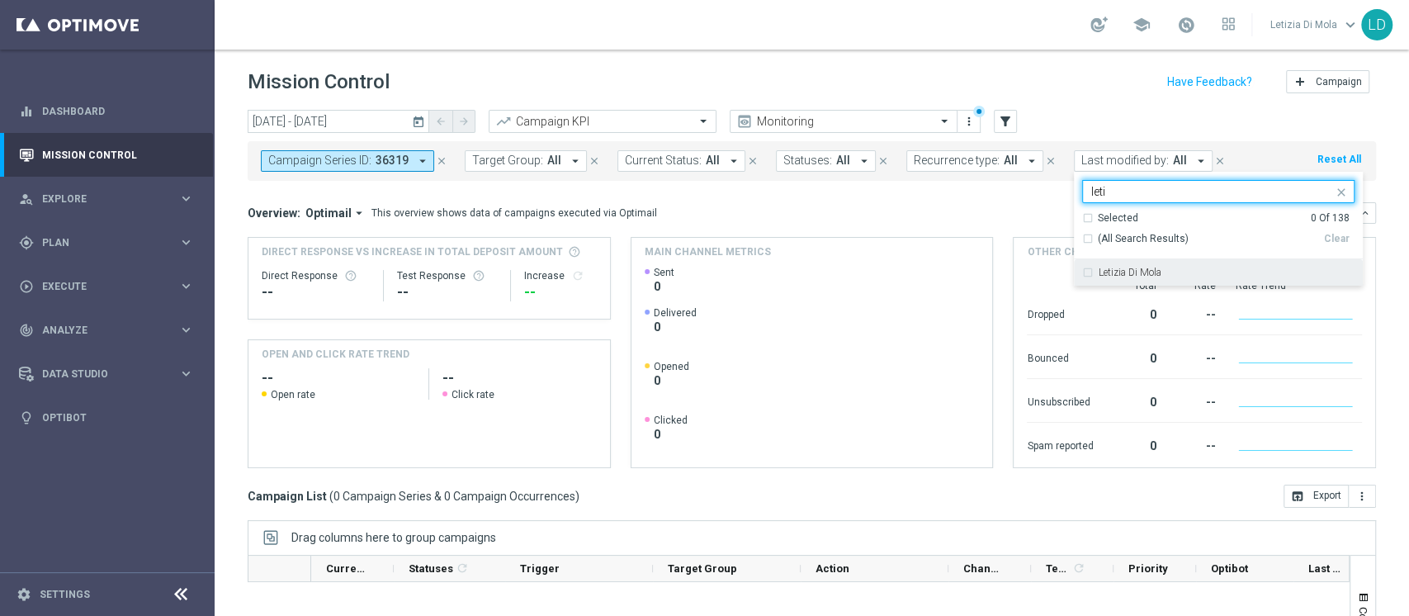
click at [1144, 271] on label "Letizia Di Mola" at bounding box center [1130, 272] width 63 height 10
type input "leti"
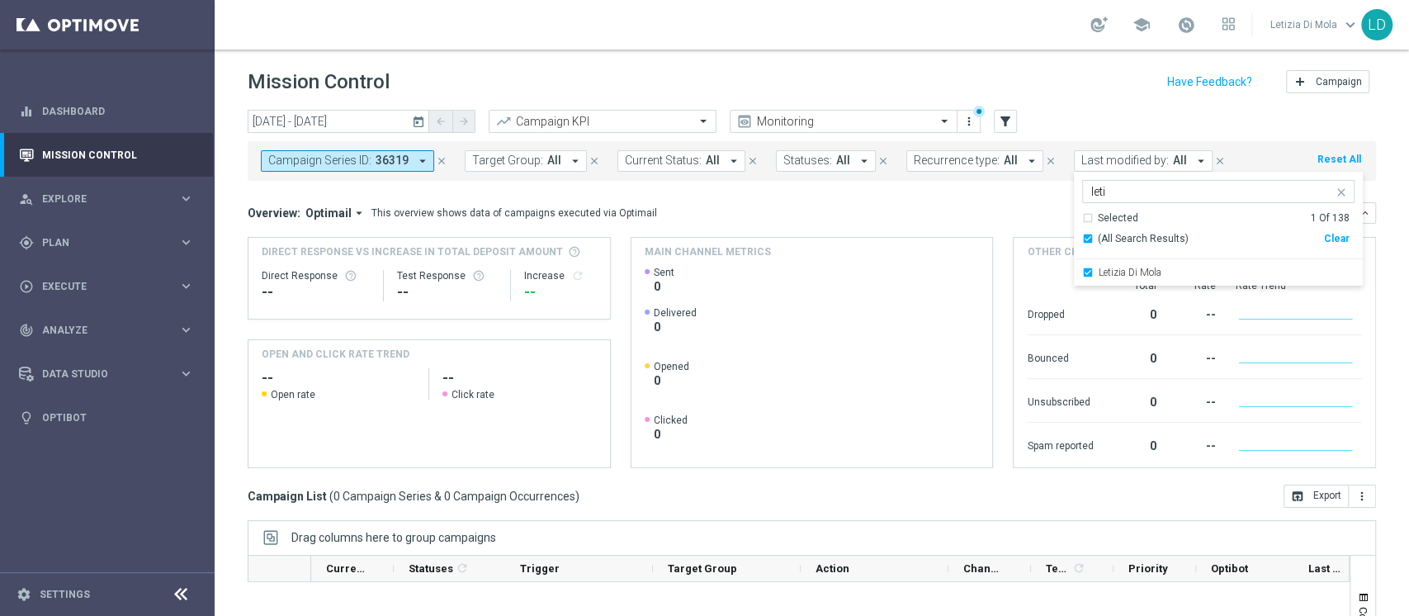
click at [888, 248] on div "Main channel metrics" at bounding box center [812, 252] width 362 height 28
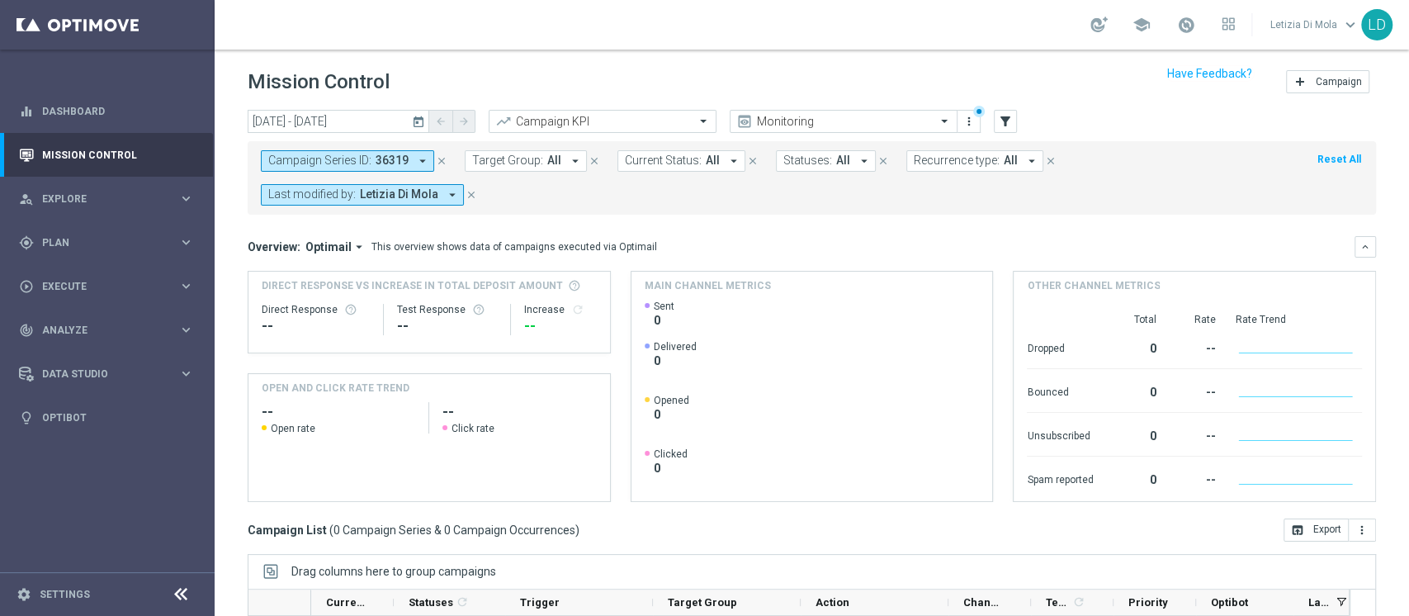
scroll to position [243, 0]
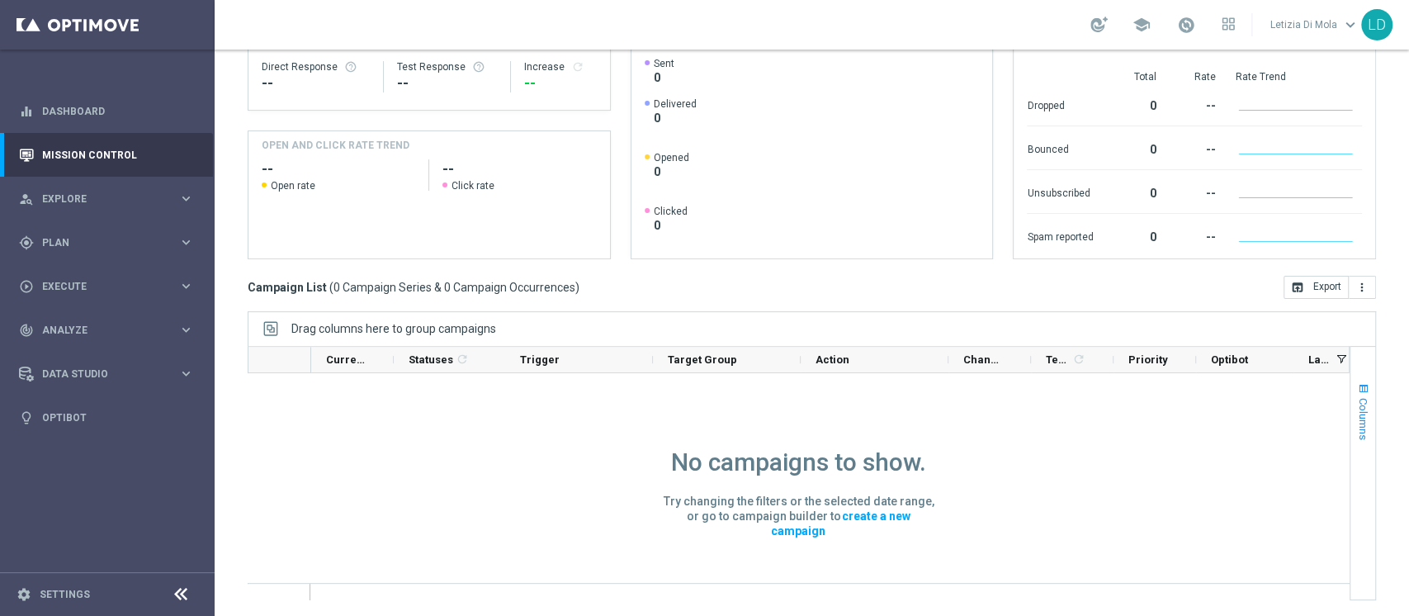
click at [1357, 388] on span "button" at bounding box center [1363, 388] width 13 height 13
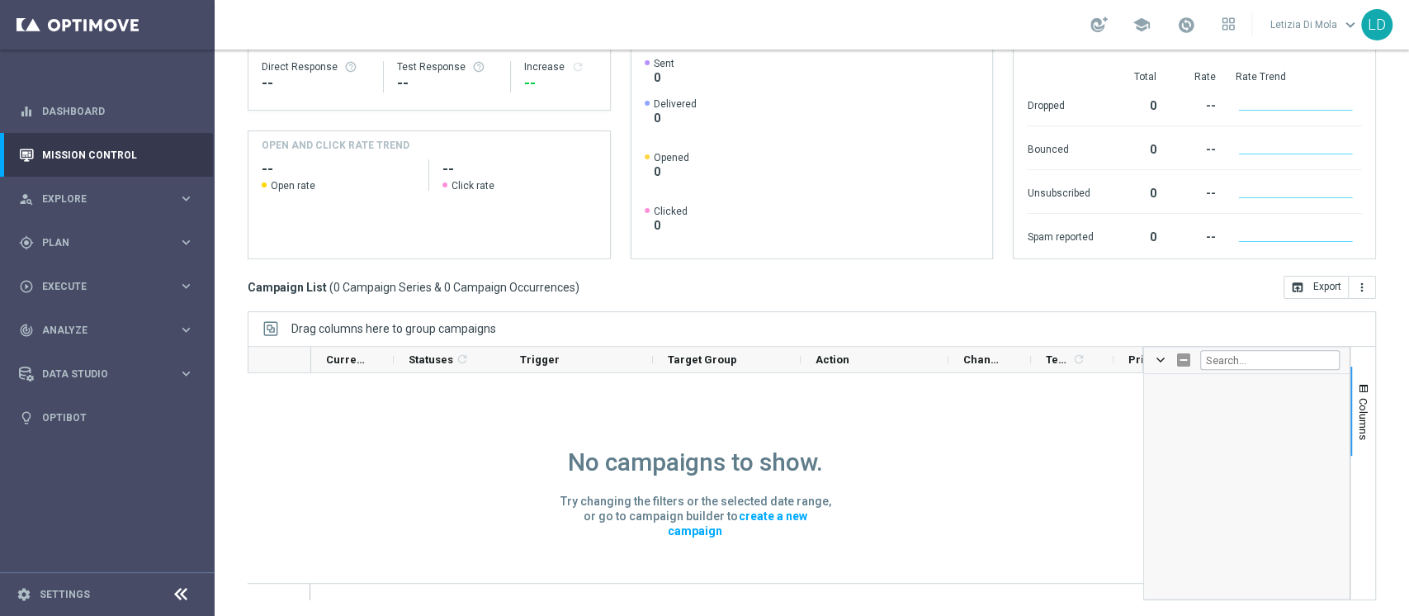
scroll to position [0, 0]
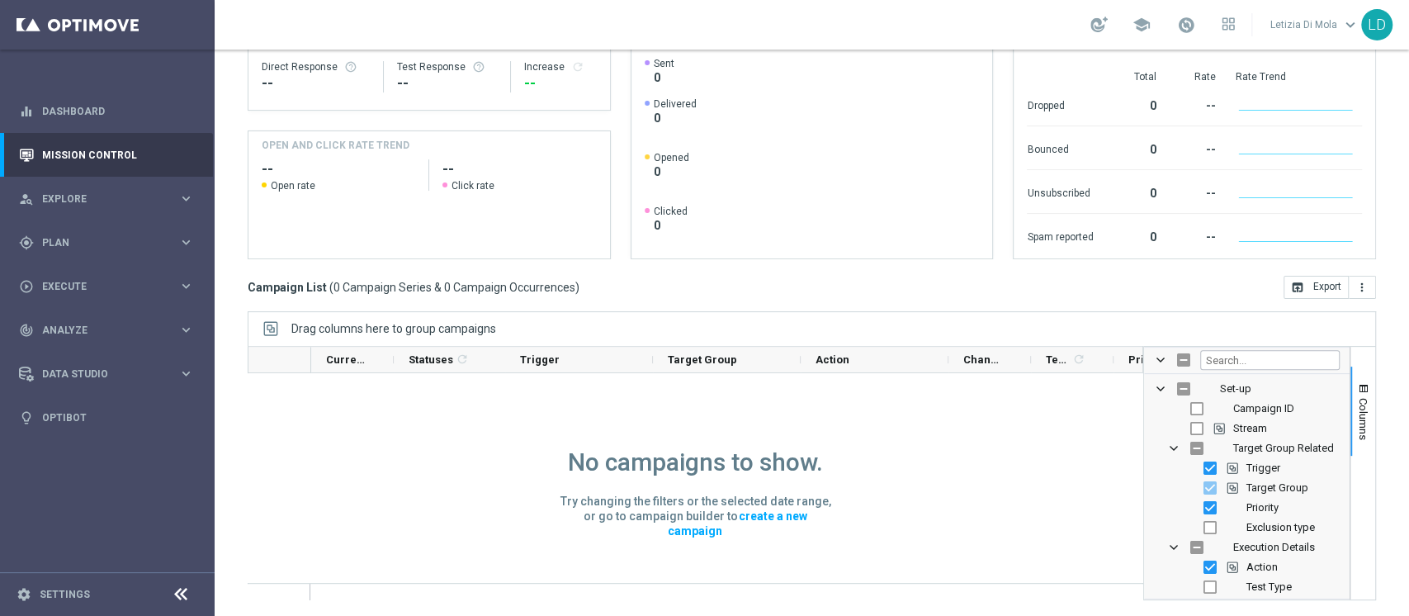
click at [960, 478] on div "No campaigns to show. Try changing the filters or the selected date range, or g…" at bounding box center [696, 572] width 896 height 399
click at [1014, 433] on div "No campaigns to show. Try changing the filters or the selected date range, or g…" at bounding box center [696, 572] width 896 height 399
click at [1154, 354] on span at bounding box center [1160, 359] width 13 height 13
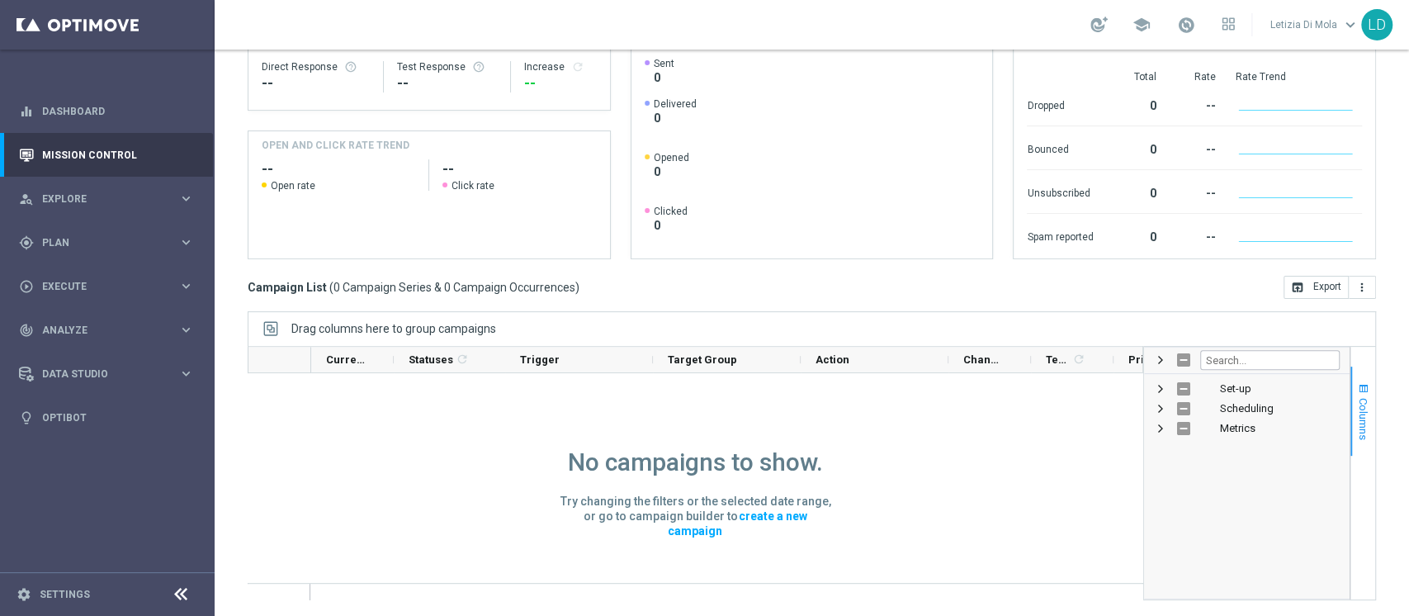
click at [1357, 382] on span "button" at bounding box center [1363, 388] width 13 height 13
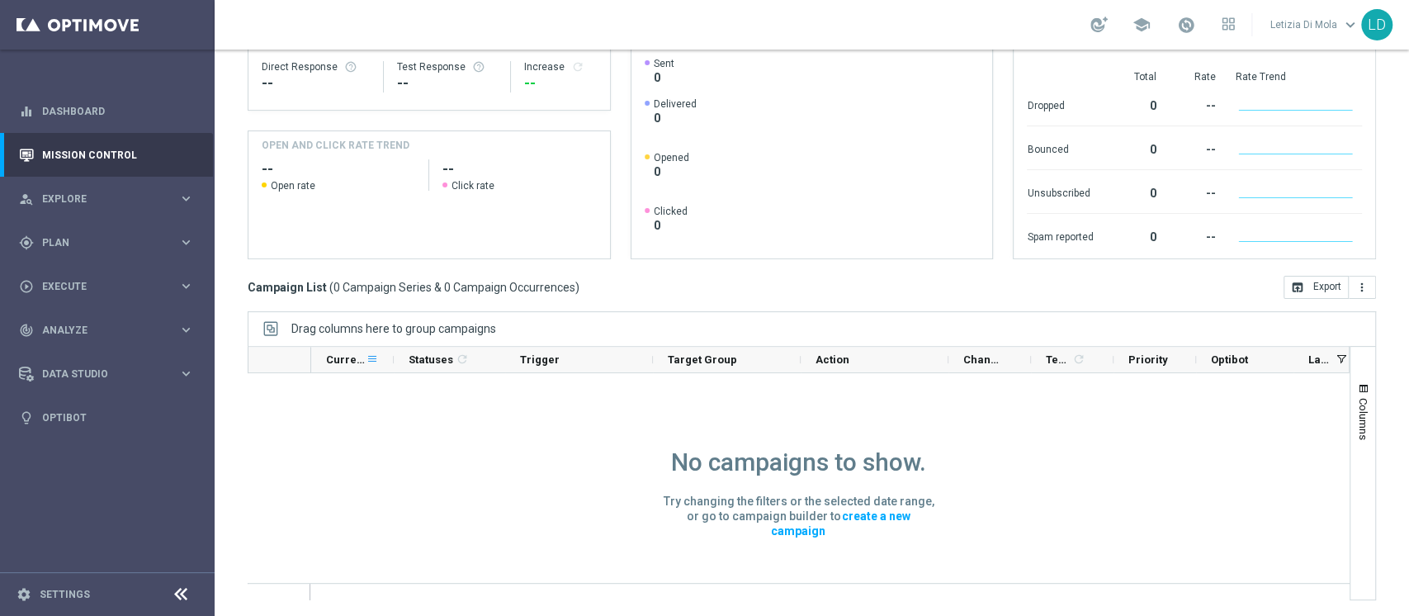
click at [369, 352] on span at bounding box center [372, 358] width 13 height 13
click at [608, 428] on div "No campaigns to show. Try changing the filters or the selected date range, or g…" at bounding box center [798, 572] width 484 height 399
click at [444, 354] on span "Statuses" at bounding box center [431, 359] width 45 height 12
click at [456, 358] on icon "refresh" at bounding box center [462, 358] width 13 height 13
click at [482, 356] on span at bounding box center [483, 358] width 13 height 13
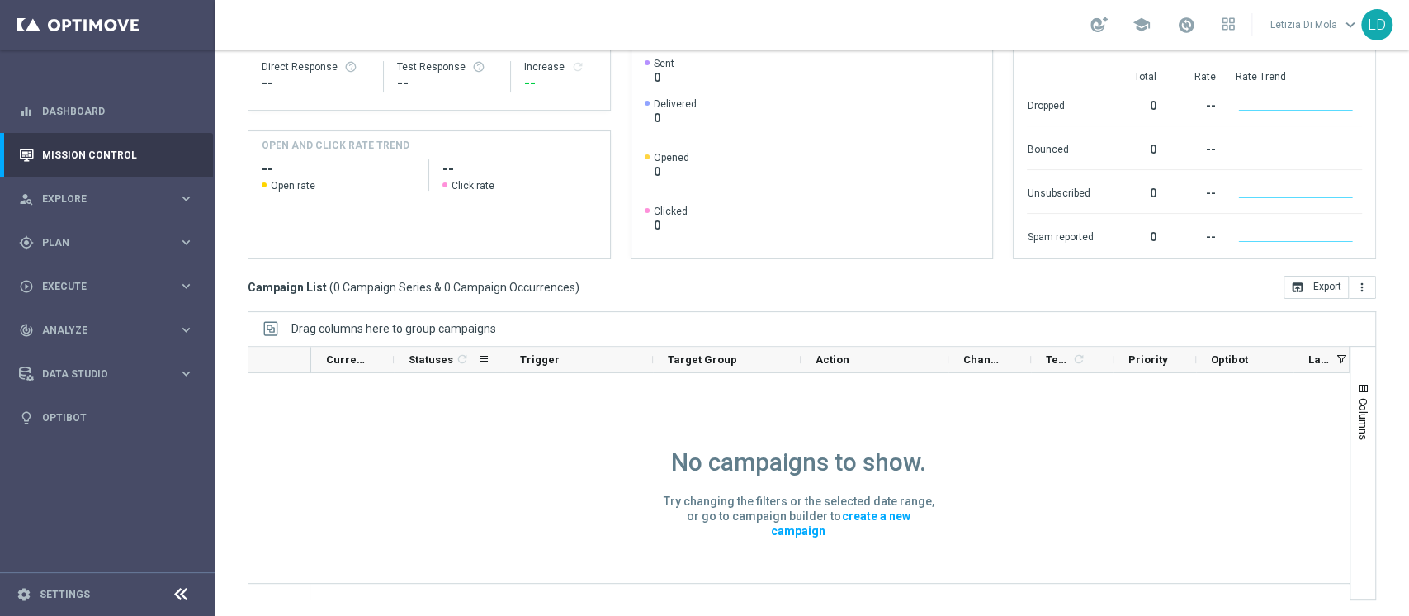
click at [443, 352] on div "Statuses 1 refresh" at bounding box center [443, 360] width 69 height 26
click at [399, 442] on div "No campaigns to show. Try changing the filters or the selected date range, or g…" at bounding box center [799, 572] width 1102 height 399
